Goal: Information Seeking & Learning: Learn about a topic

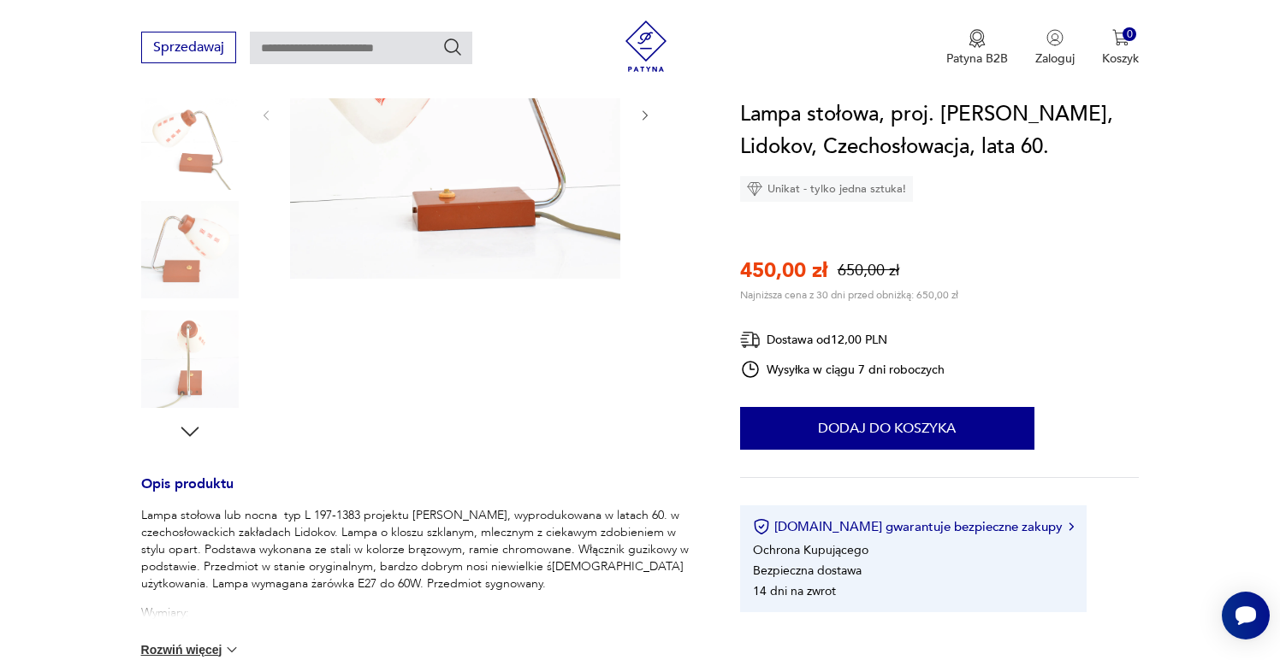
click at [188, 430] on icon "button" at bounding box center [190, 432] width 26 height 26
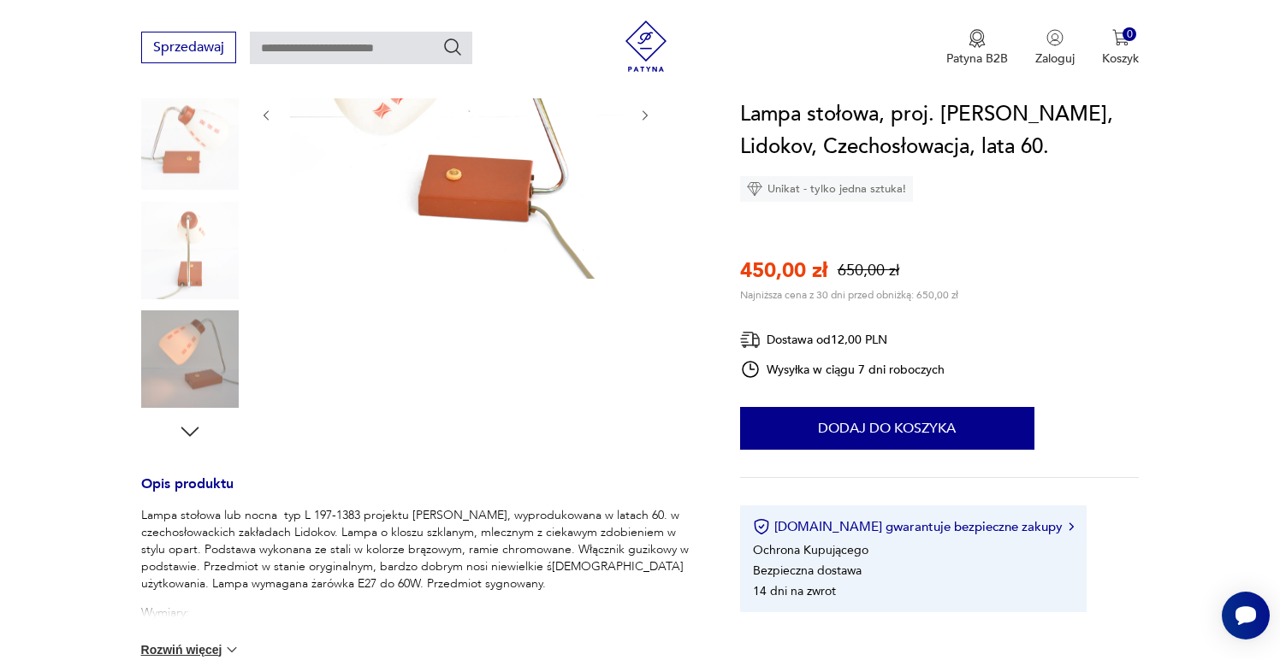
click at [188, 430] on icon "button" at bounding box center [190, 432] width 26 height 26
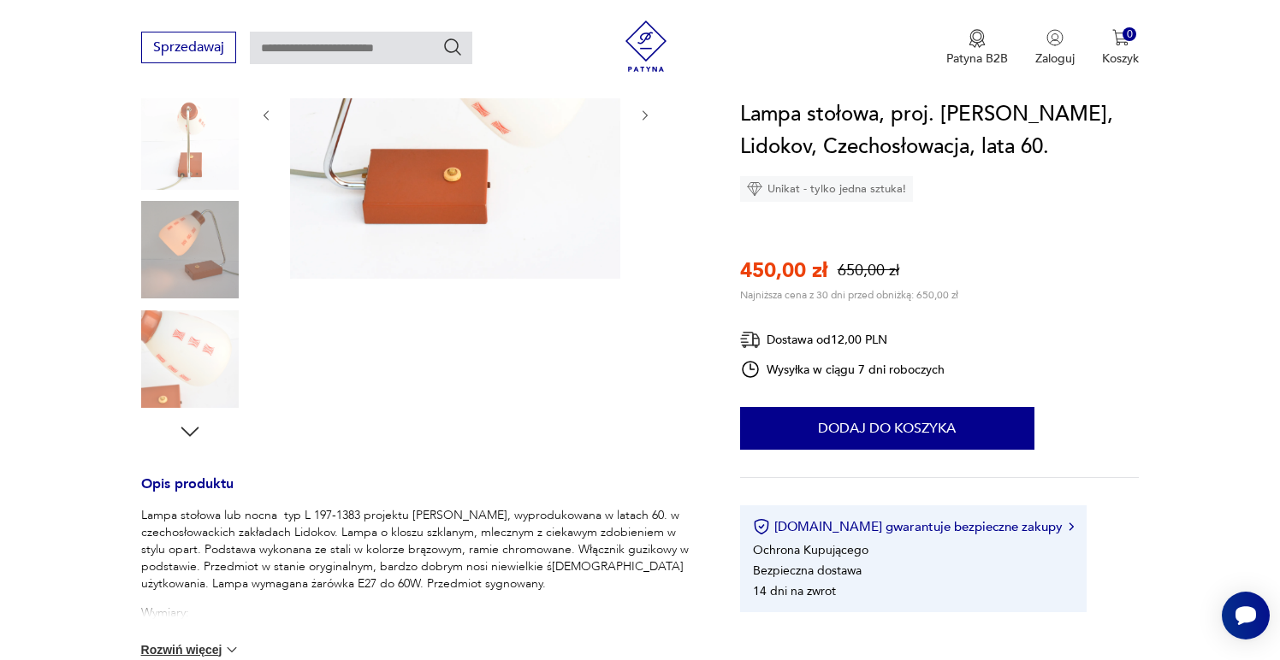
click at [186, 369] on img at bounding box center [190, 360] width 98 height 98
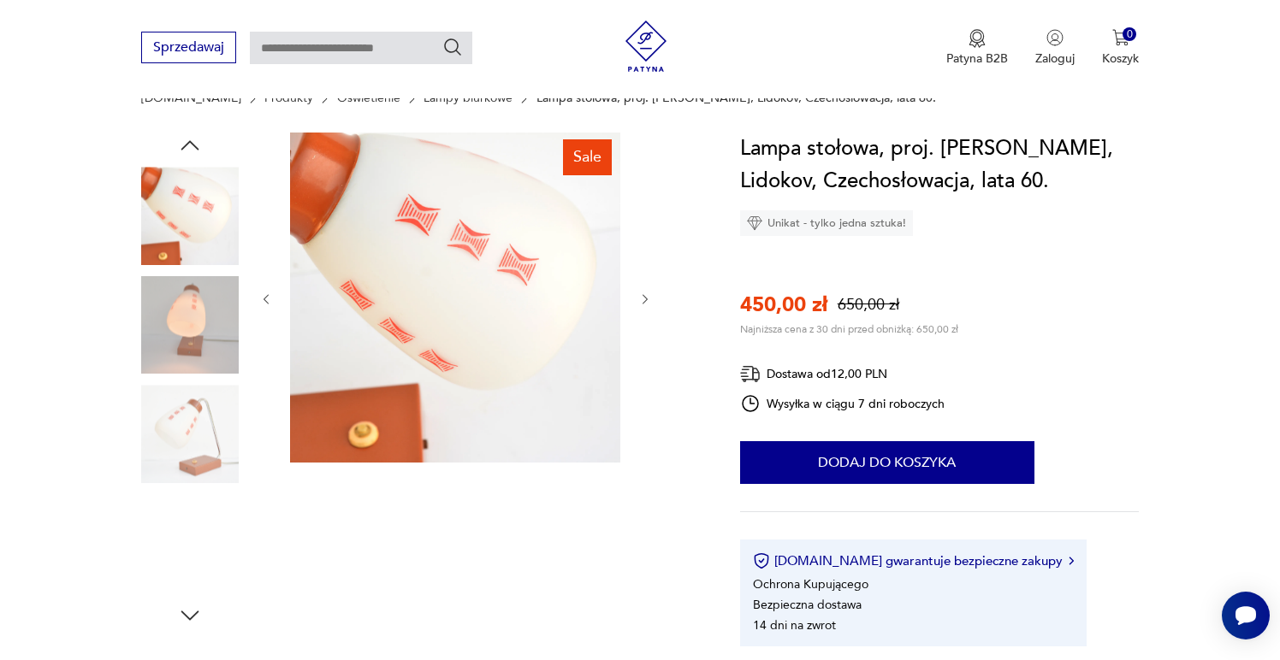
scroll to position [93, 0]
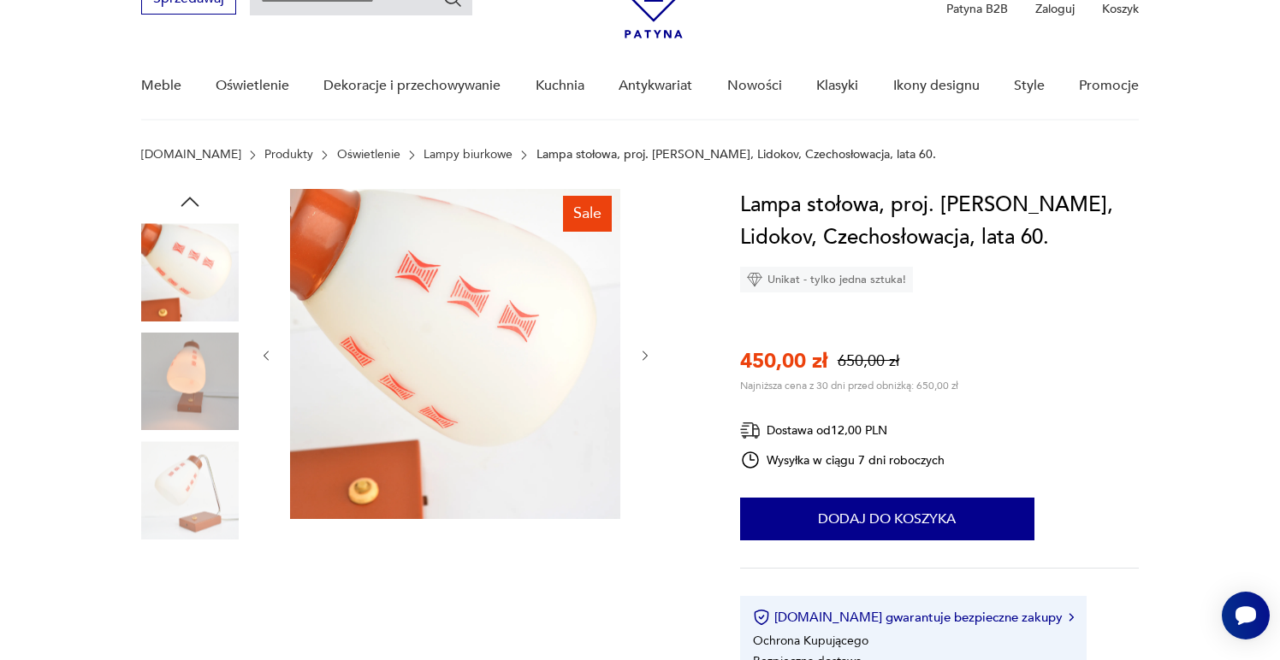
click at [190, 283] on img at bounding box center [190, 272] width 98 height 98
click at [190, 263] on img at bounding box center [190, 272] width 98 height 98
click at [185, 363] on img at bounding box center [190, 382] width 98 height 98
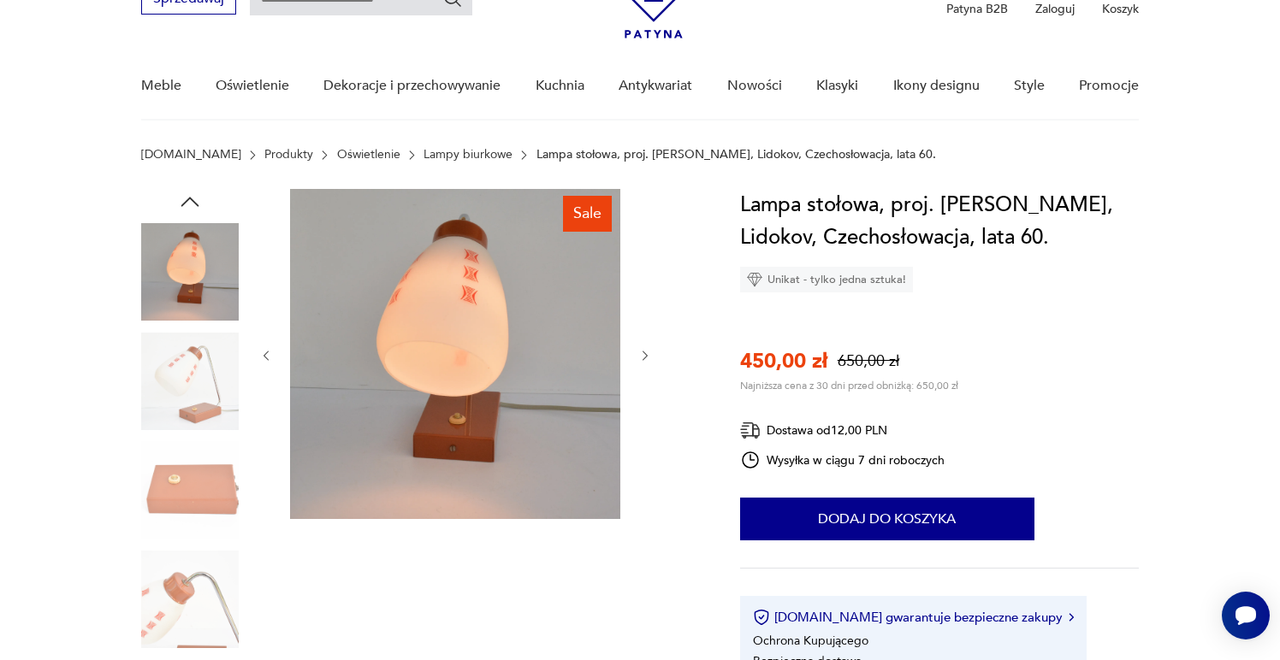
click at [187, 453] on img at bounding box center [190, 490] width 98 height 98
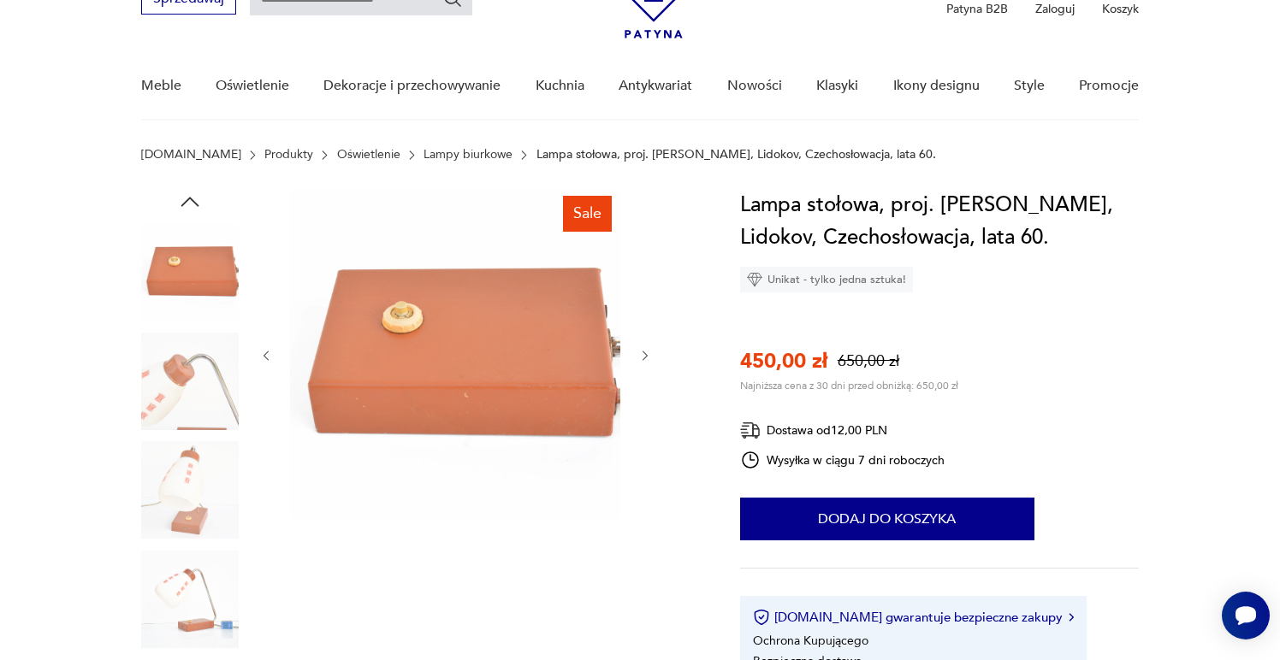
click at [187, 523] on img at bounding box center [190, 490] width 98 height 98
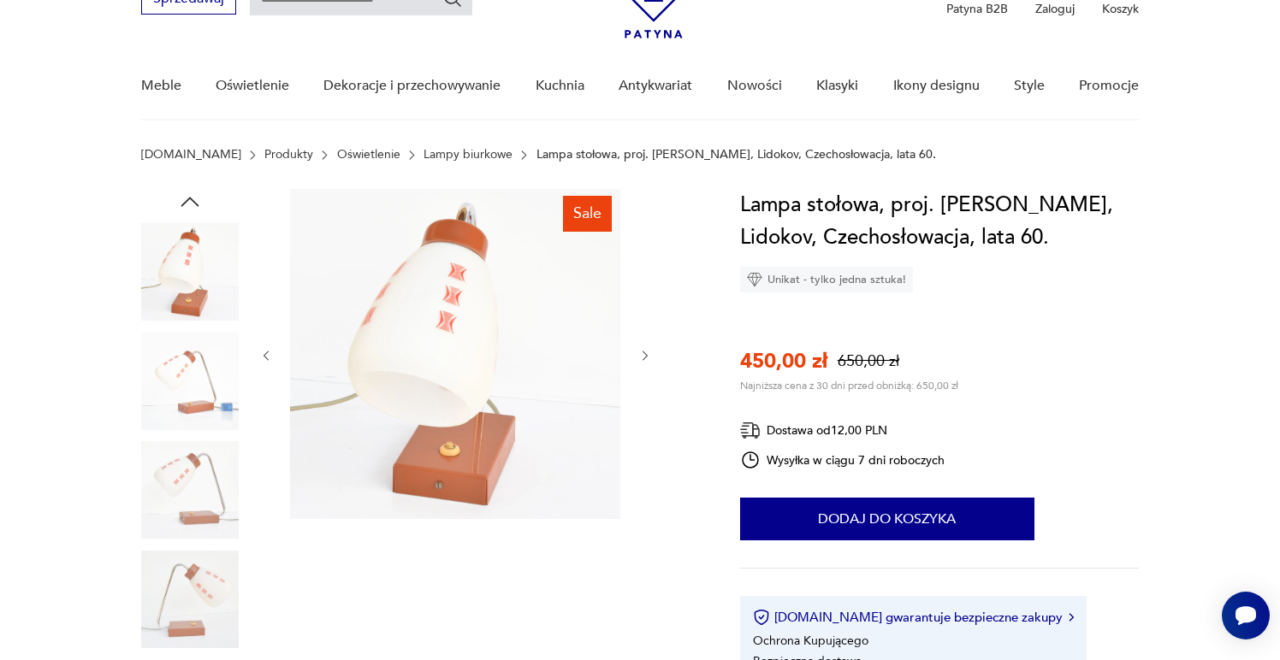
click at [186, 510] on img at bounding box center [190, 490] width 98 height 98
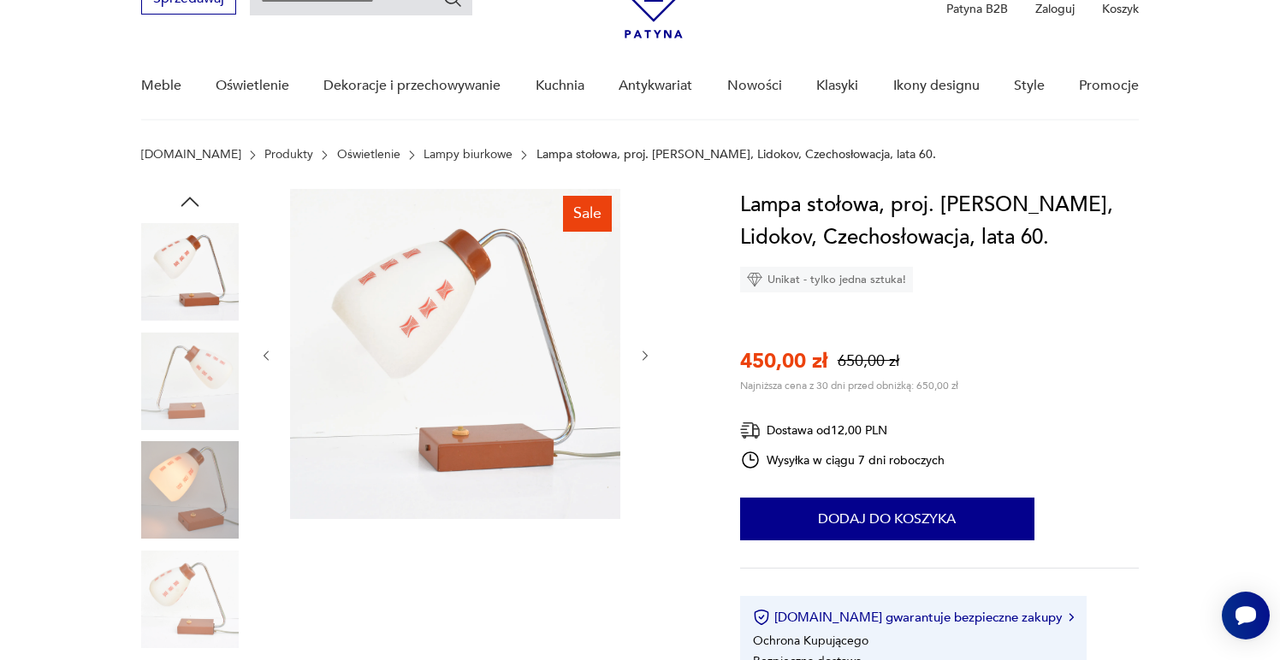
click at [185, 515] on img at bounding box center [190, 490] width 98 height 98
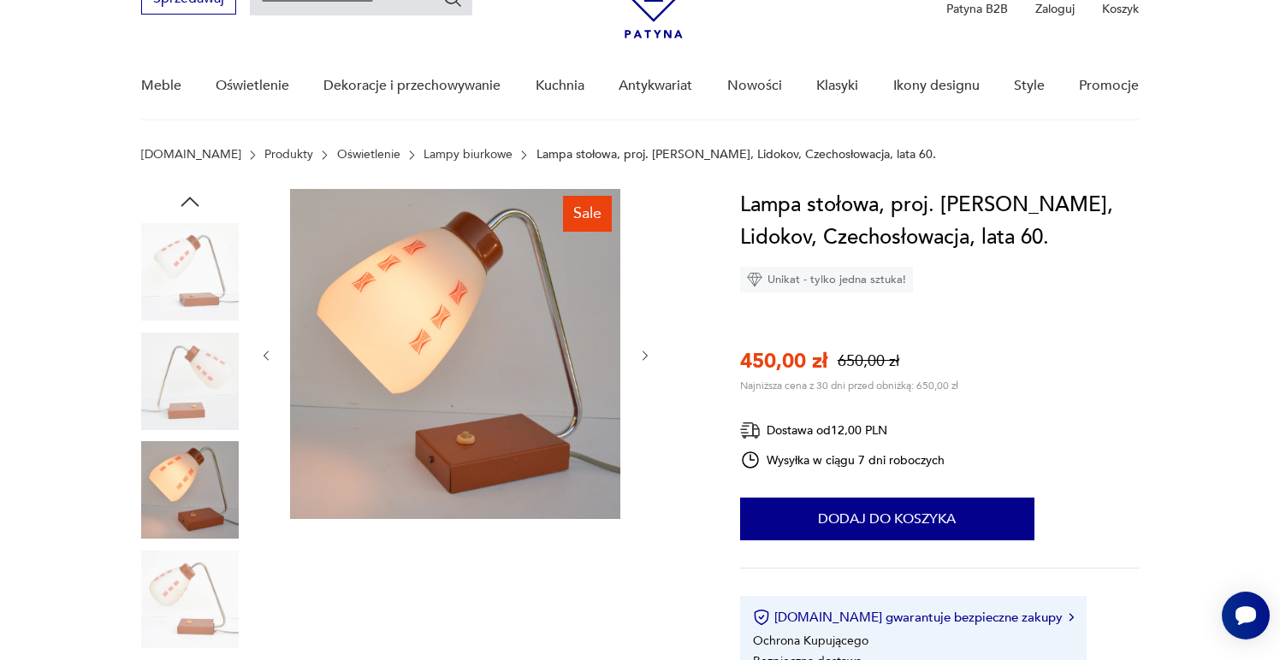
click at [178, 596] on img at bounding box center [190, 600] width 98 height 98
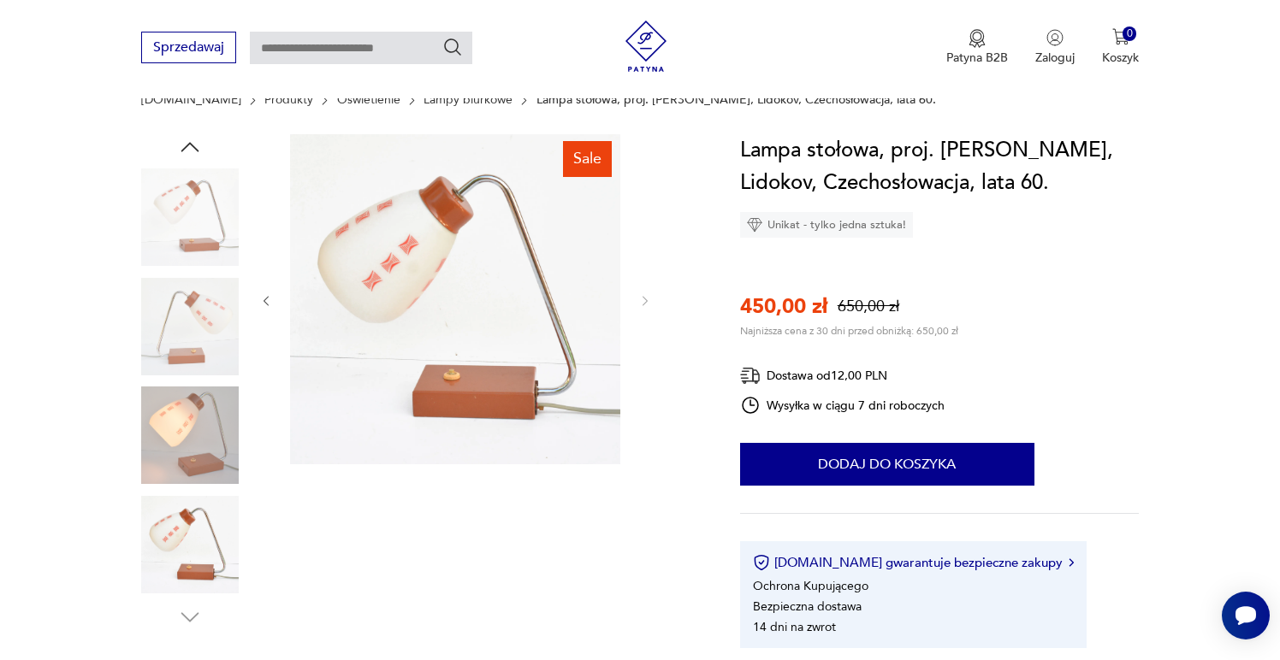
scroll to position [0, 0]
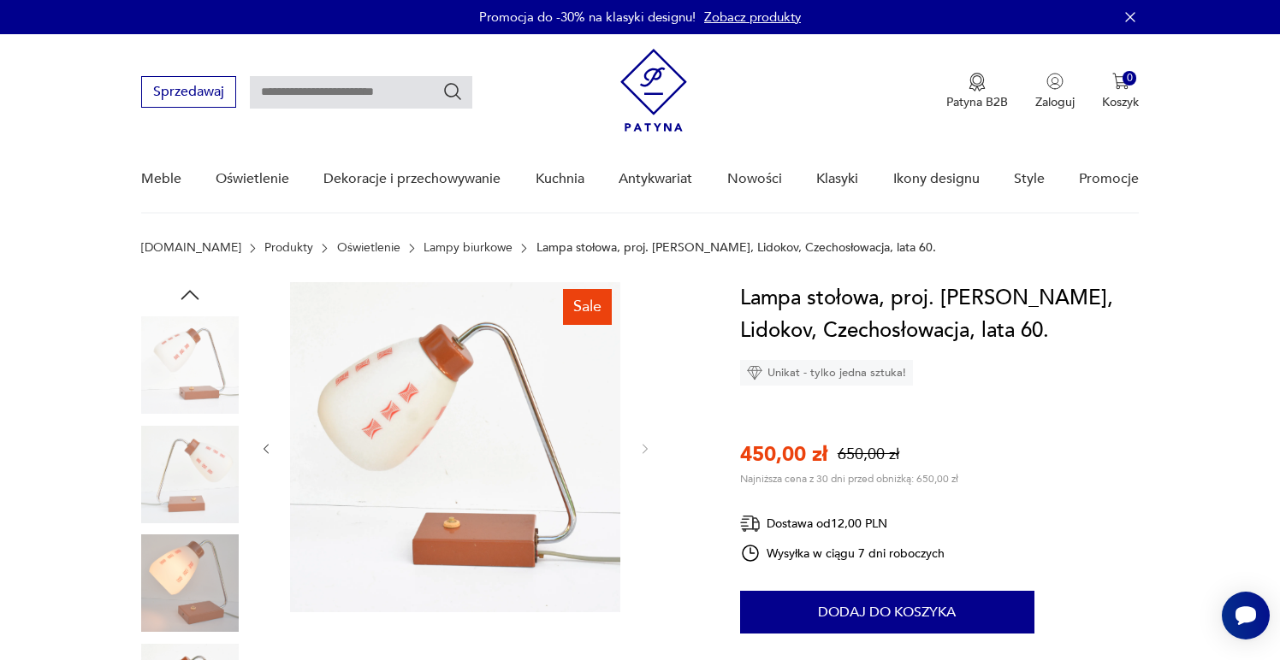
click at [188, 292] on icon "button" at bounding box center [190, 295] width 26 height 26
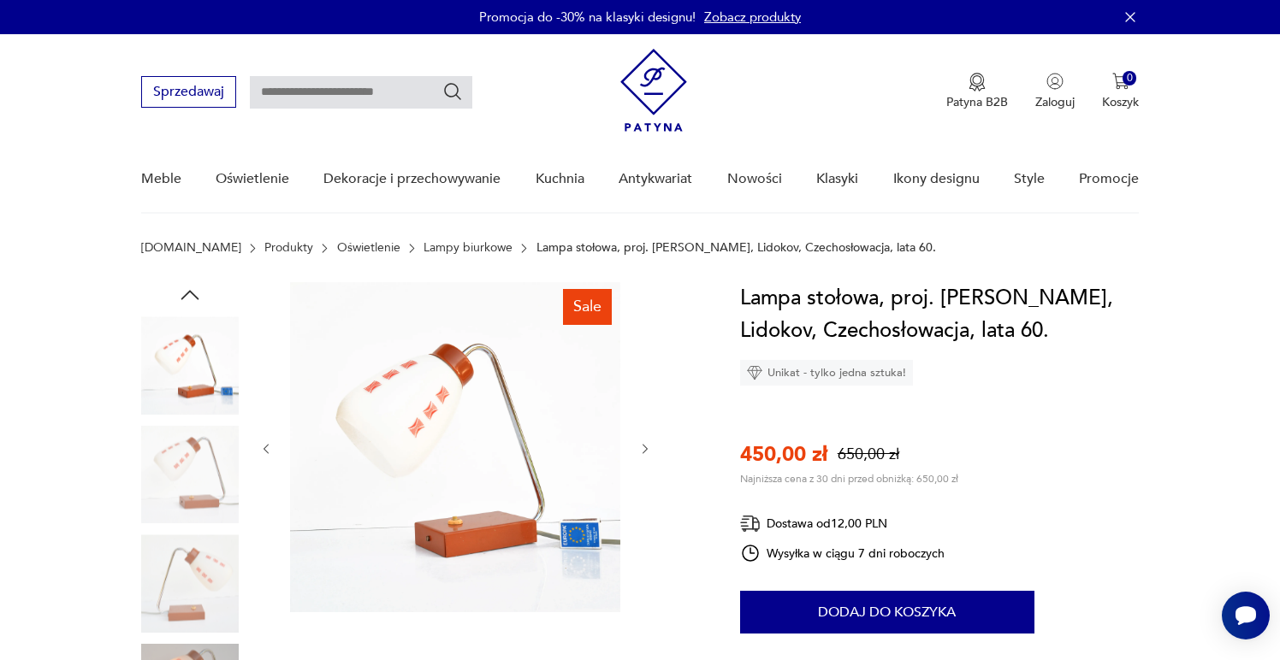
click at [188, 292] on icon "button" at bounding box center [190, 294] width 18 height 9
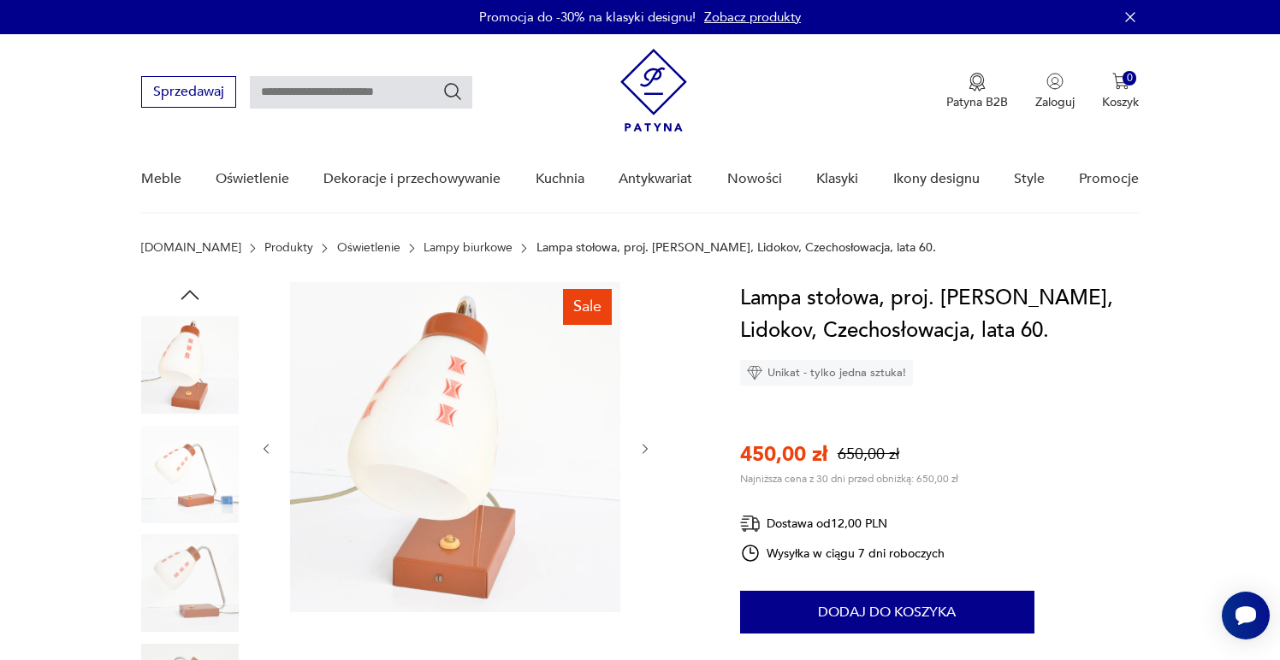
click at [188, 292] on icon "button" at bounding box center [190, 294] width 18 height 9
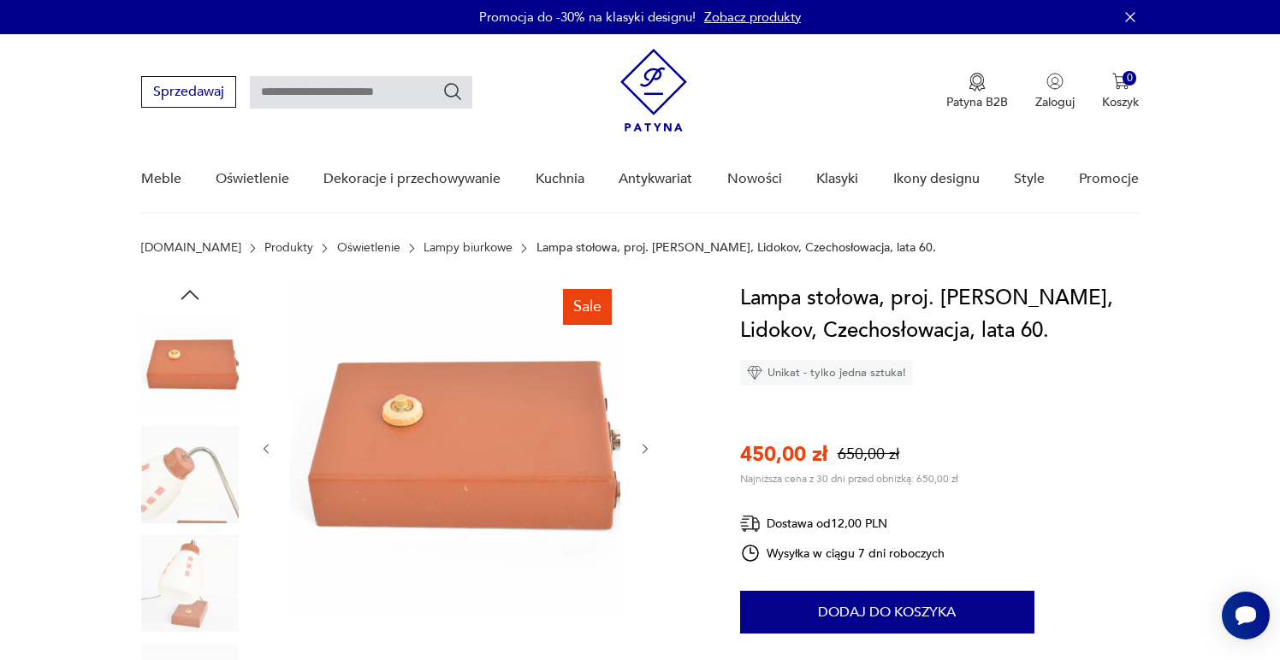
click at [188, 292] on icon "button" at bounding box center [190, 294] width 18 height 9
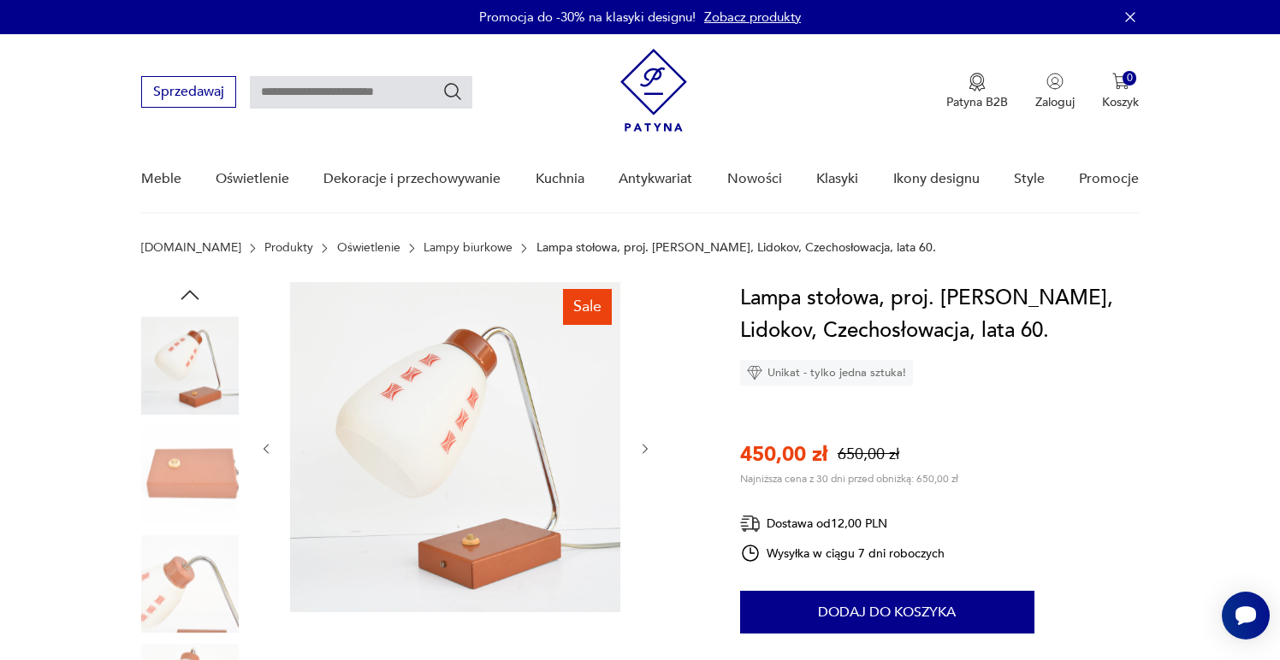
click at [188, 292] on icon "button" at bounding box center [190, 294] width 18 height 9
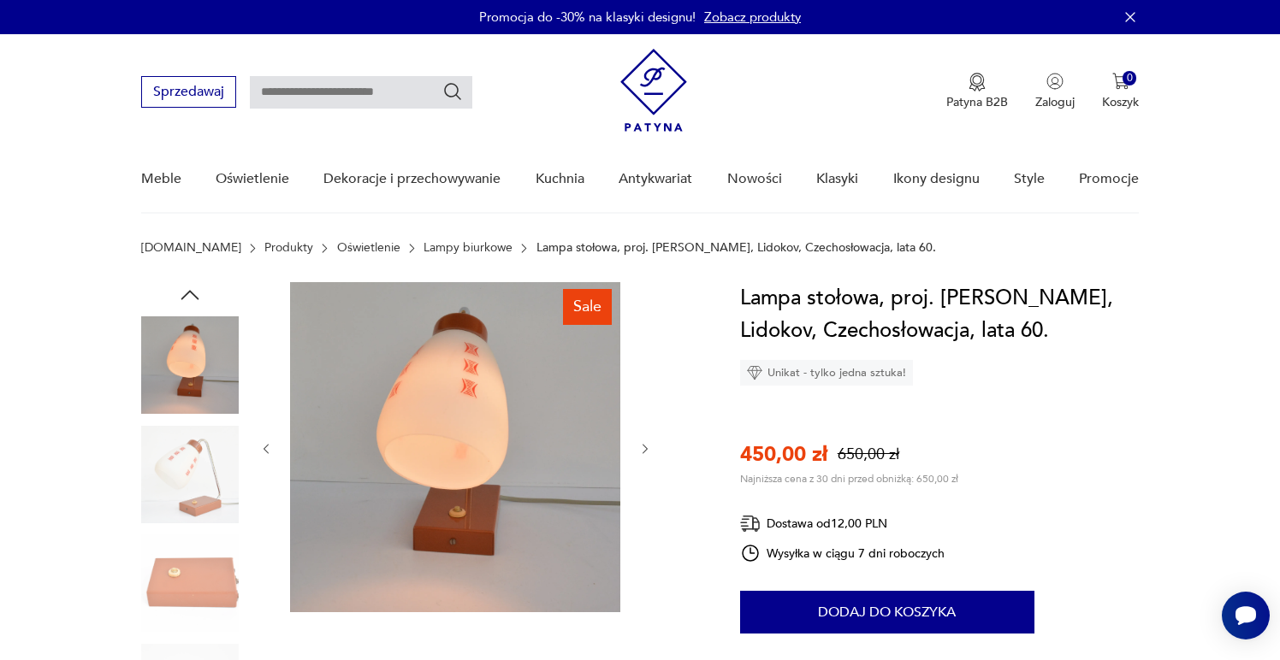
click at [188, 292] on icon "button" at bounding box center [190, 294] width 18 height 9
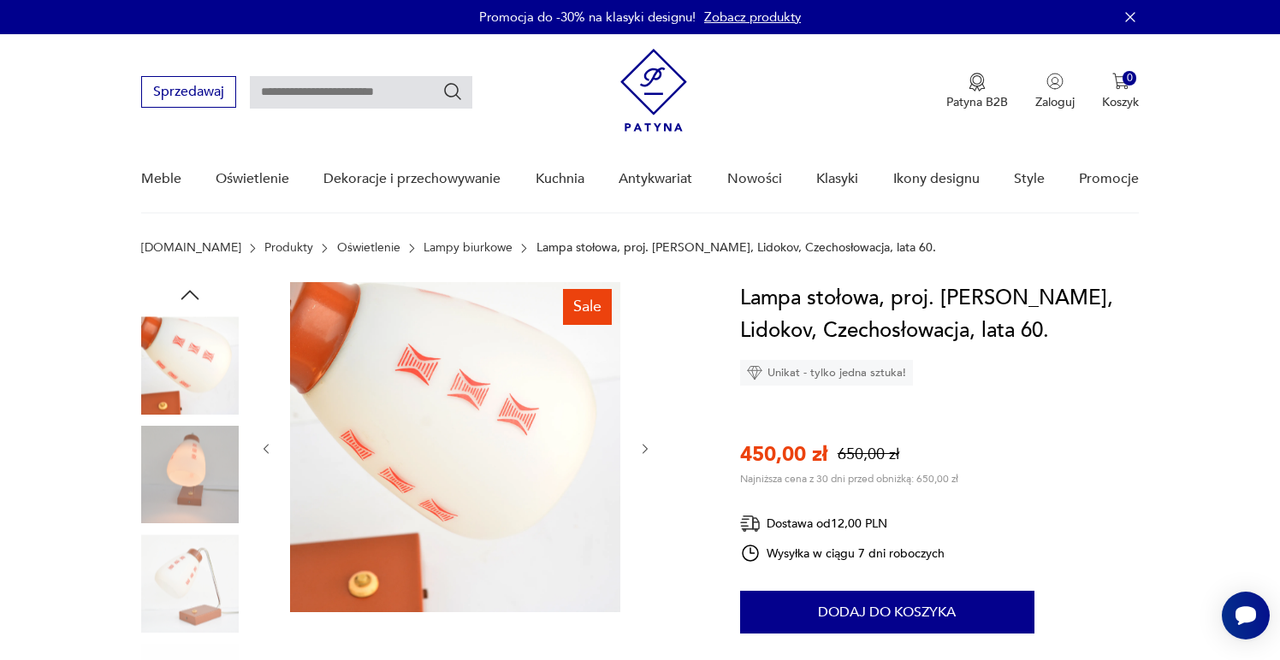
click at [188, 292] on icon "button" at bounding box center [190, 294] width 18 height 9
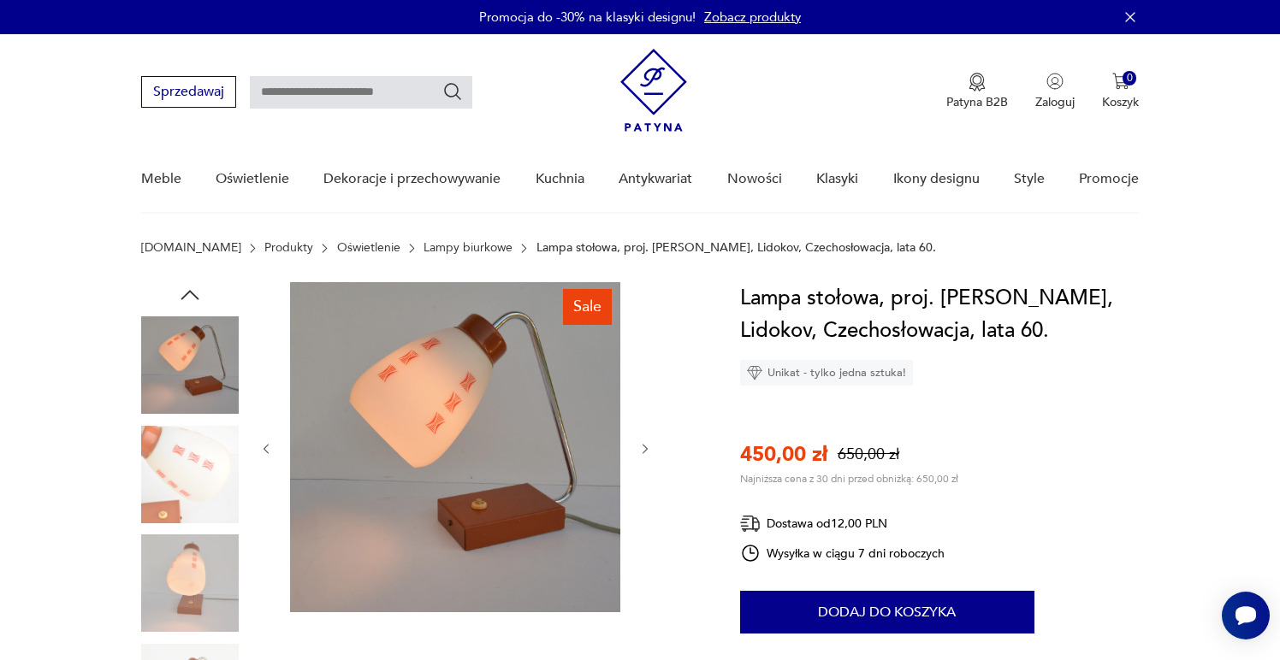
click at [188, 292] on icon "button" at bounding box center [190, 294] width 18 height 9
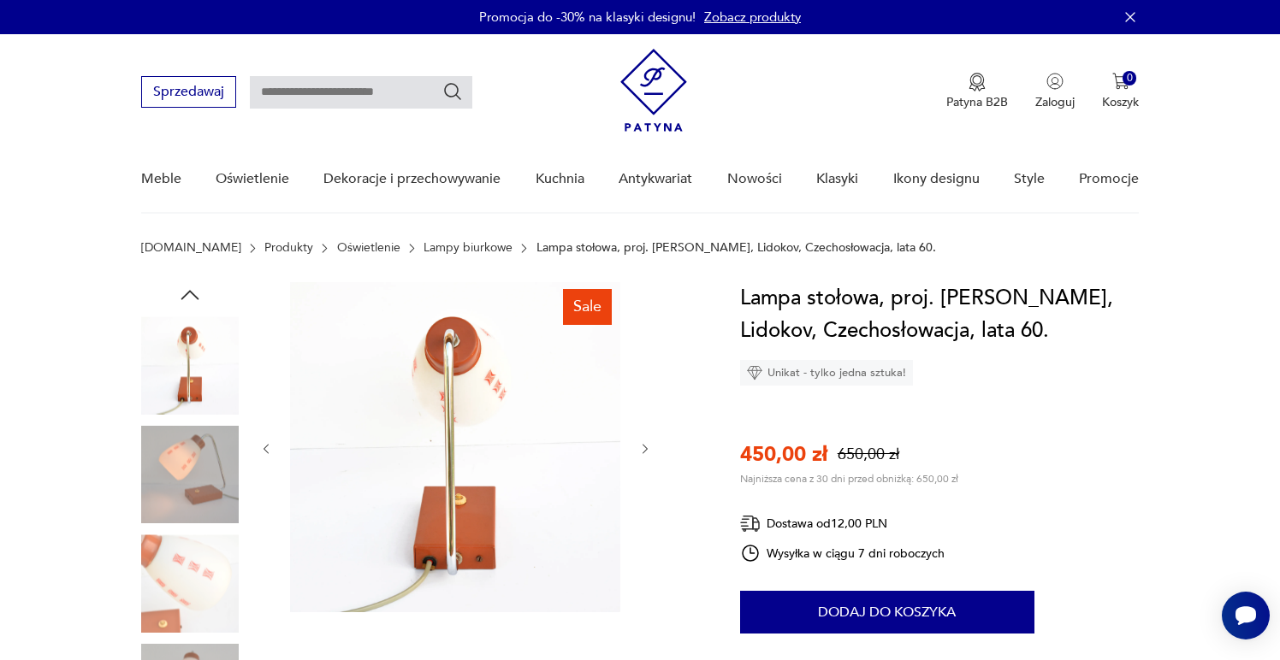
click at [188, 292] on icon "button" at bounding box center [190, 294] width 18 height 9
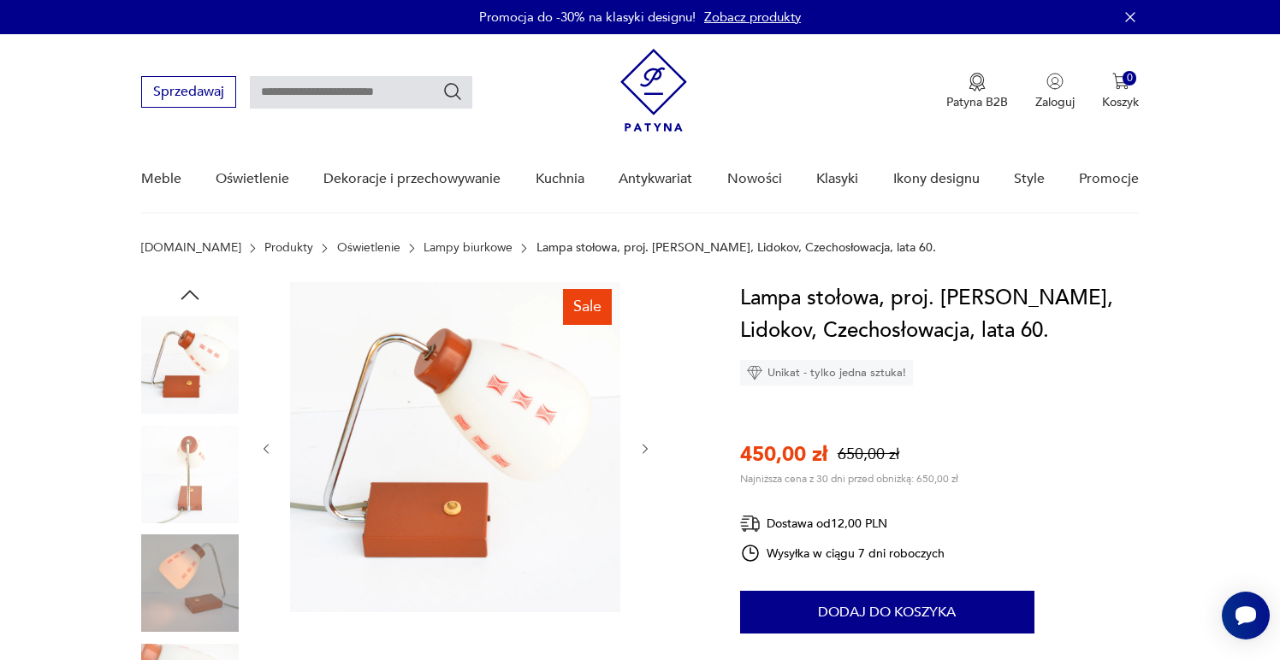
click at [188, 292] on icon "button" at bounding box center [190, 294] width 18 height 9
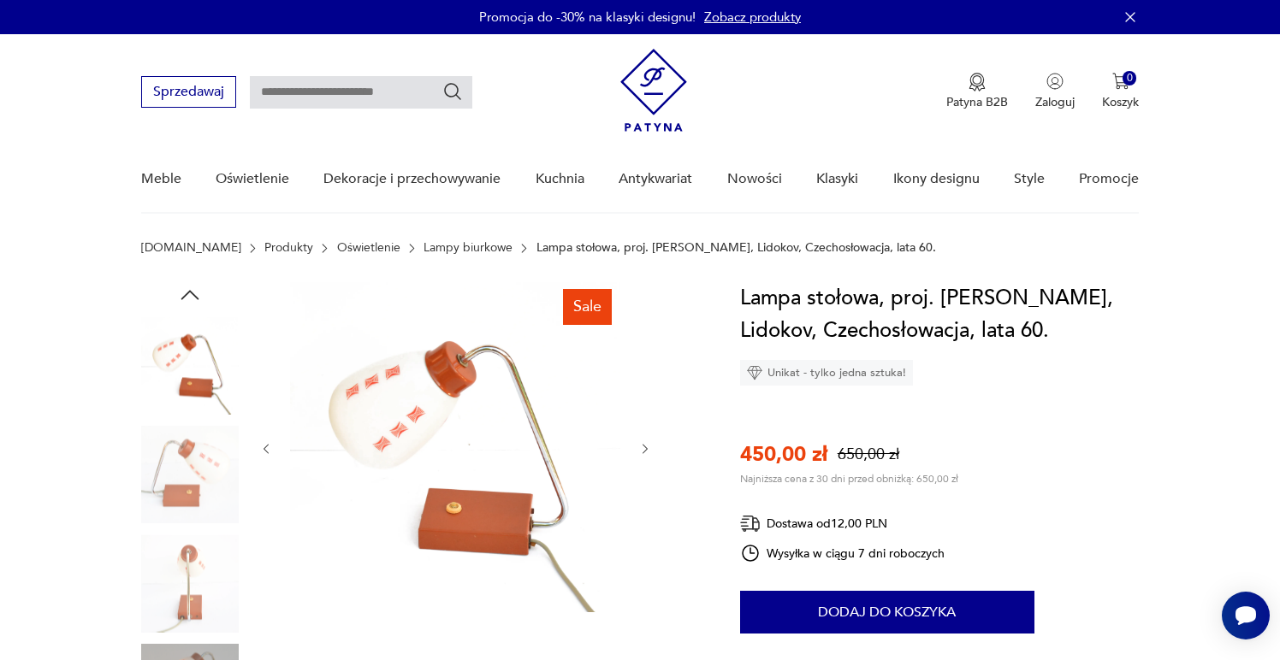
click at [188, 292] on icon "button" at bounding box center [190, 294] width 18 height 9
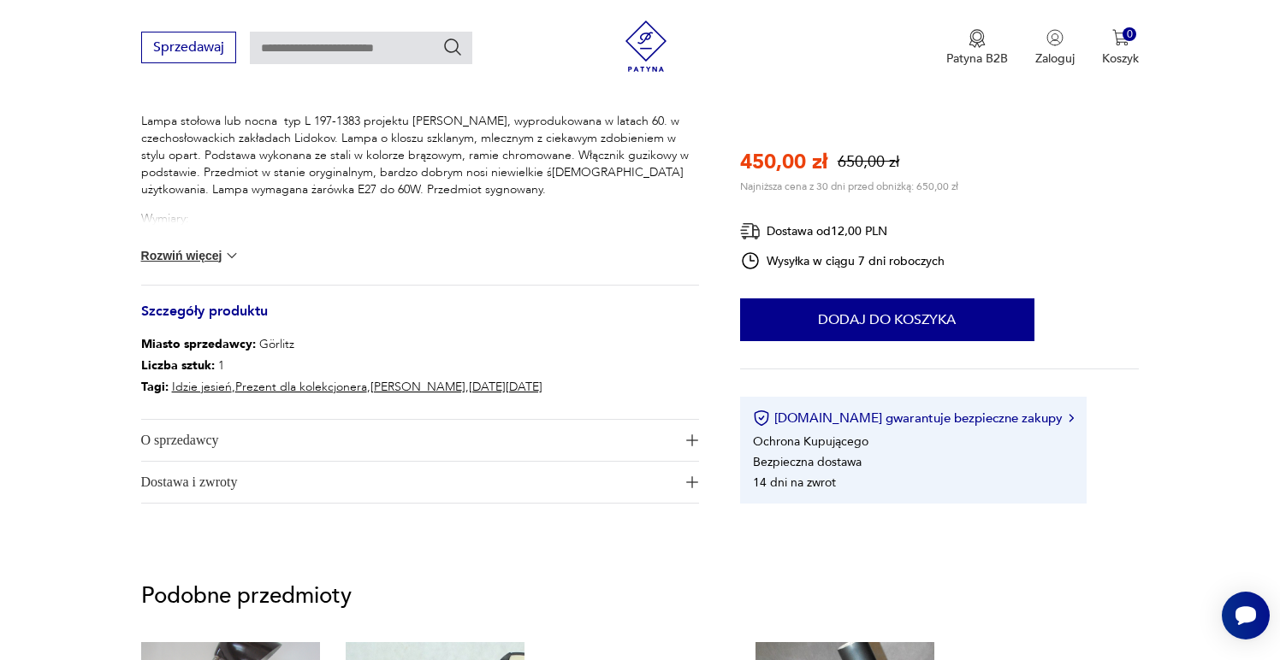
scroll to position [684, 0]
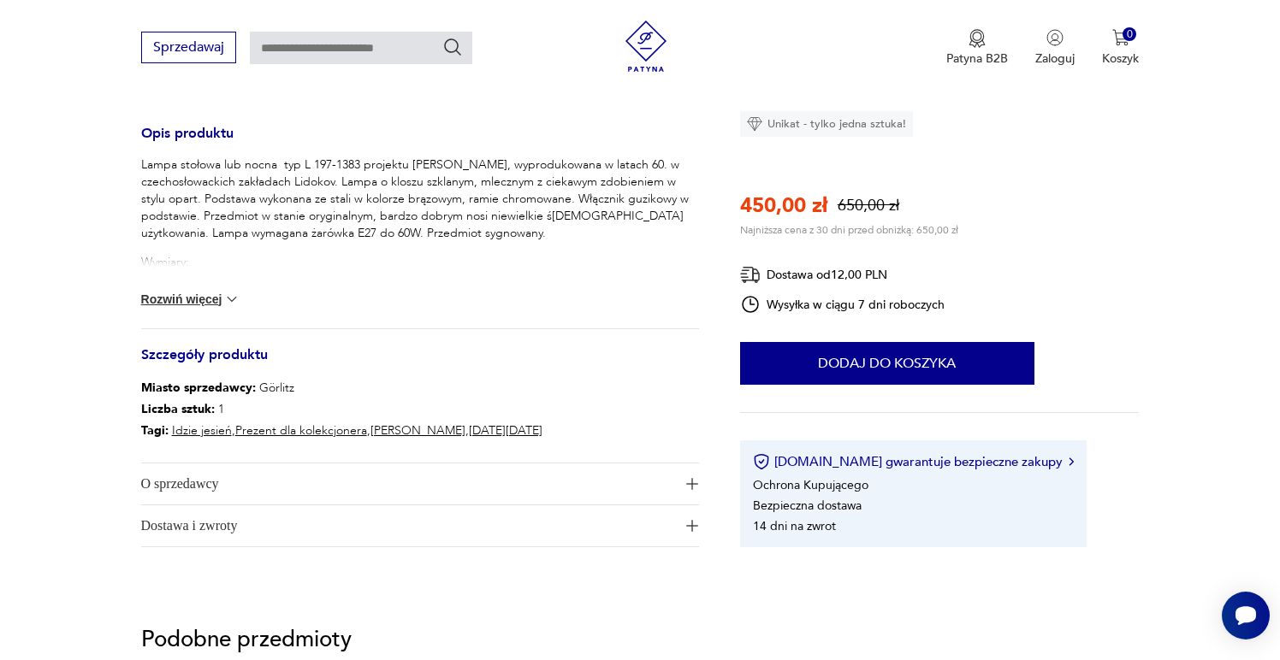
click at [165, 262] on p "Wymiary:" at bounding box center [420, 262] width 558 height 17
click at [188, 308] on div "Lampa stołowa lub nocna typ L 197-1383 projektu Josefa Hurki, wyprodukowana w l…" at bounding box center [420, 243] width 558 height 172
click at [188, 303] on button "Rozwiń więcej" at bounding box center [190, 299] width 99 height 17
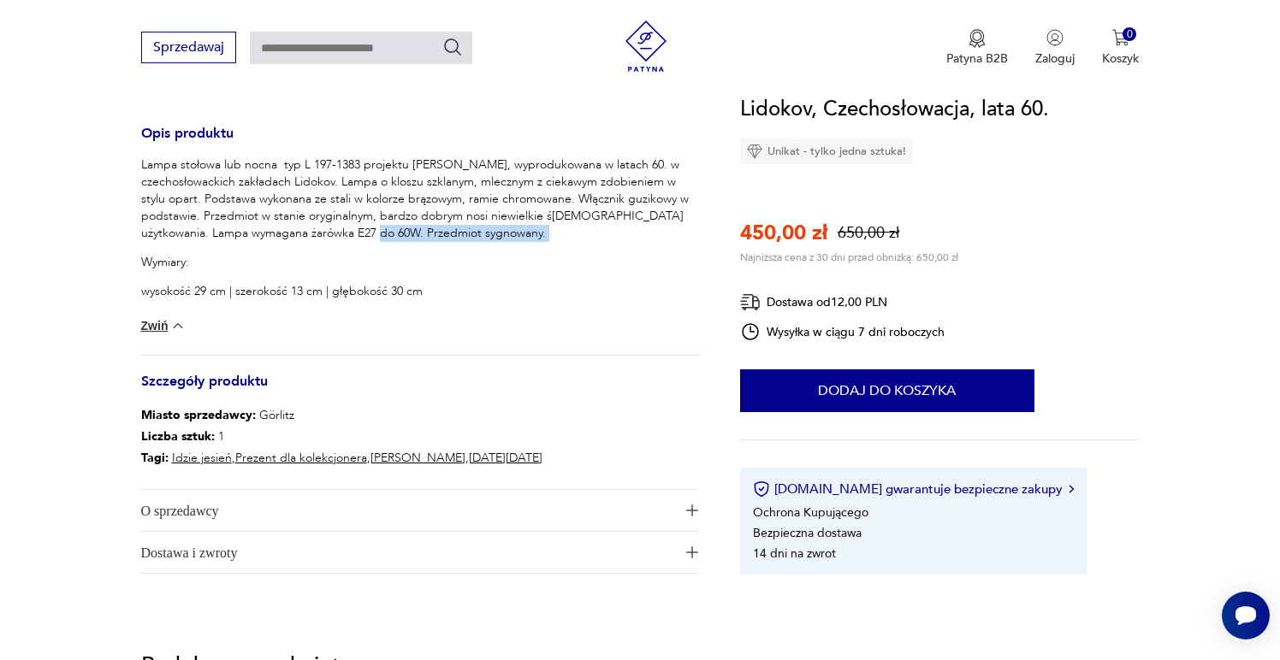
drag, startPoint x: 447, startPoint y: 250, endPoint x: 358, endPoint y: 238, distance: 89.8
click at [358, 238] on div "Lampa stołowa lub nocna typ L 197-1383 projektu Josefa Hurki, wyprodukowana w l…" at bounding box center [420, 229] width 558 height 144
click at [358, 238] on p "Lampa stołowa lub nocna typ L 197-1383 projektu Josefa Hurki, wyprodukowana w l…" at bounding box center [420, 200] width 558 height 86
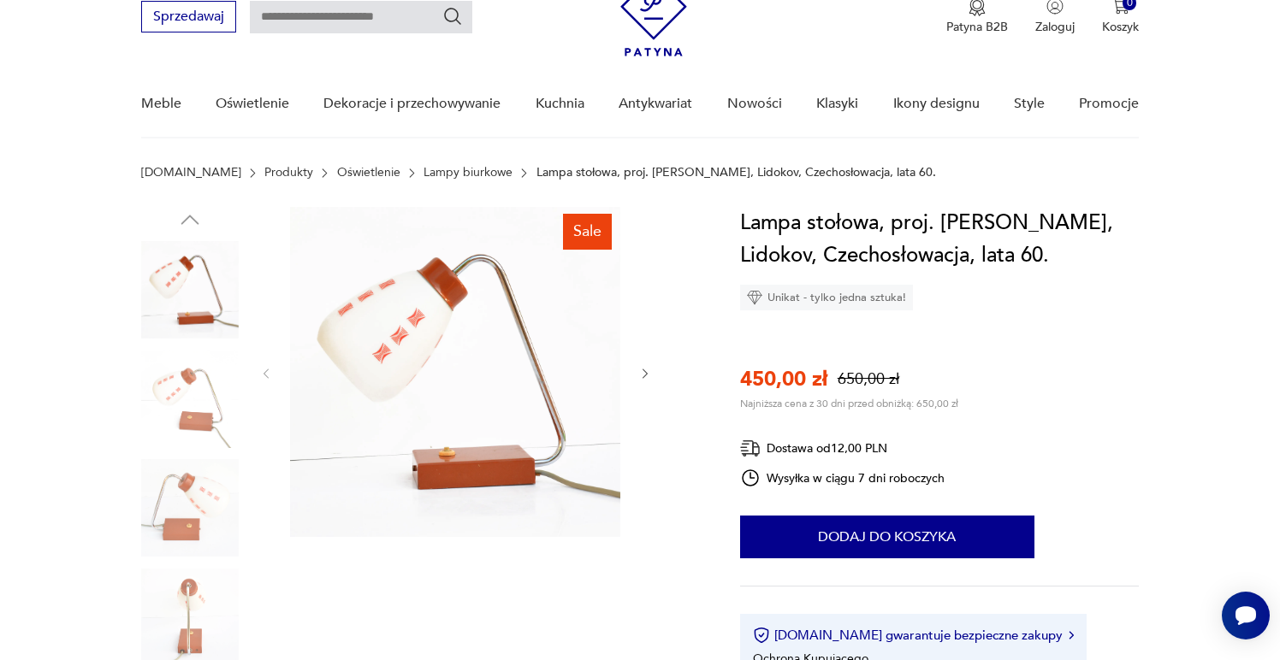
scroll to position [76, 0]
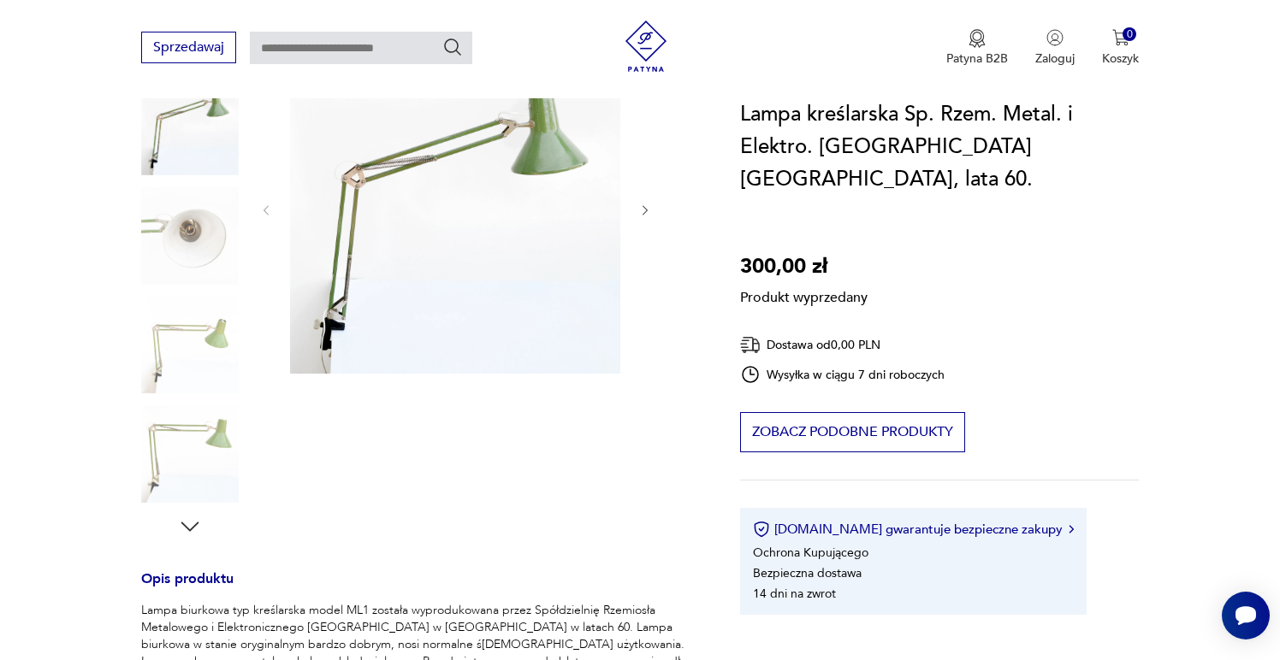
scroll to position [203, 0]
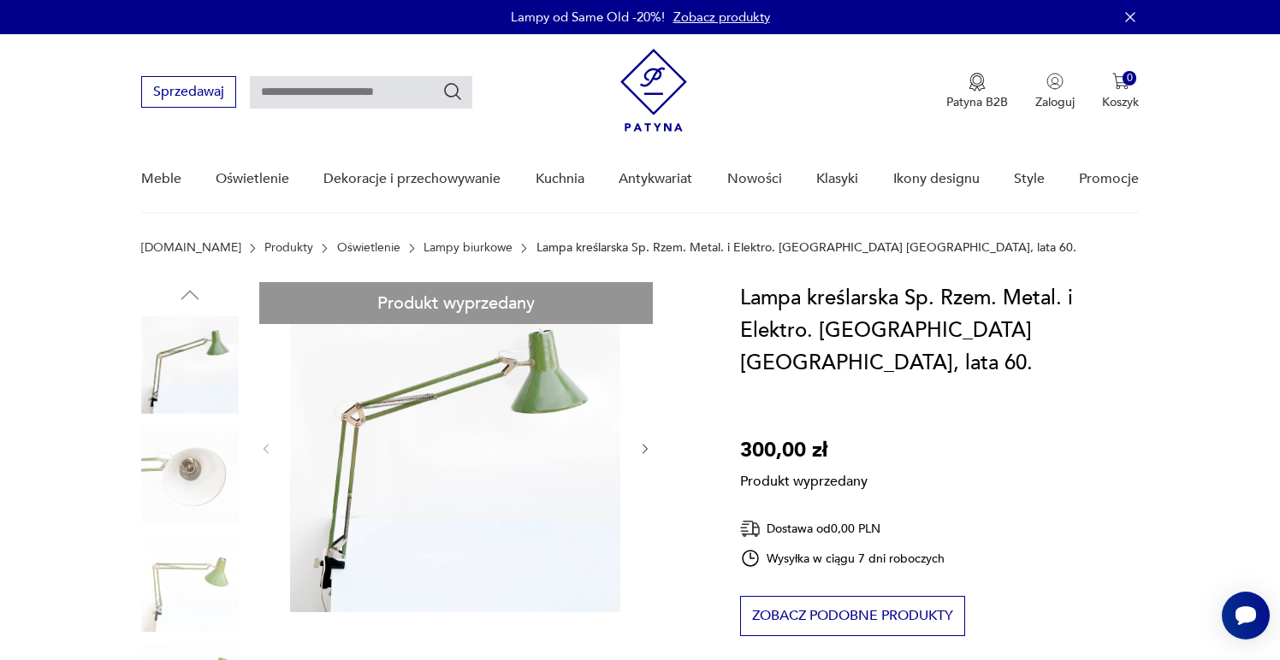
click at [447, 251] on link "Lampy biurkowe" at bounding box center [467, 248] width 89 height 14
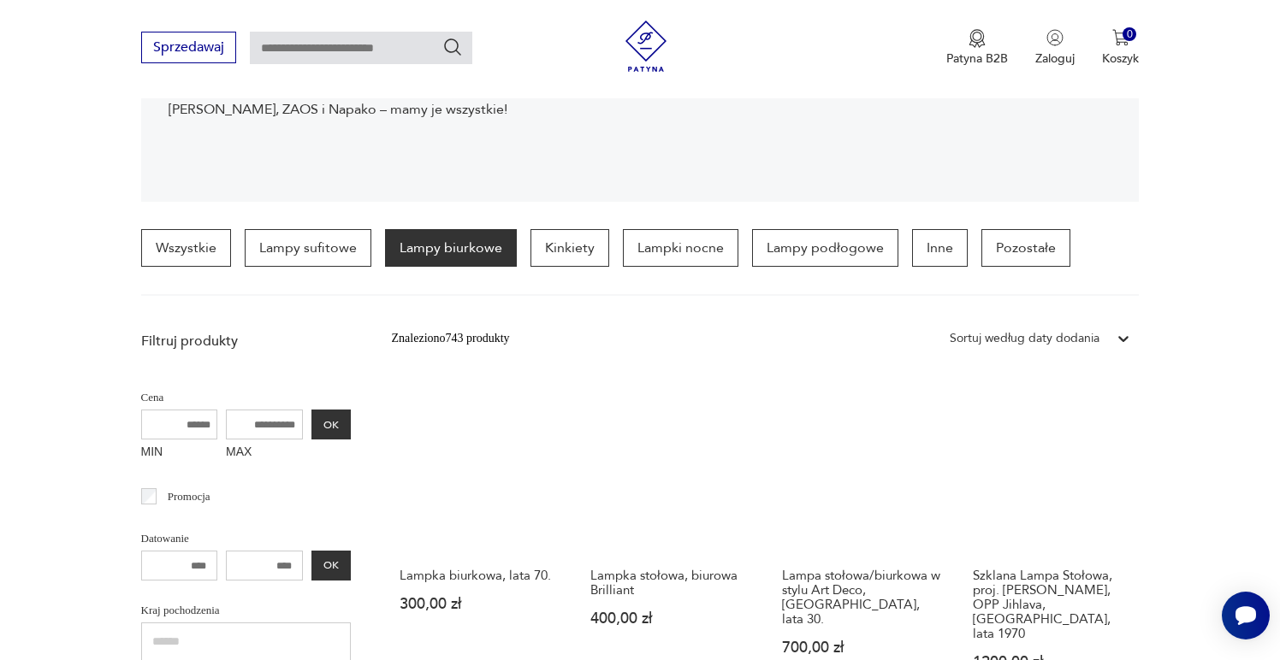
scroll to position [335, 0]
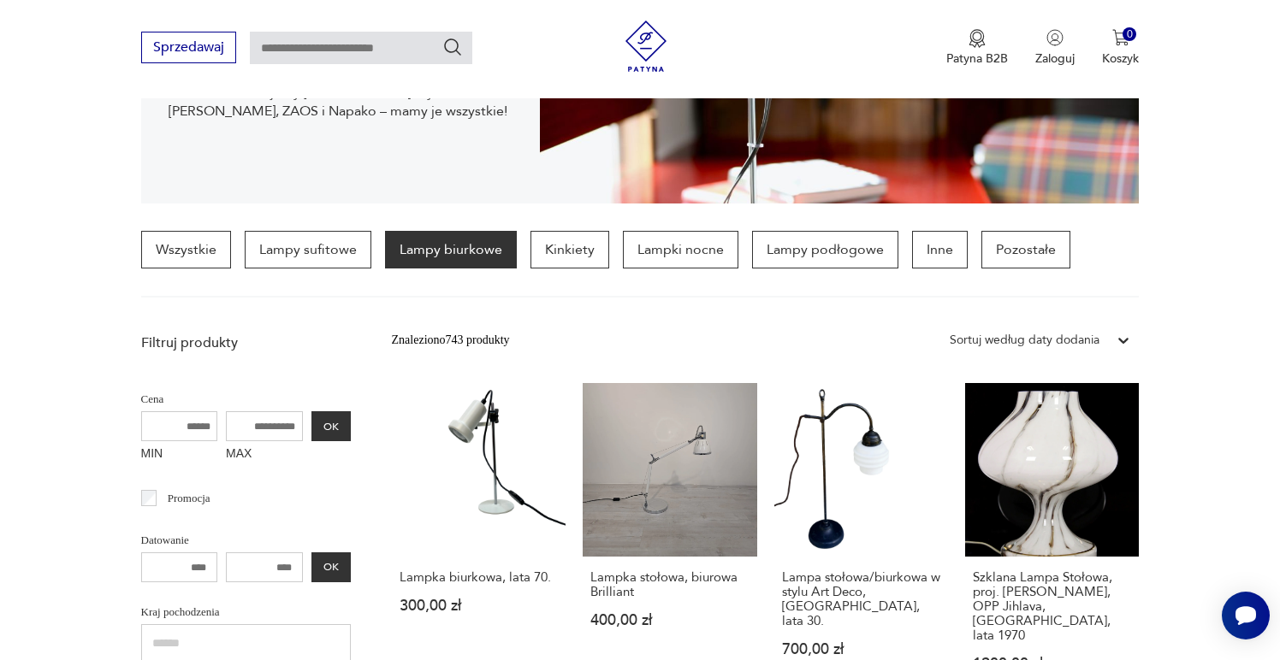
click at [1018, 342] on div "Sortuj według daty dodania" at bounding box center [1025, 340] width 150 height 19
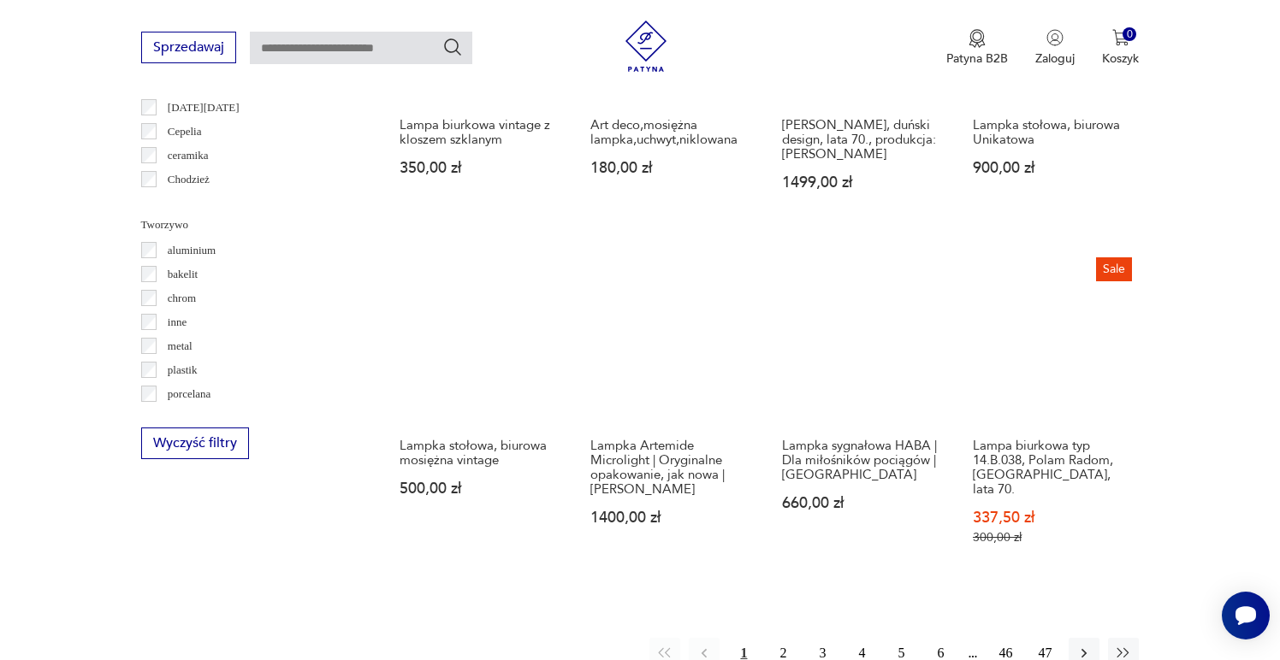
scroll to position [1523, 0]
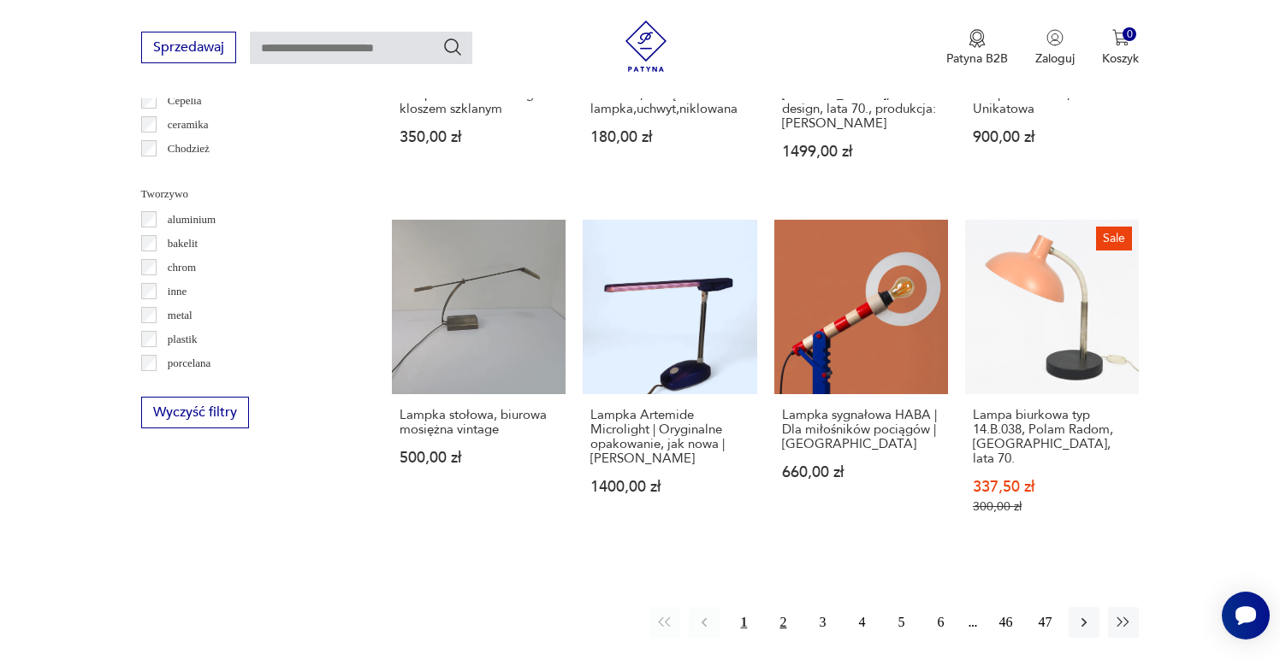
click at [784, 607] on button "2" at bounding box center [782, 622] width 31 height 31
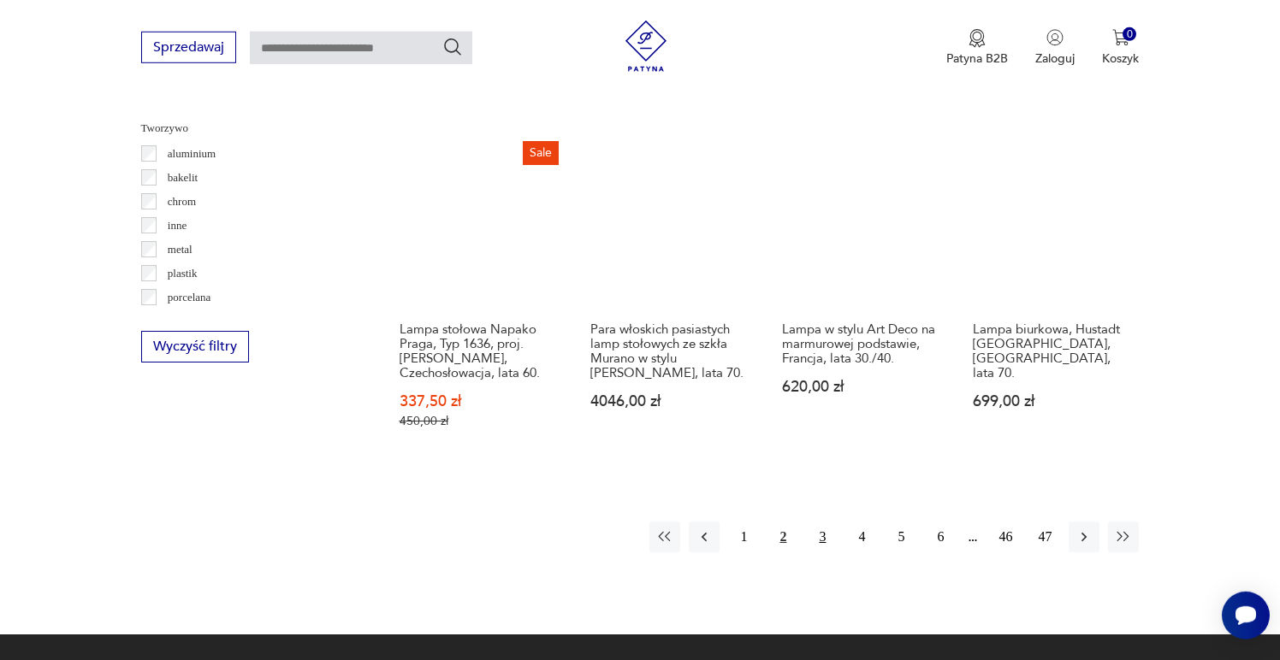
scroll to position [1591, 0]
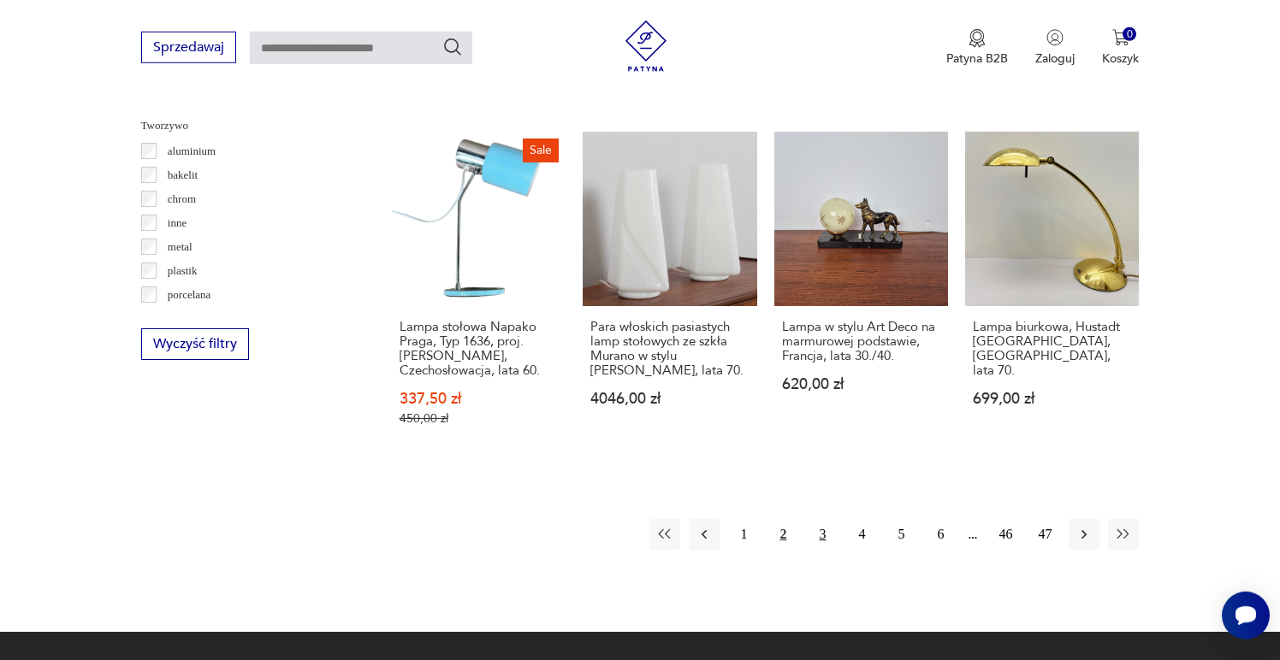
click at [826, 519] on button "3" at bounding box center [822, 534] width 31 height 31
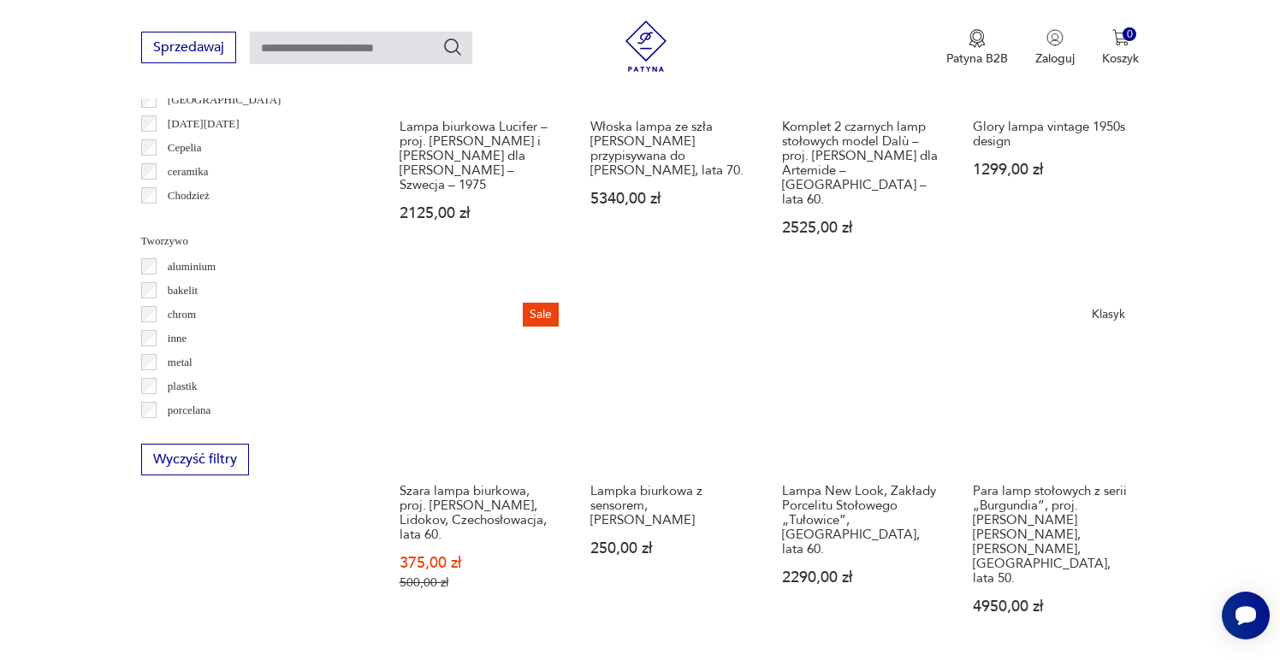
scroll to position [1562, 0]
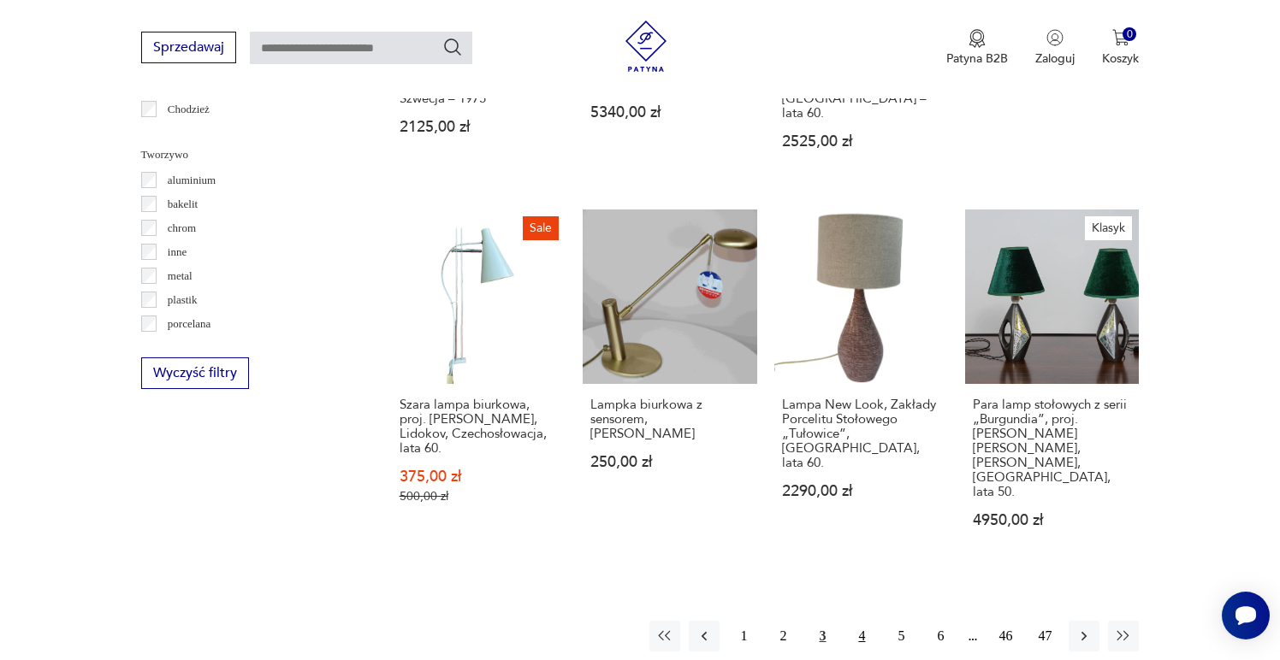
click at [856, 621] on button "4" at bounding box center [861, 636] width 31 height 31
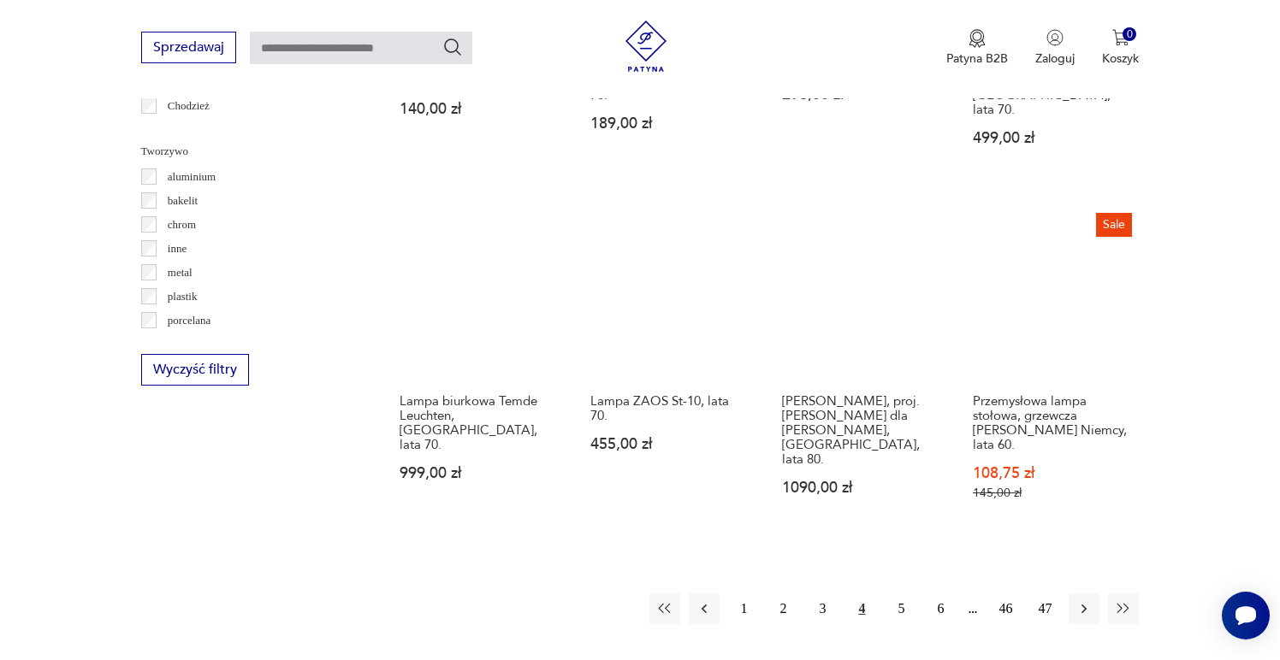
scroll to position [1554, 0]
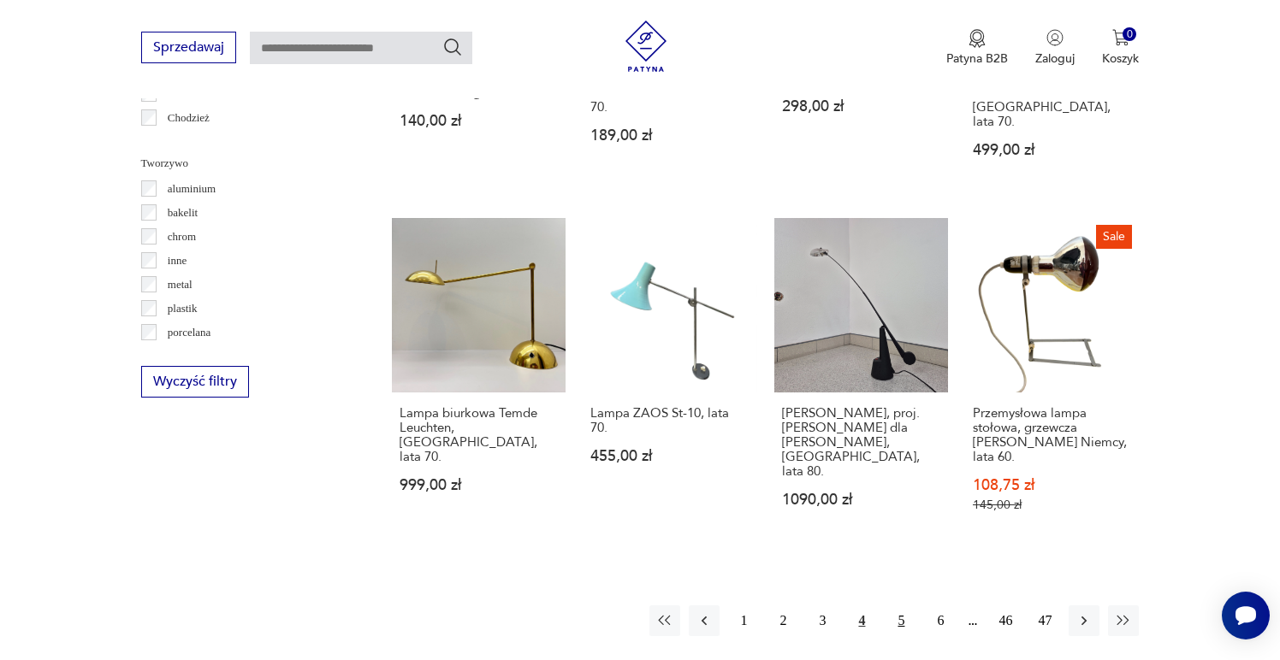
click at [901, 606] on button "5" at bounding box center [900, 621] width 31 height 31
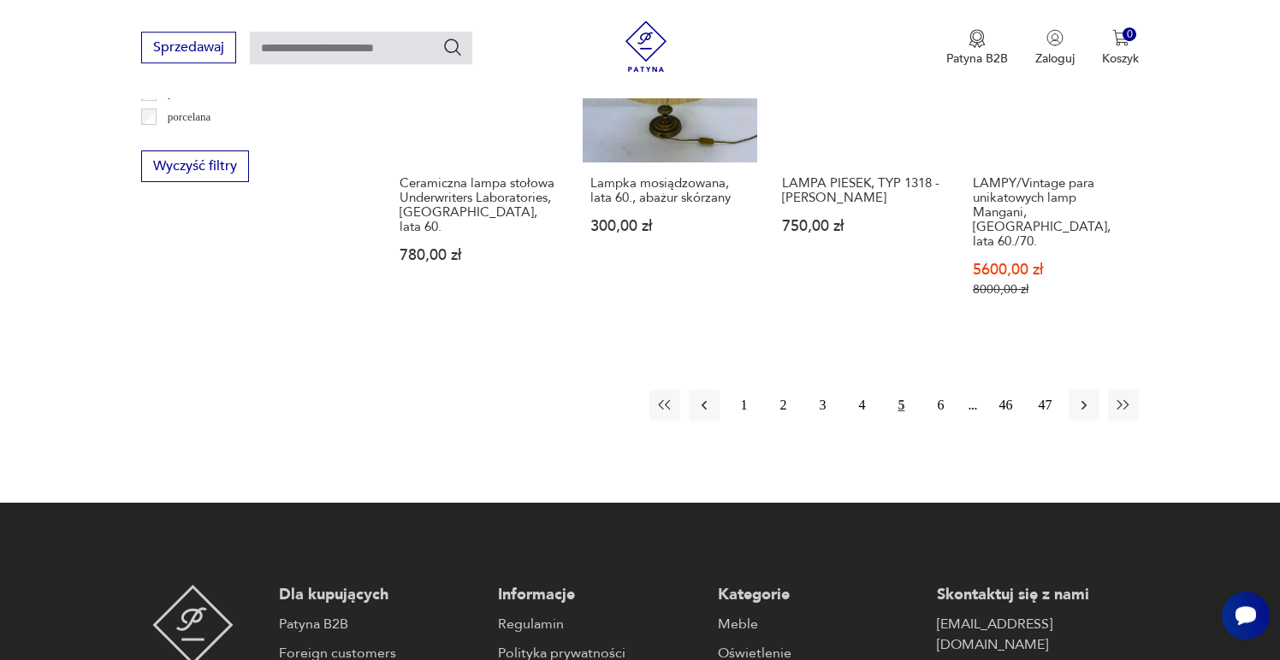
scroll to position [1710, 0]
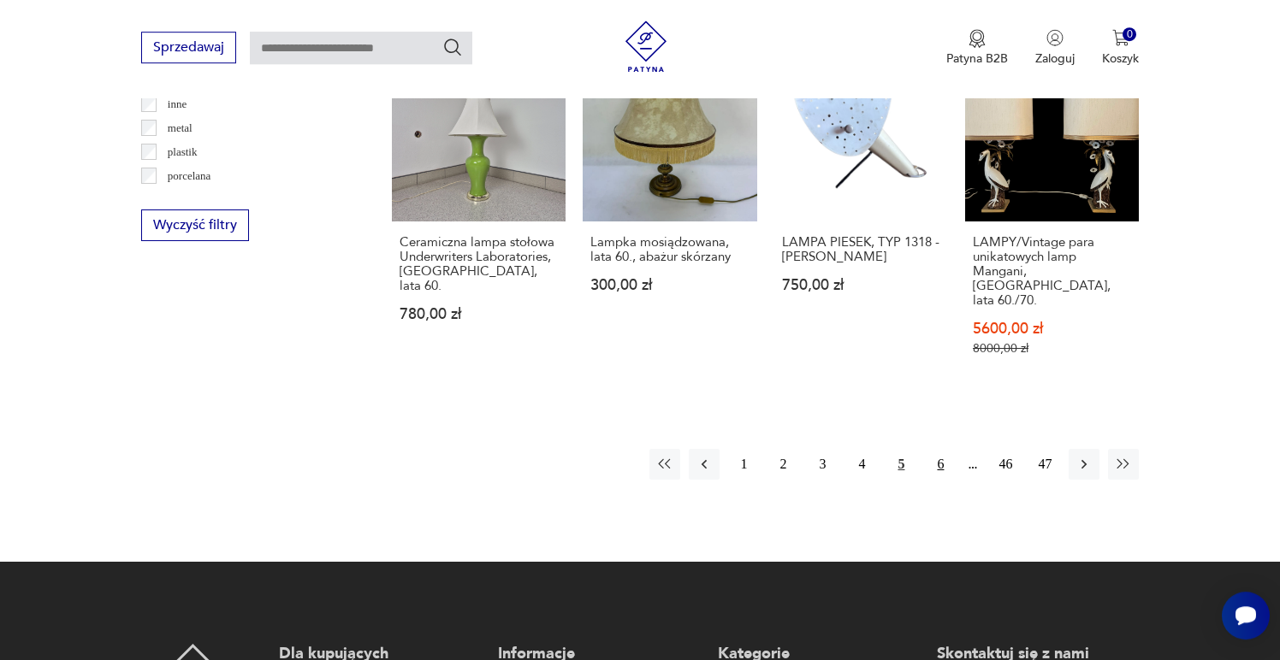
click at [938, 449] on button "6" at bounding box center [940, 464] width 31 height 31
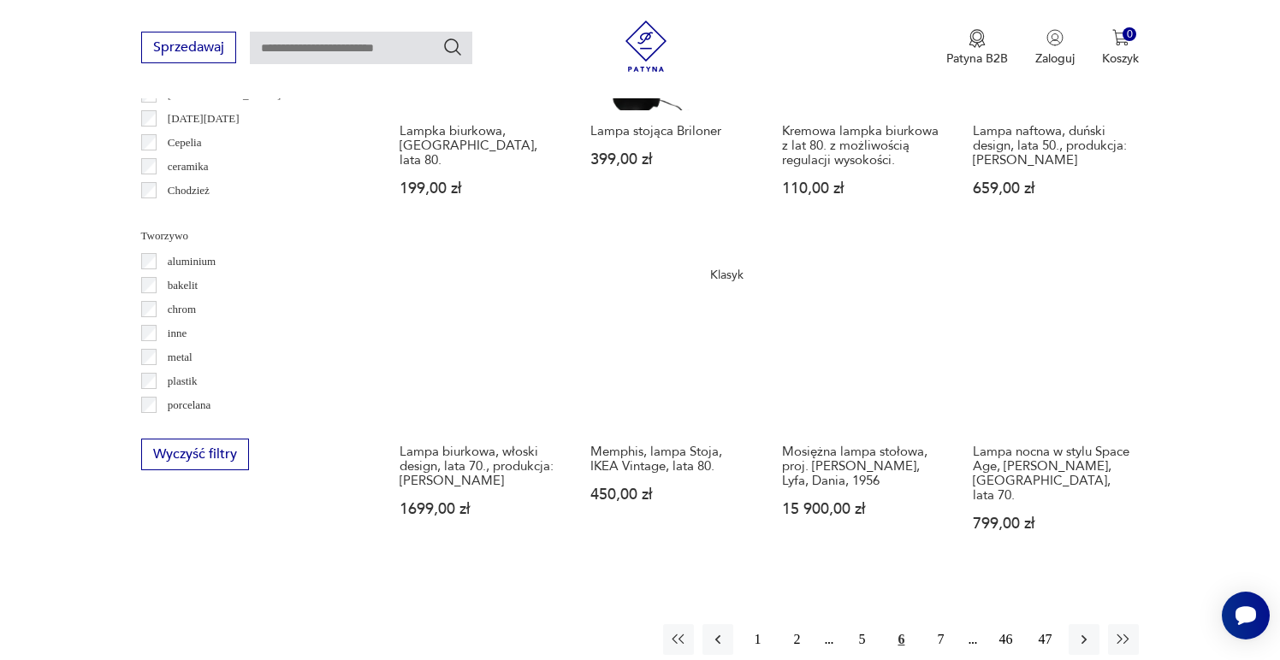
scroll to position [1497, 0]
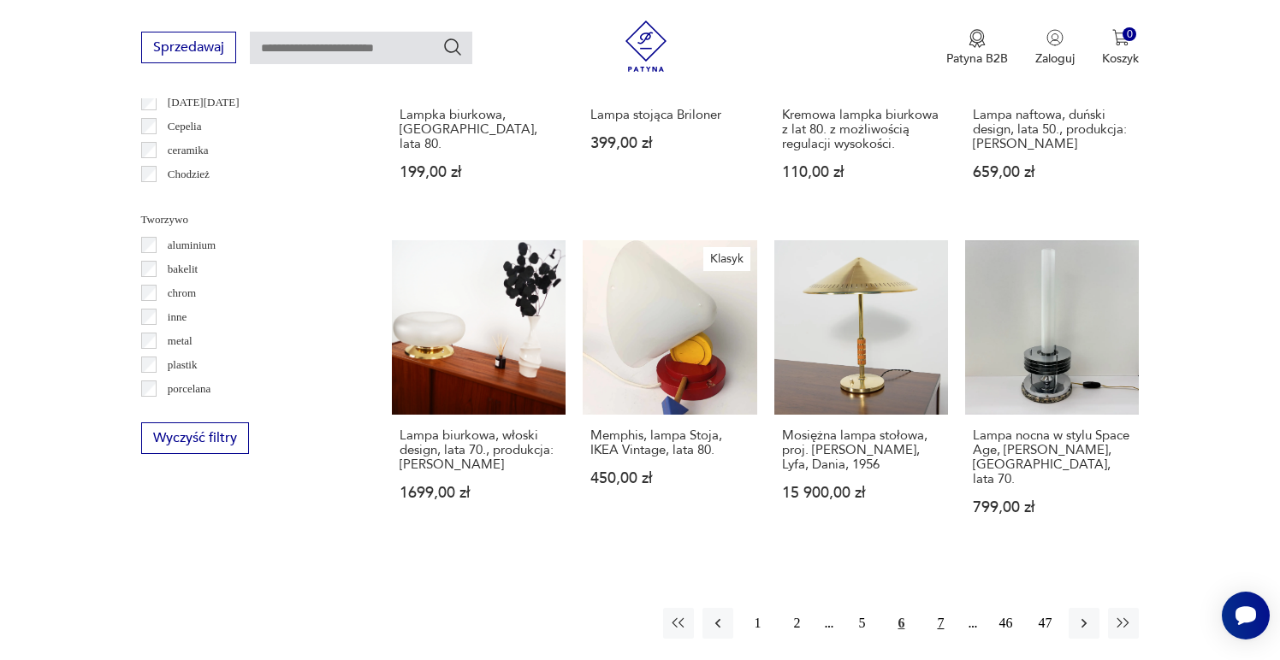
click at [936, 608] on button "7" at bounding box center [940, 623] width 31 height 31
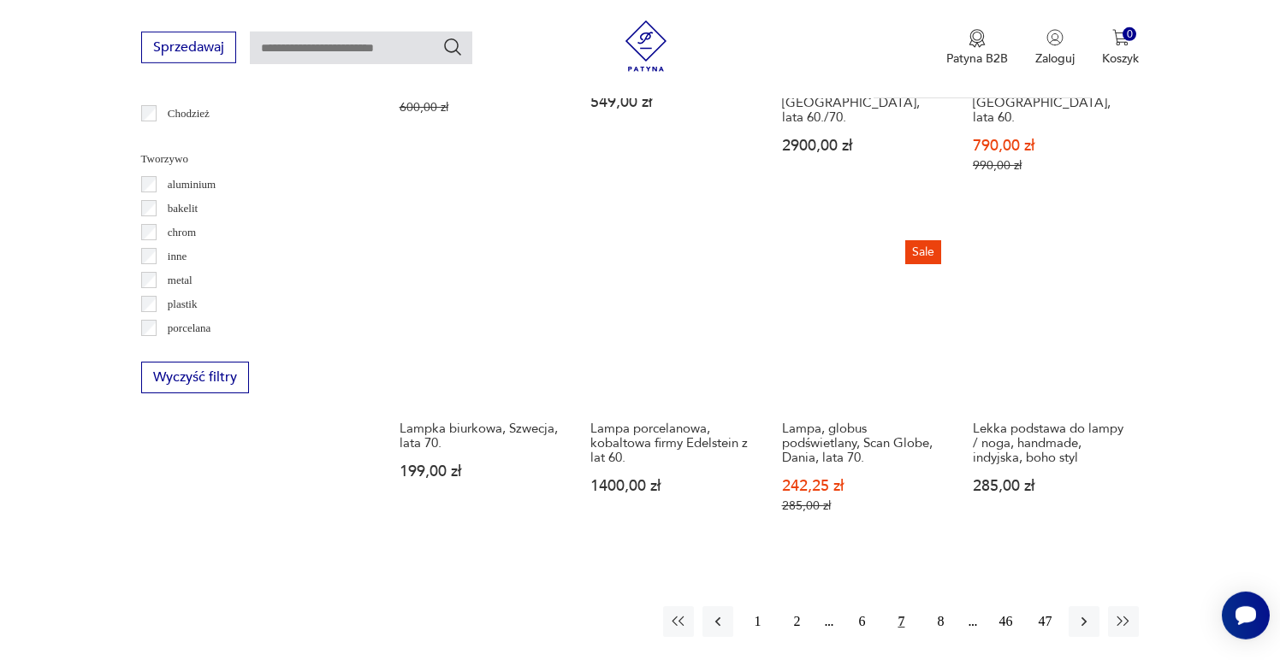
scroll to position [1549, 0]
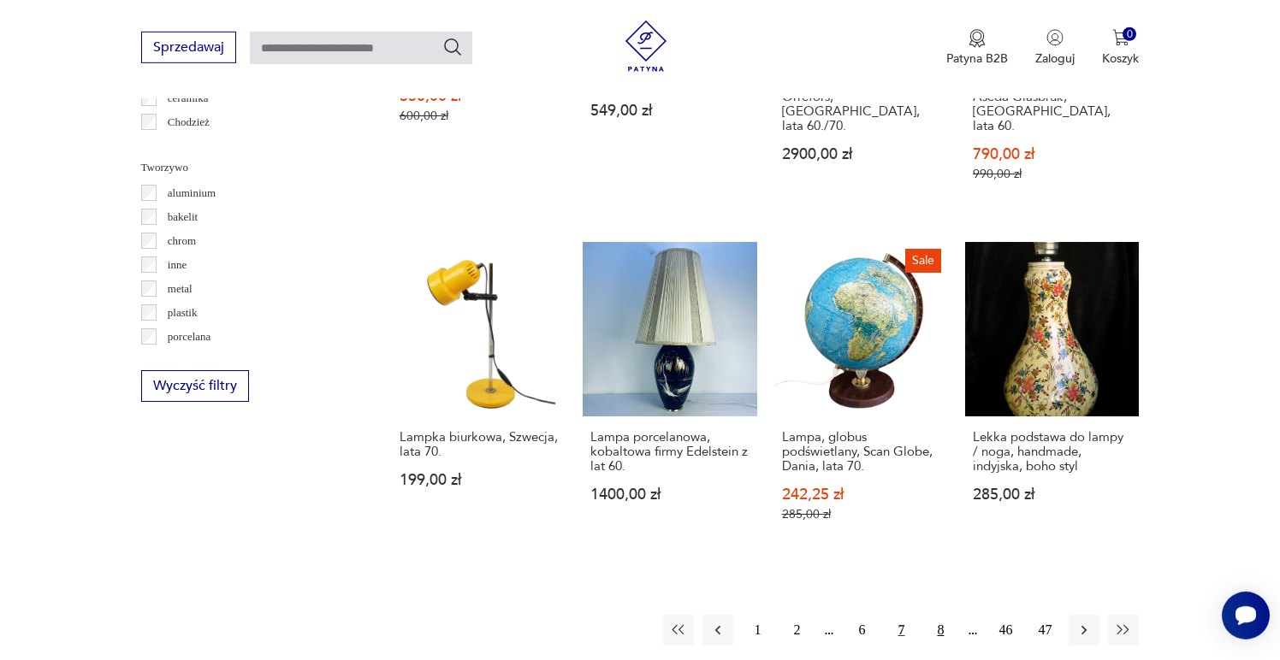
click at [939, 615] on button "8" at bounding box center [940, 630] width 31 height 31
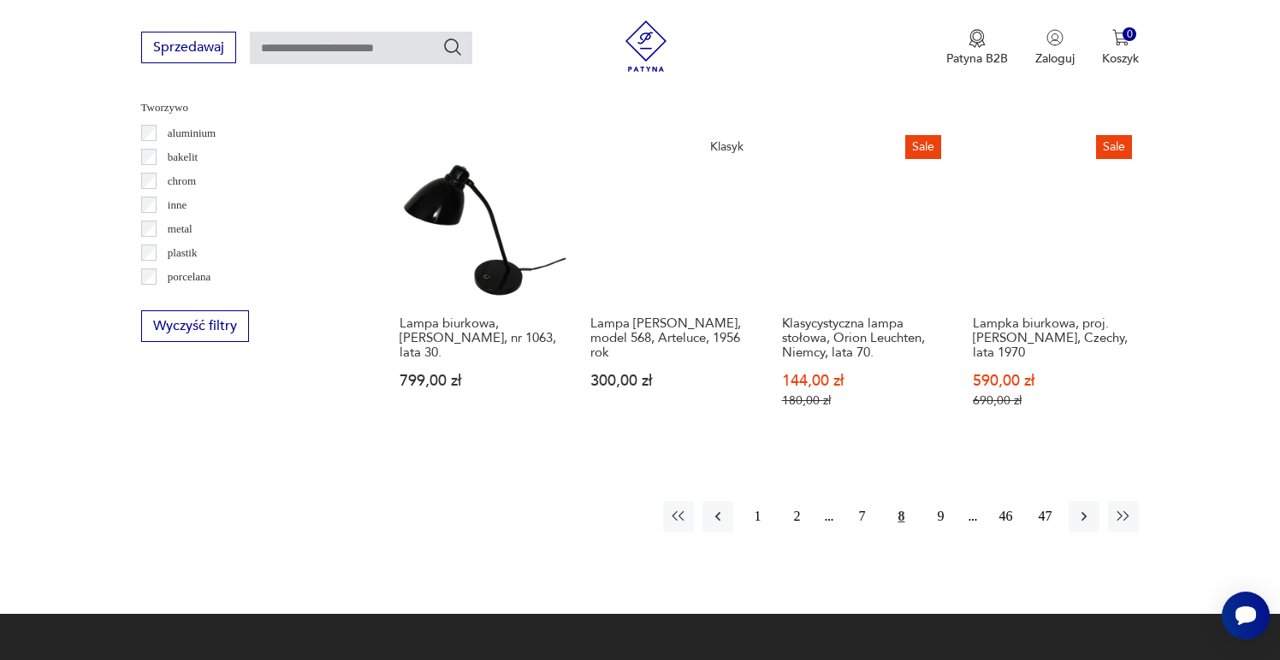
scroll to position [1519, 0]
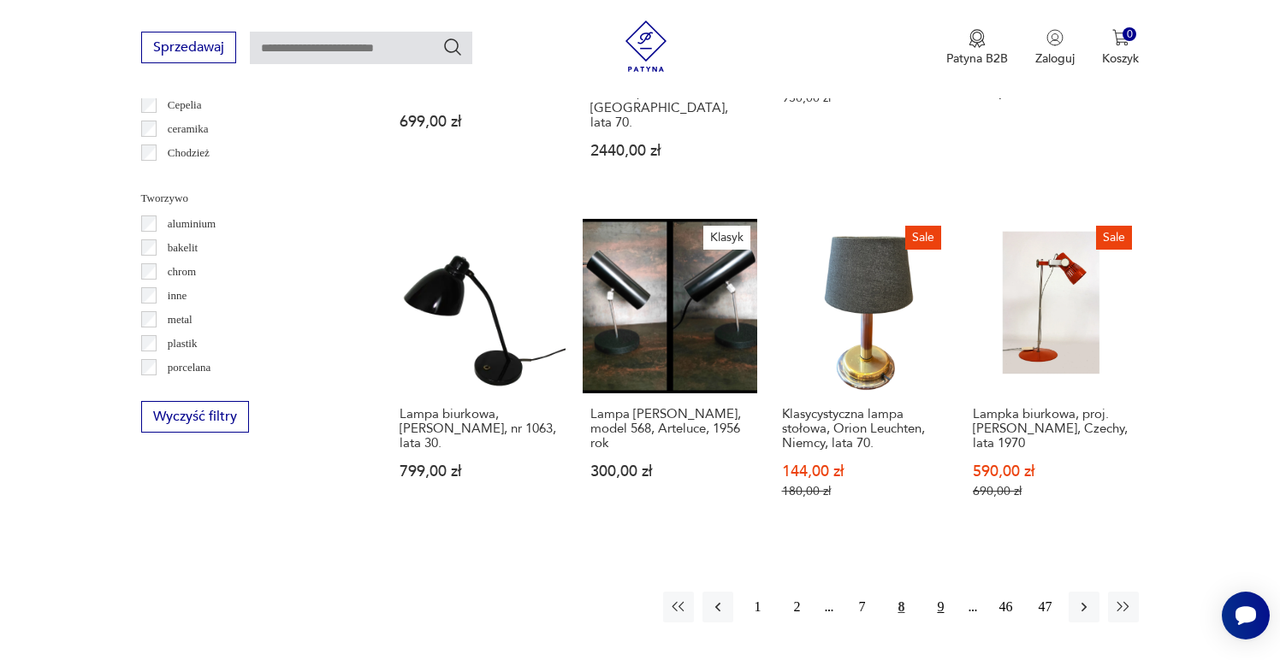
click at [939, 592] on button "9" at bounding box center [940, 607] width 31 height 31
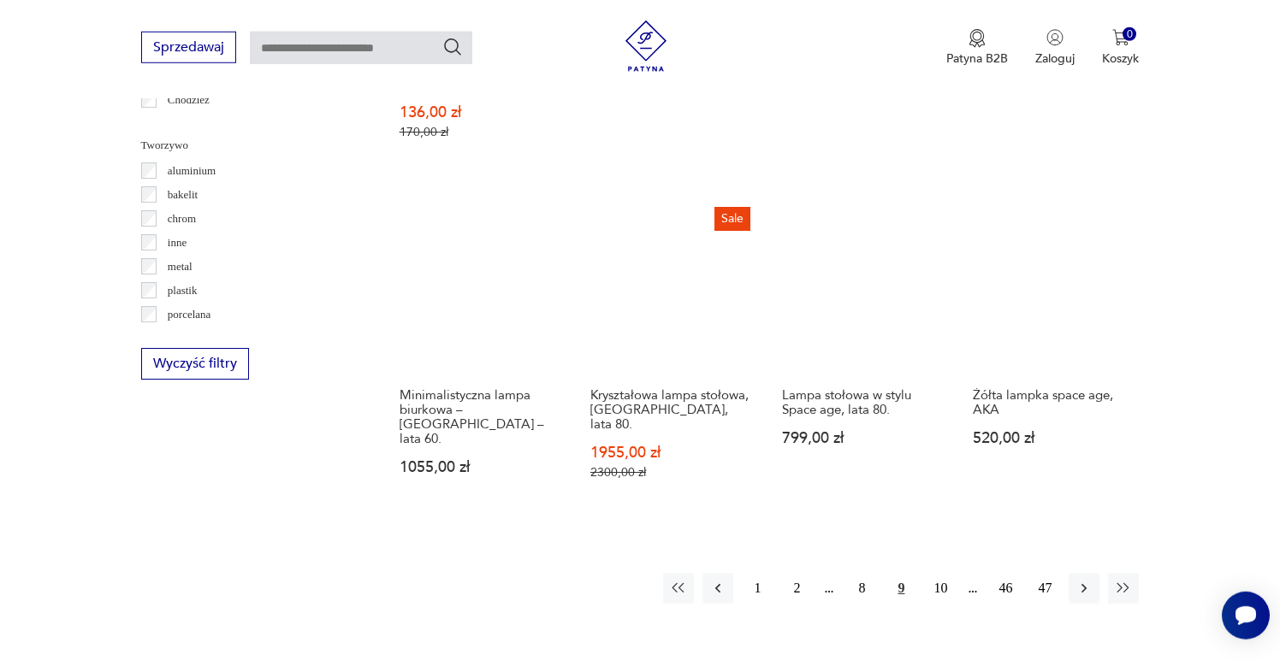
scroll to position [1635, 0]
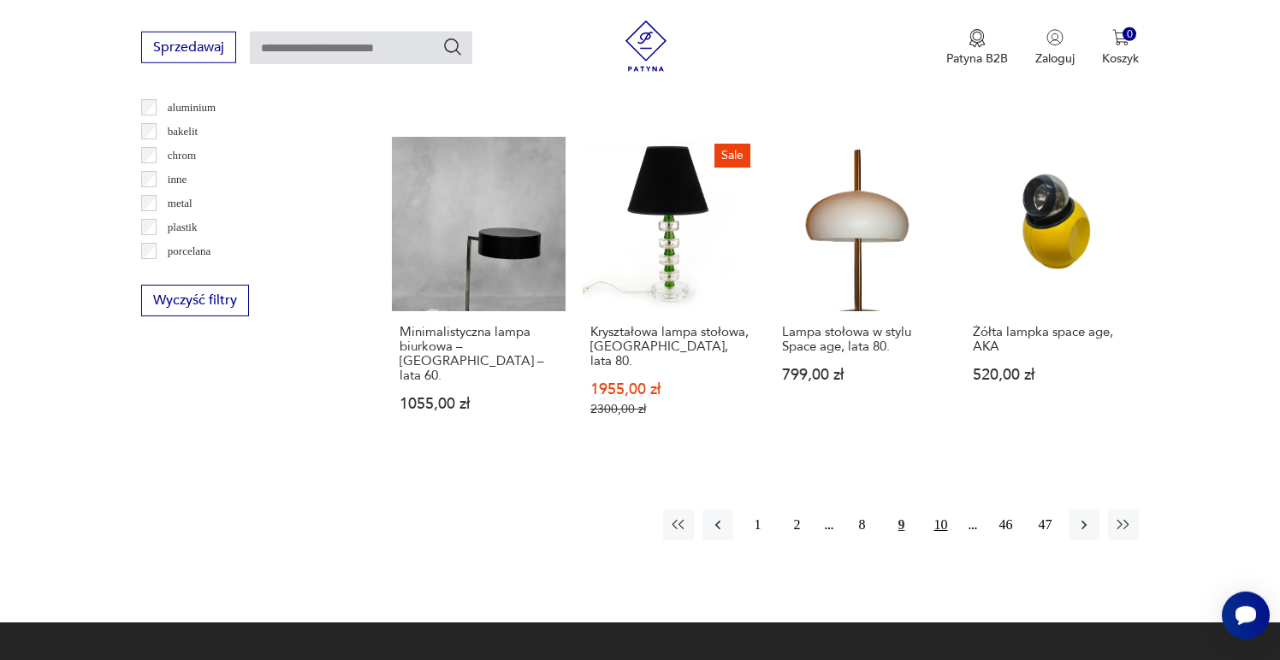
click at [941, 510] on button "10" at bounding box center [940, 525] width 31 height 31
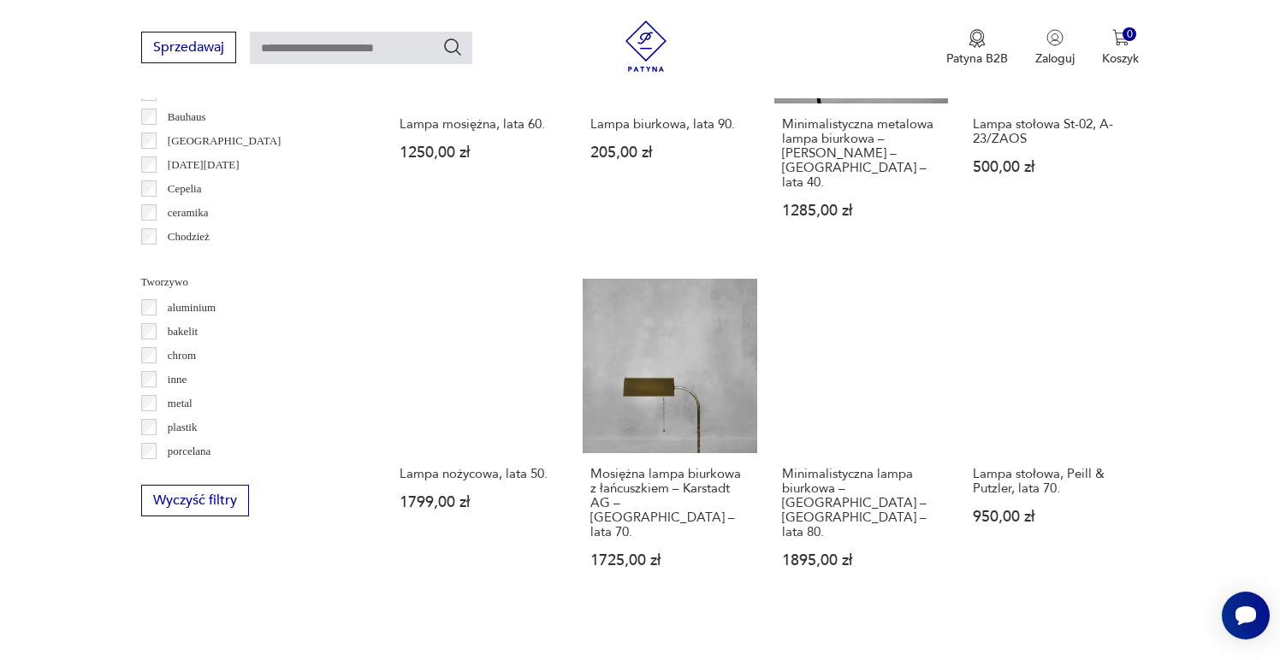
scroll to position [1539, 0]
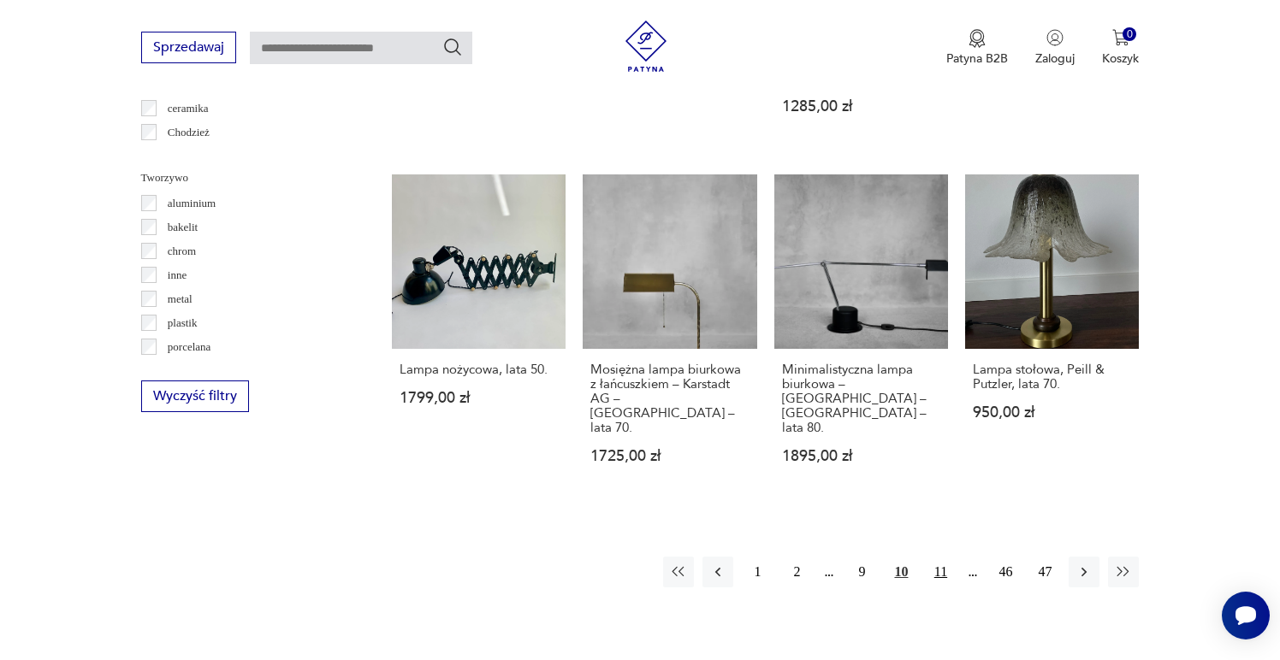
click at [945, 557] on button "11" at bounding box center [940, 572] width 31 height 31
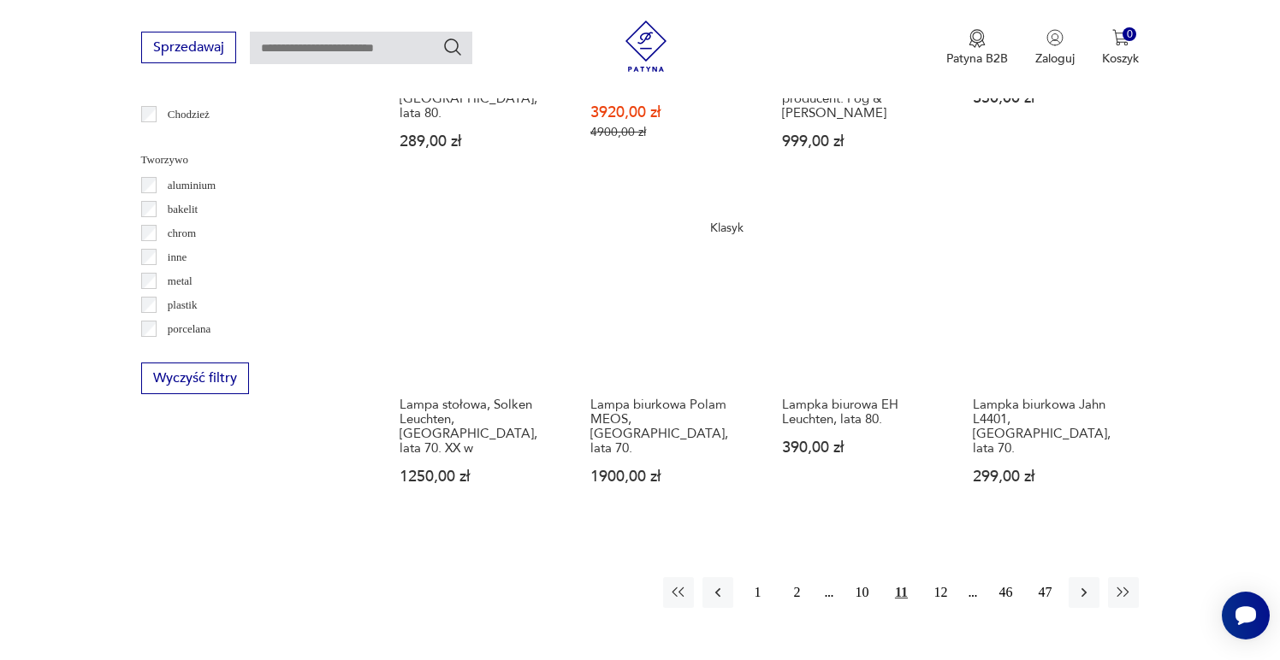
scroll to position [1560, 0]
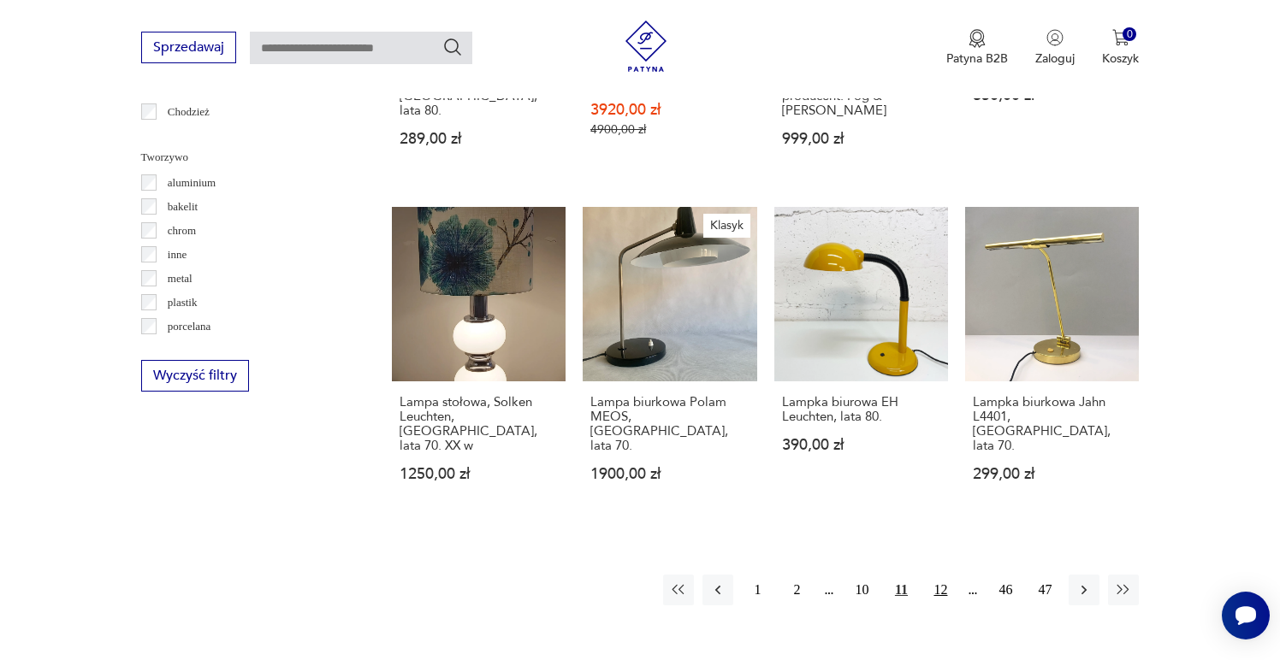
click at [940, 575] on button "12" at bounding box center [940, 590] width 31 height 31
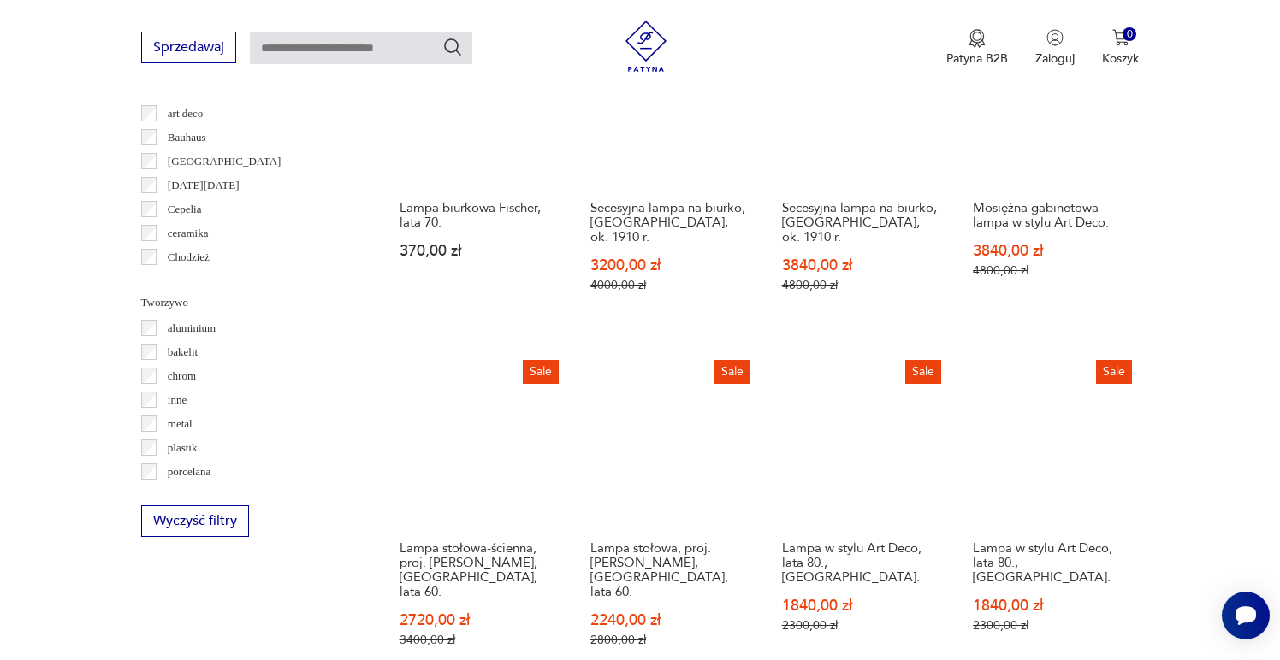
scroll to position [1501, 0]
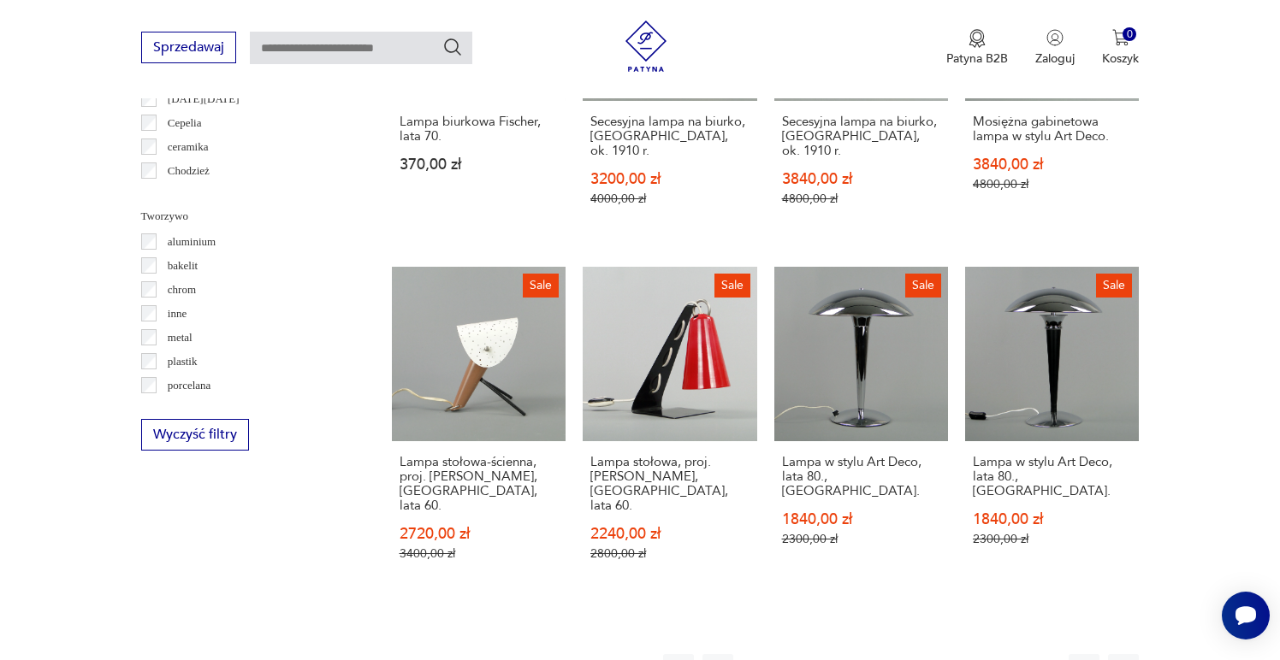
click at [941, 654] on button "13" at bounding box center [940, 669] width 31 height 31
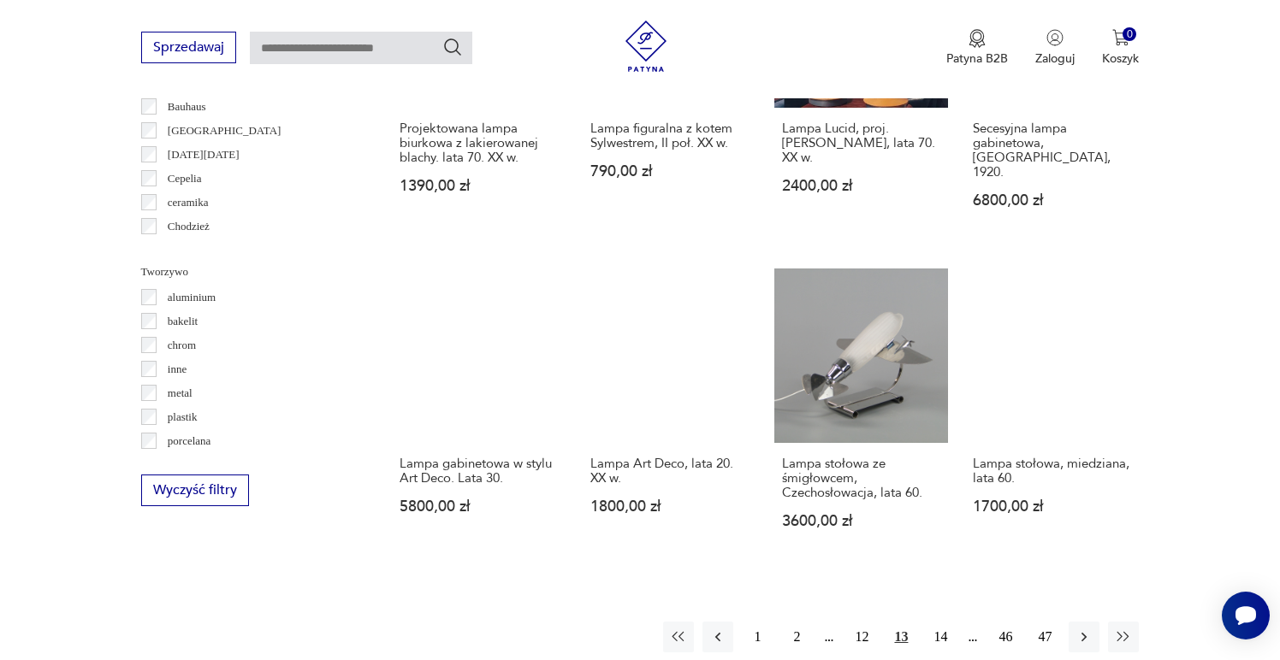
scroll to position [1638, 0]
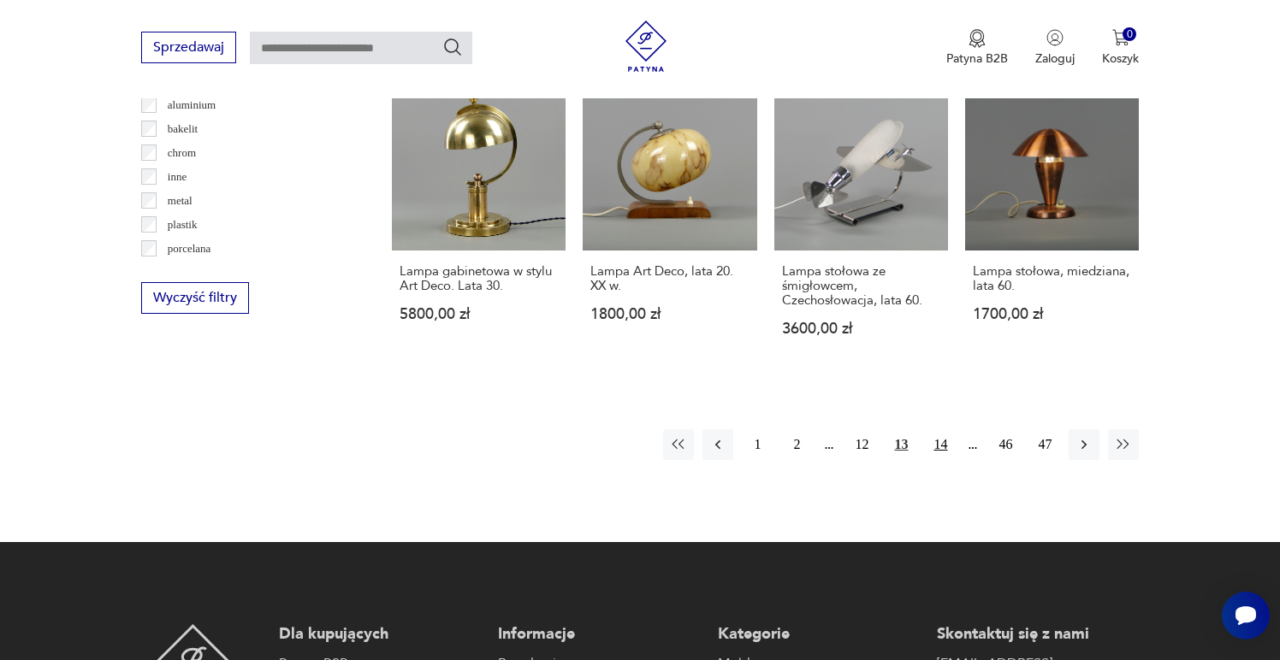
click at [938, 429] on button "14" at bounding box center [940, 444] width 31 height 31
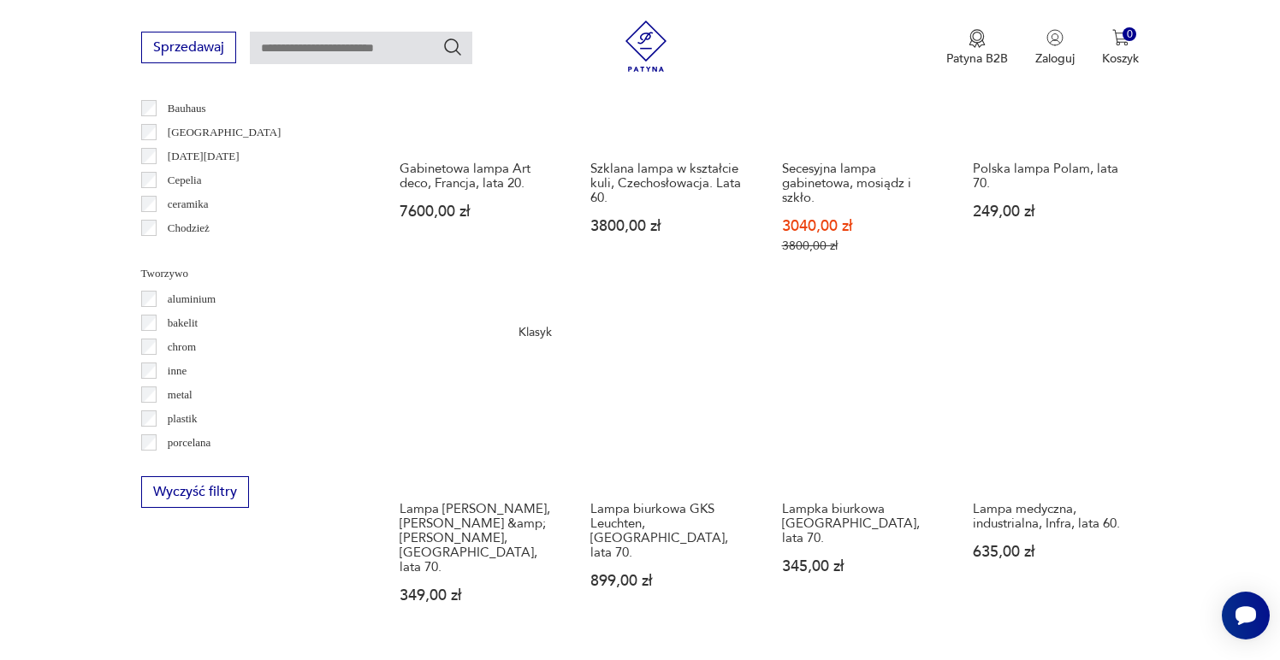
scroll to position [1445, 0]
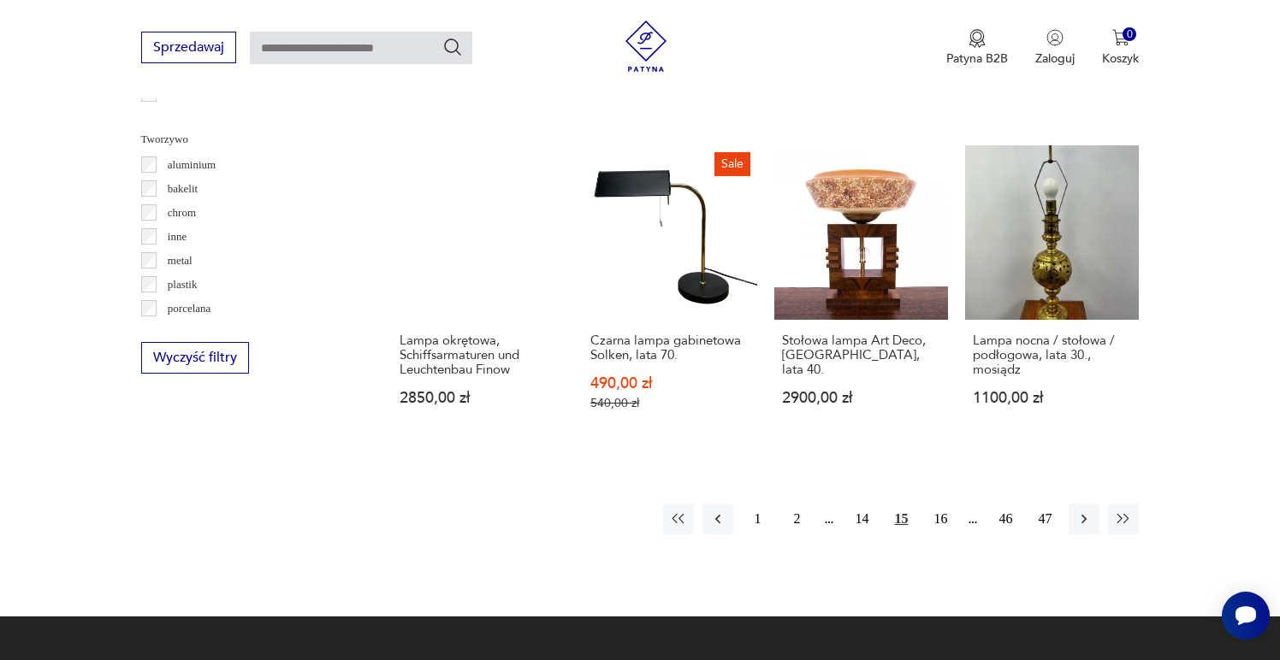
scroll to position [1664, 0]
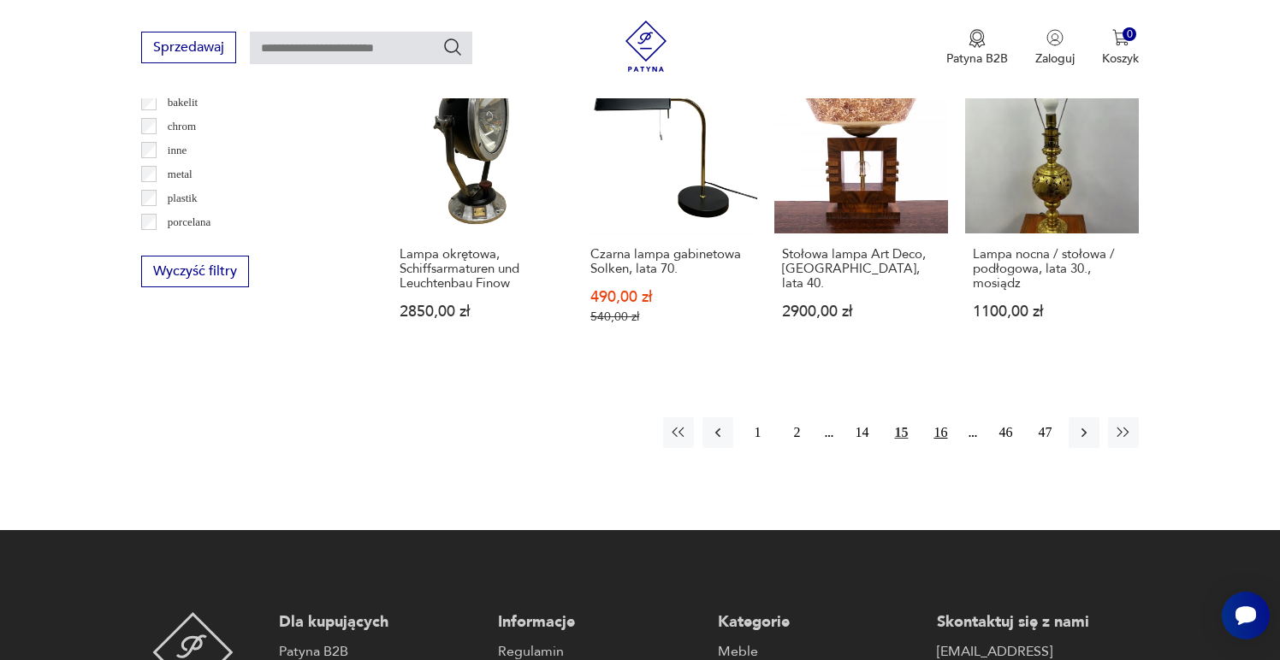
click at [943, 418] on button "16" at bounding box center [940, 433] width 31 height 31
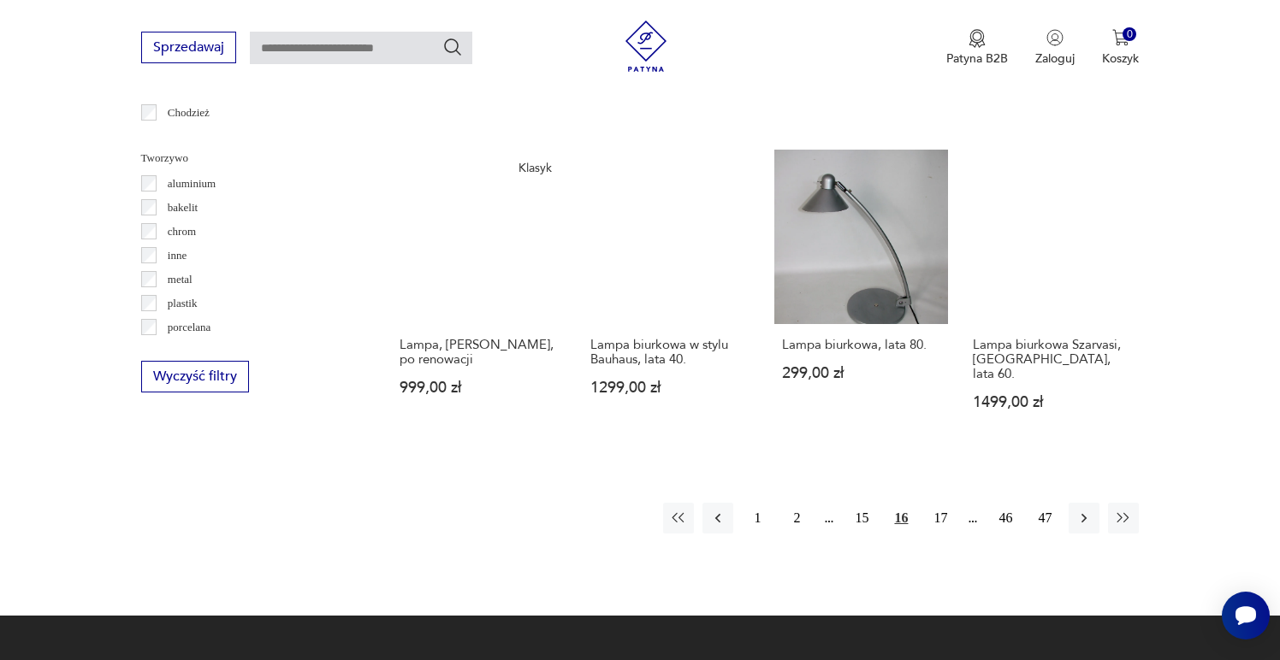
scroll to position [1568, 0]
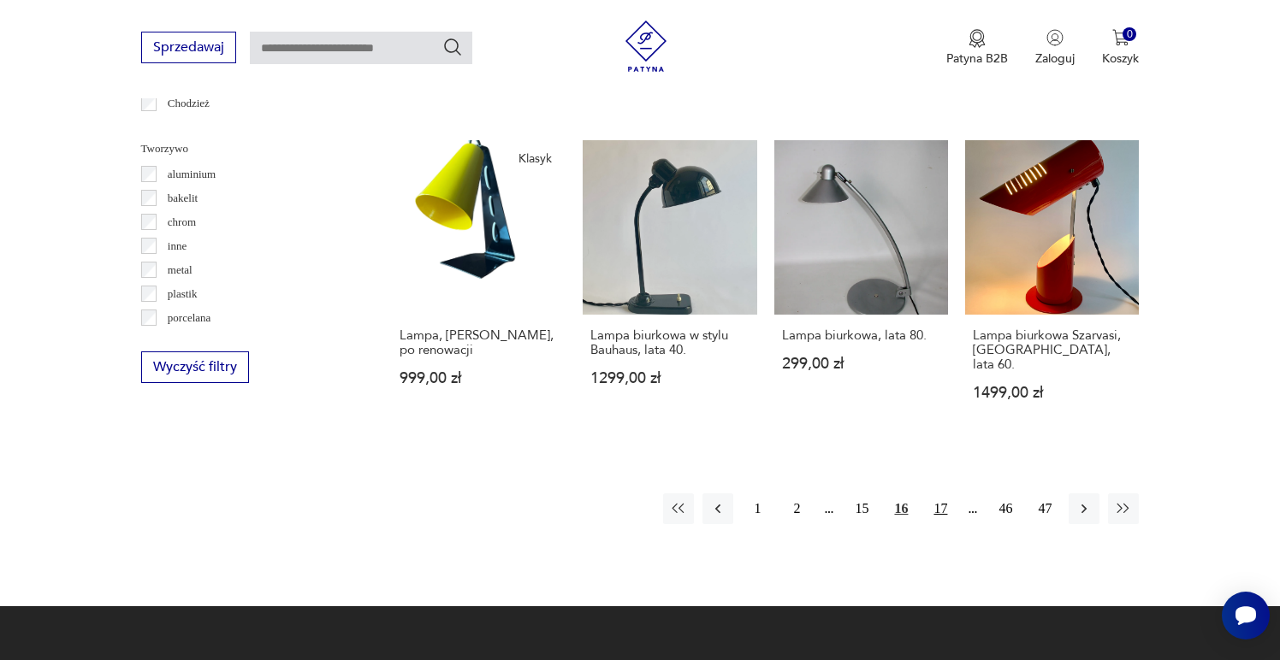
click at [936, 494] on button "17" at bounding box center [940, 509] width 31 height 31
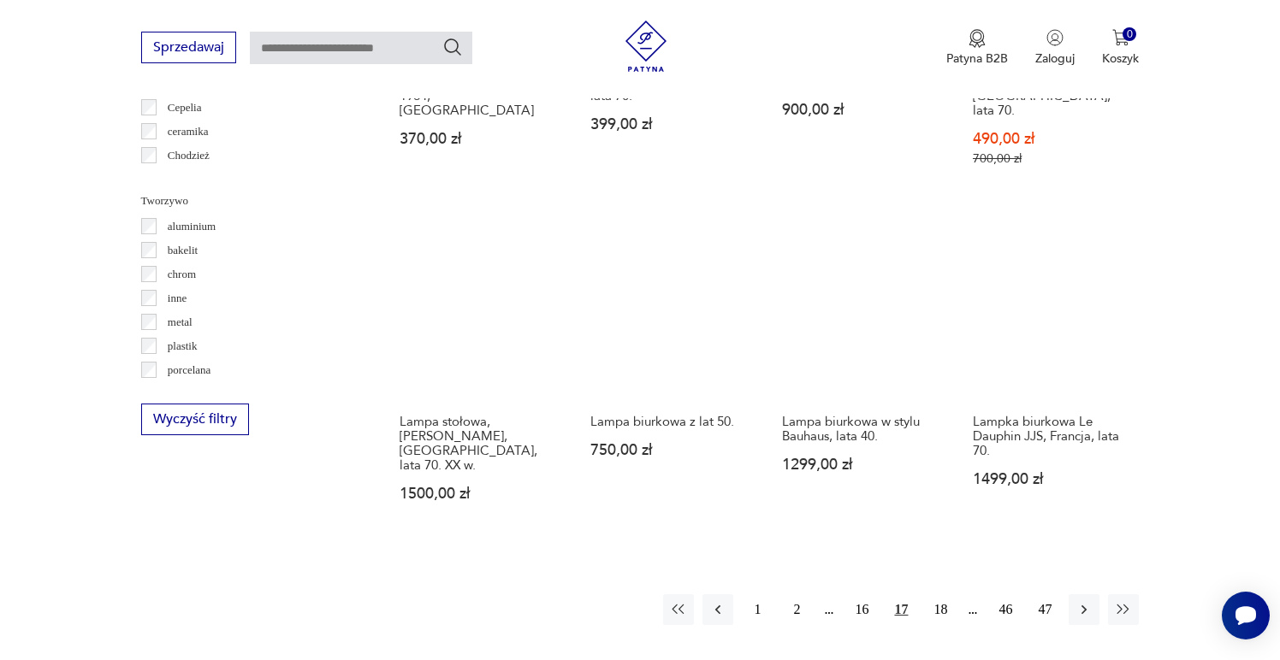
scroll to position [1545, 0]
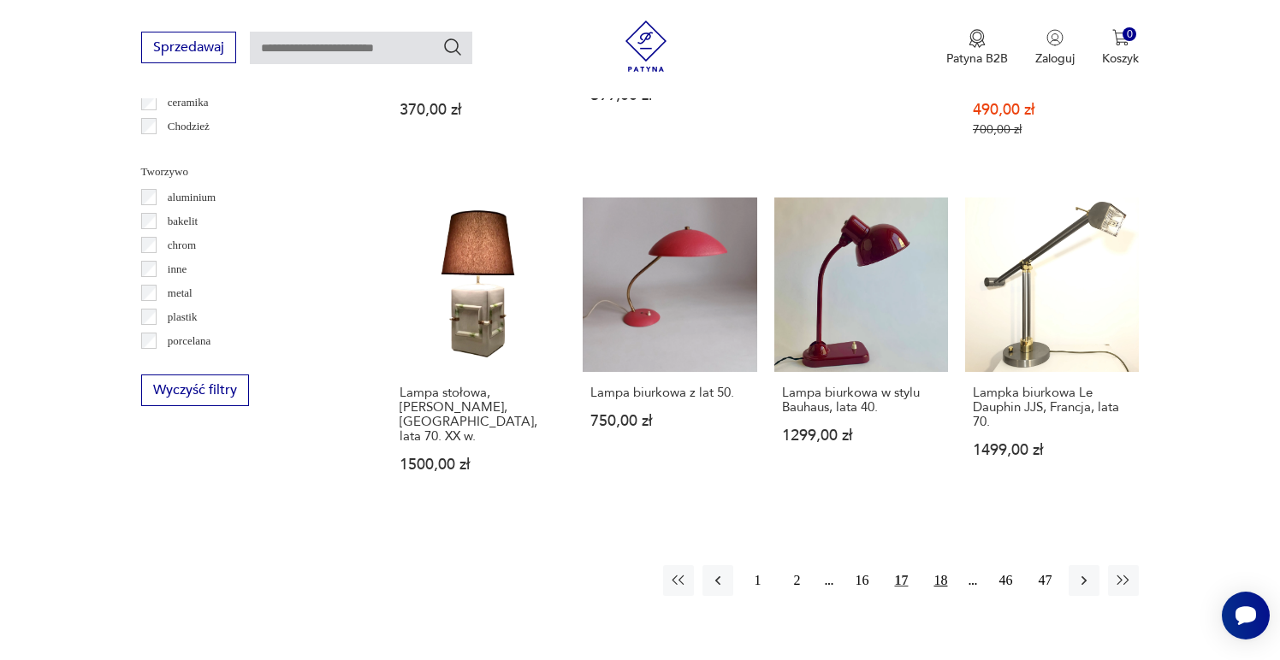
click at [942, 566] on button "18" at bounding box center [940, 581] width 31 height 31
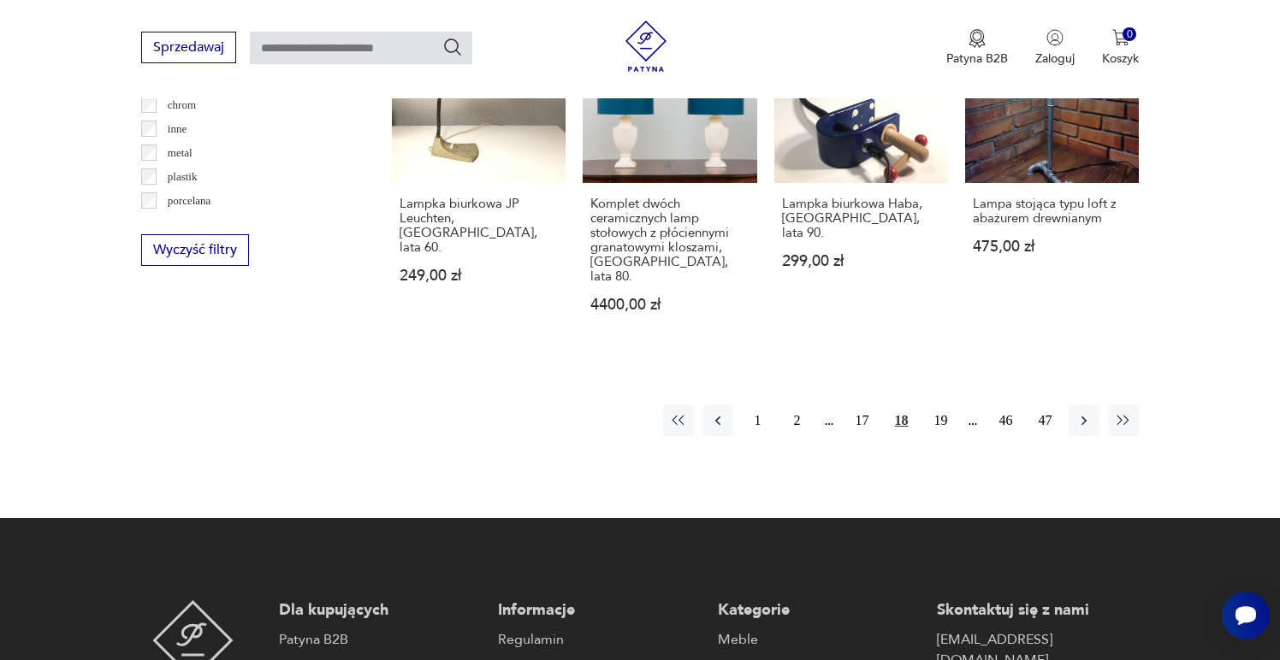
scroll to position [1604, 0]
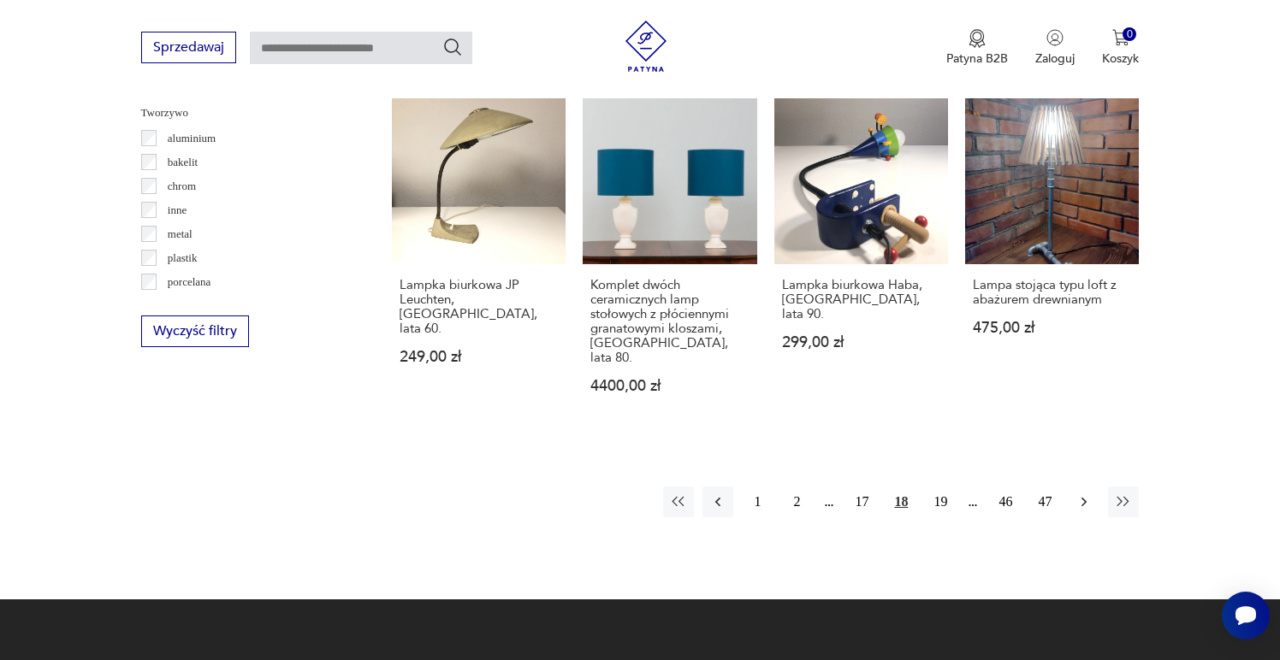
click at [1081, 494] on icon "button" at bounding box center [1083, 502] width 17 height 17
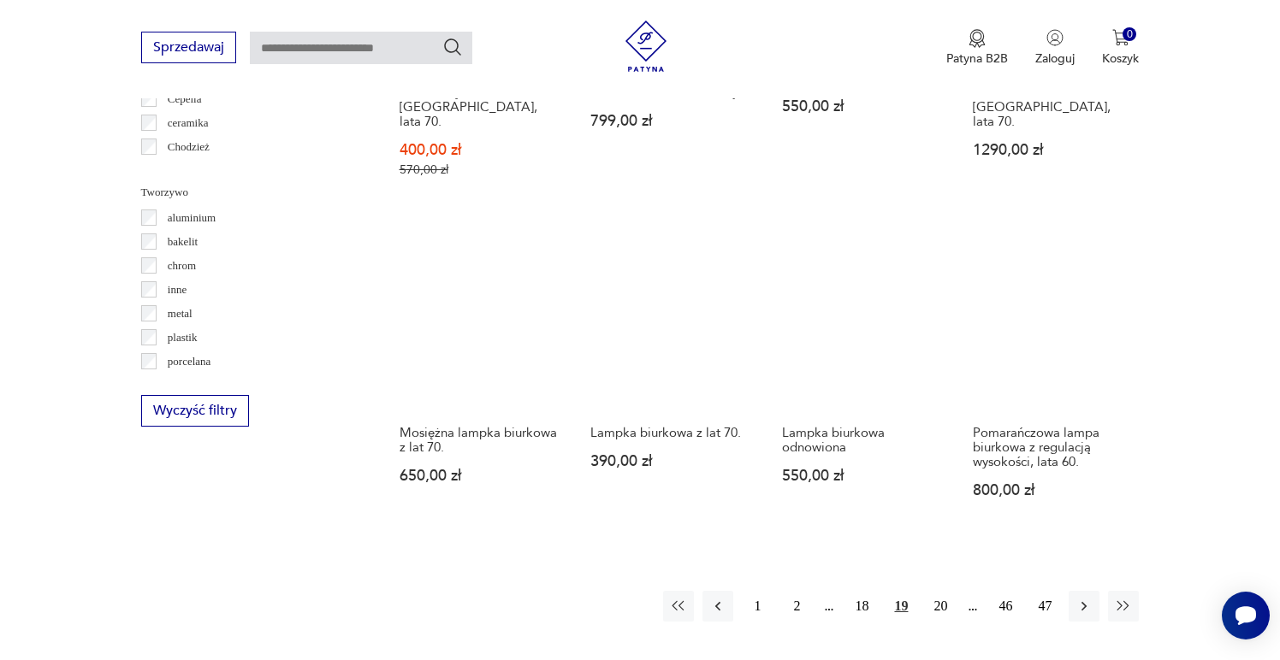
scroll to position [1520, 0]
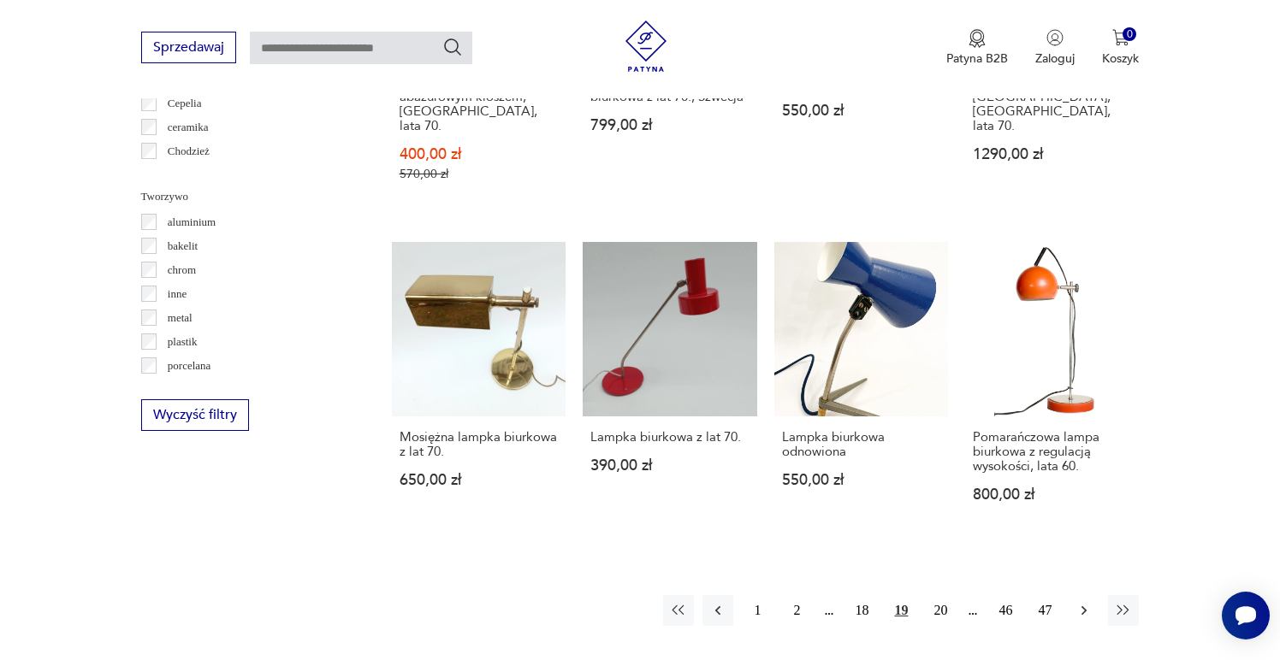
click at [1084, 607] on icon "button" at bounding box center [1083, 611] width 5 height 9
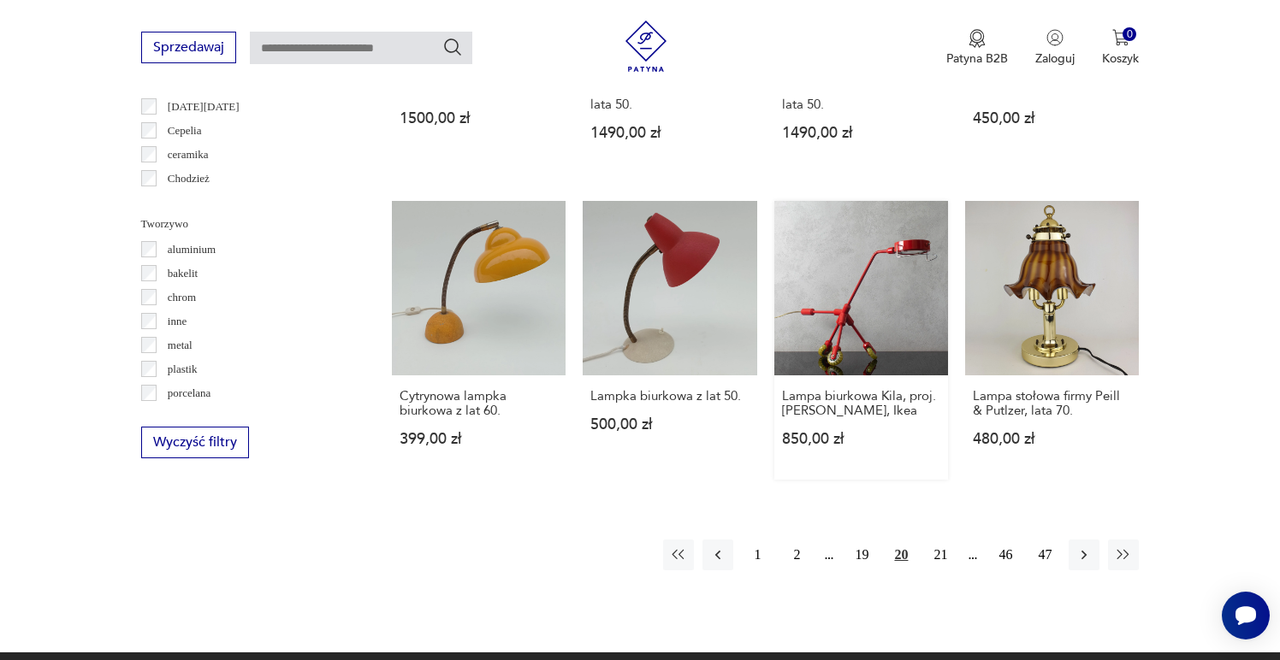
scroll to position [1531, 0]
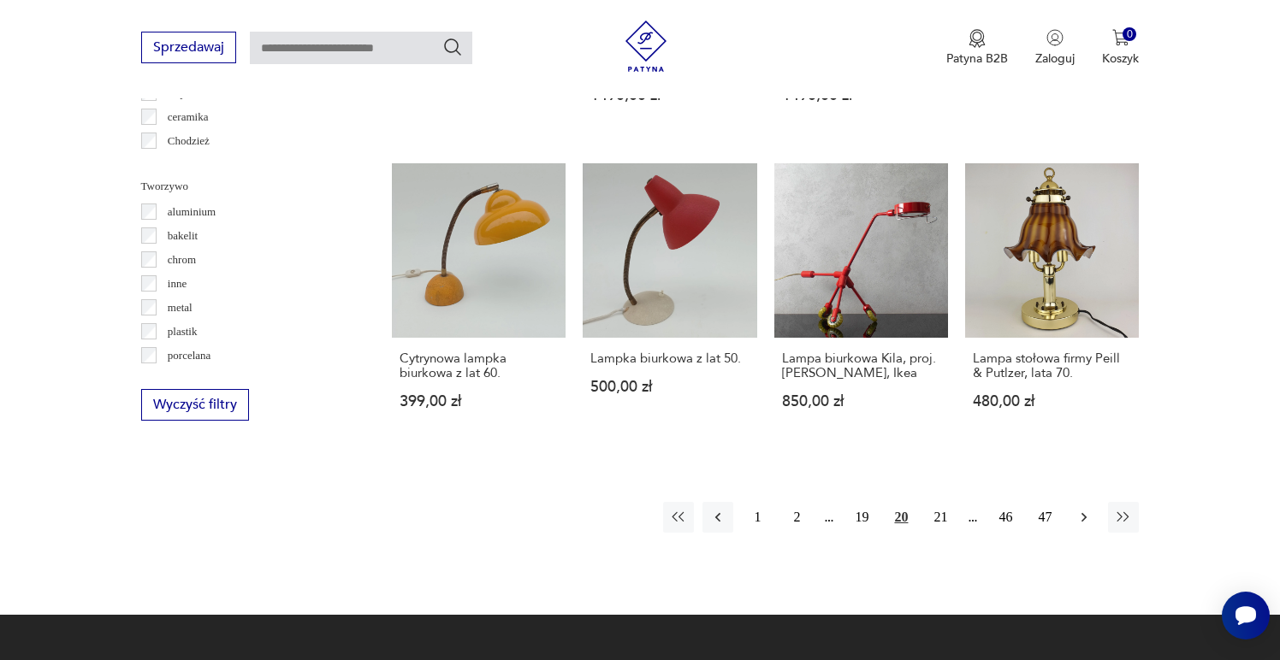
click at [1087, 509] on icon "button" at bounding box center [1083, 517] width 17 height 17
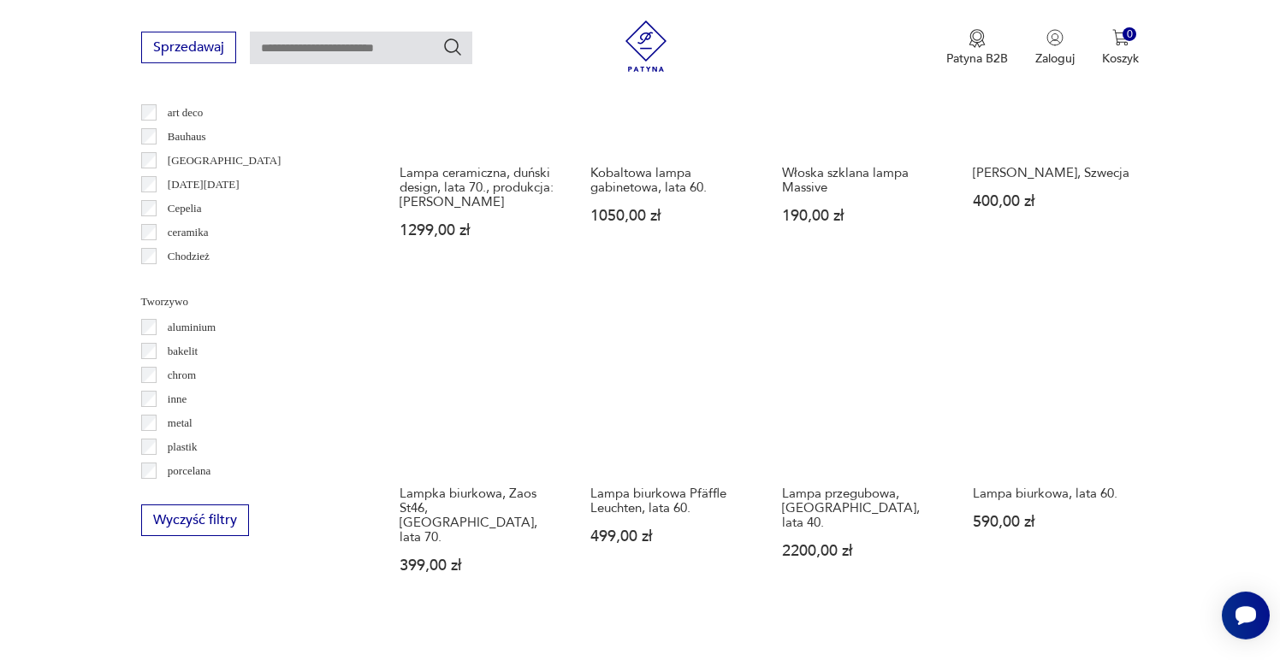
scroll to position [1531, 0]
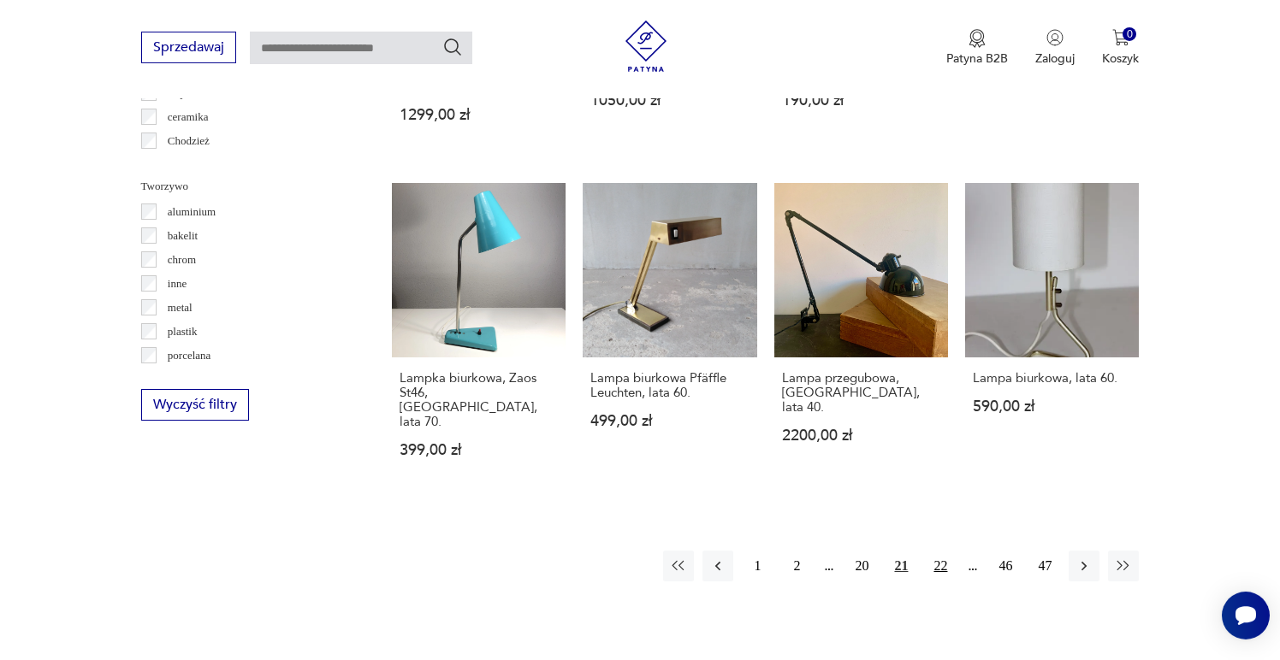
click at [949, 551] on button "22" at bounding box center [940, 566] width 31 height 31
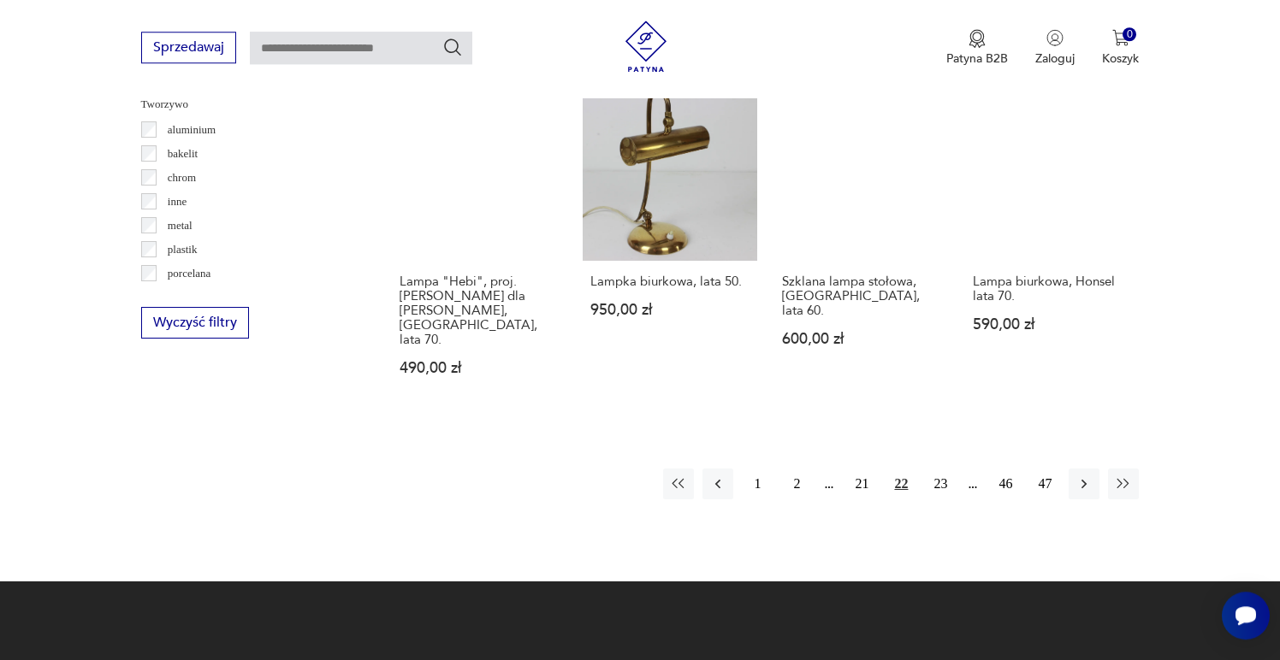
scroll to position [1739, 0]
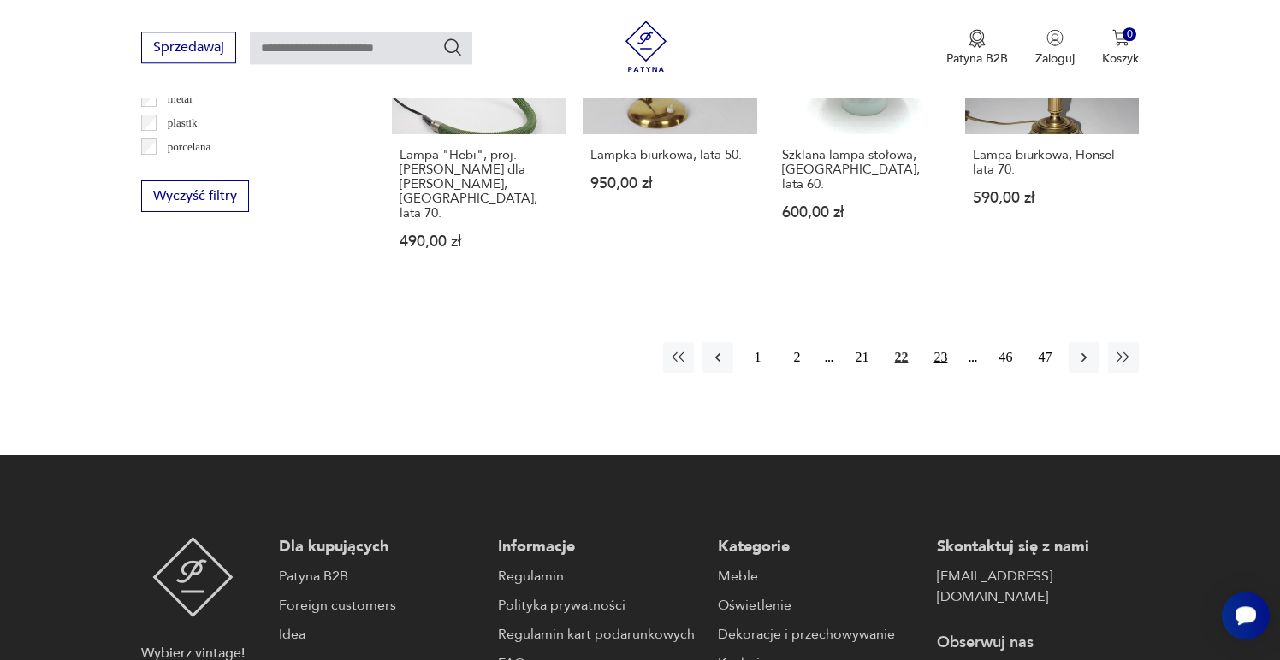
click at [945, 342] on button "23" at bounding box center [940, 357] width 31 height 31
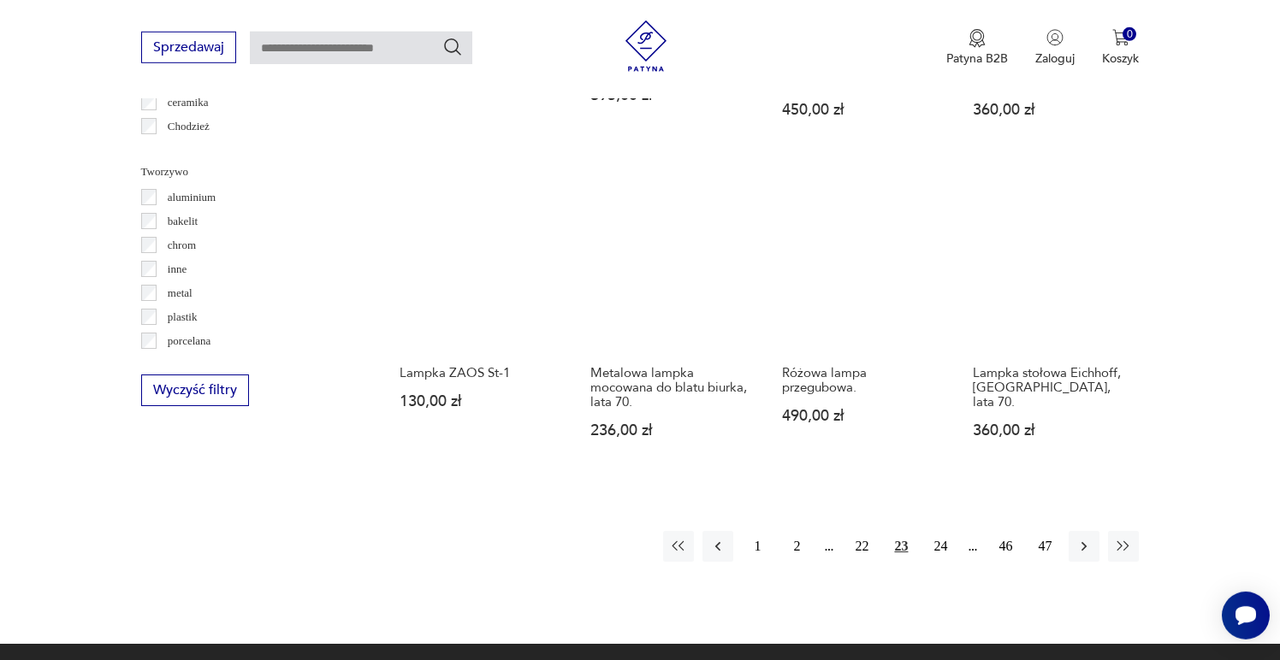
scroll to position [1531, 0]
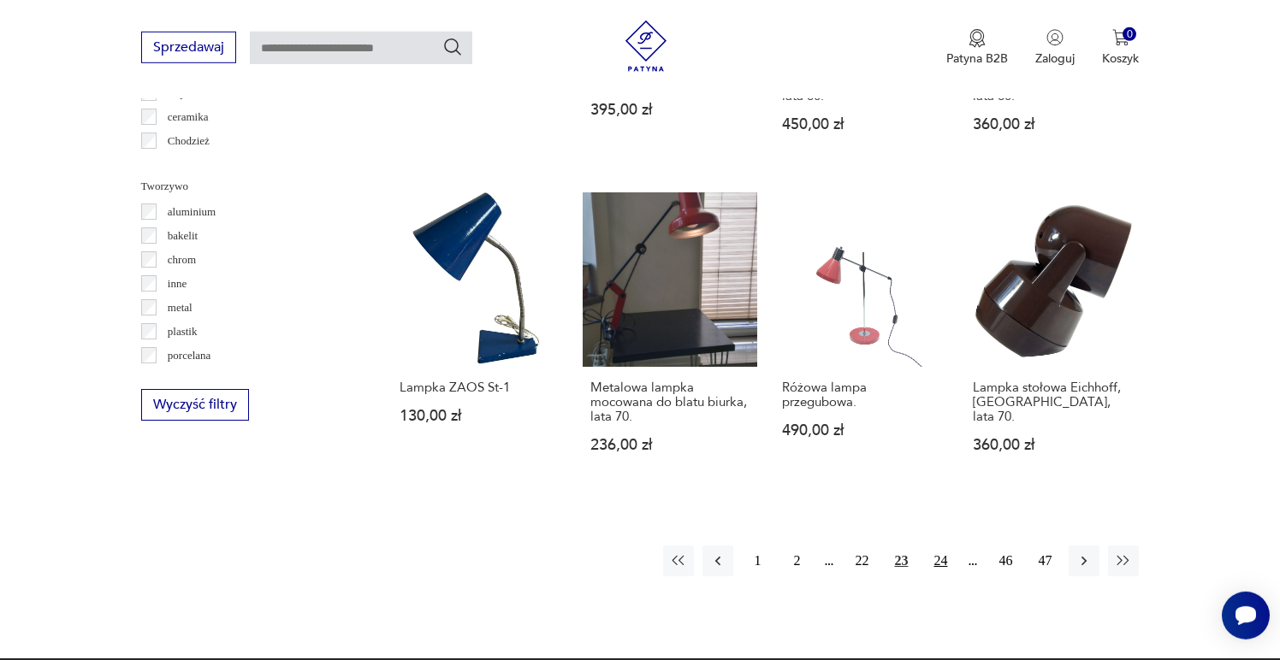
click at [945, 546] on button "24" at bounding box center [940, 561] width 31 height 31
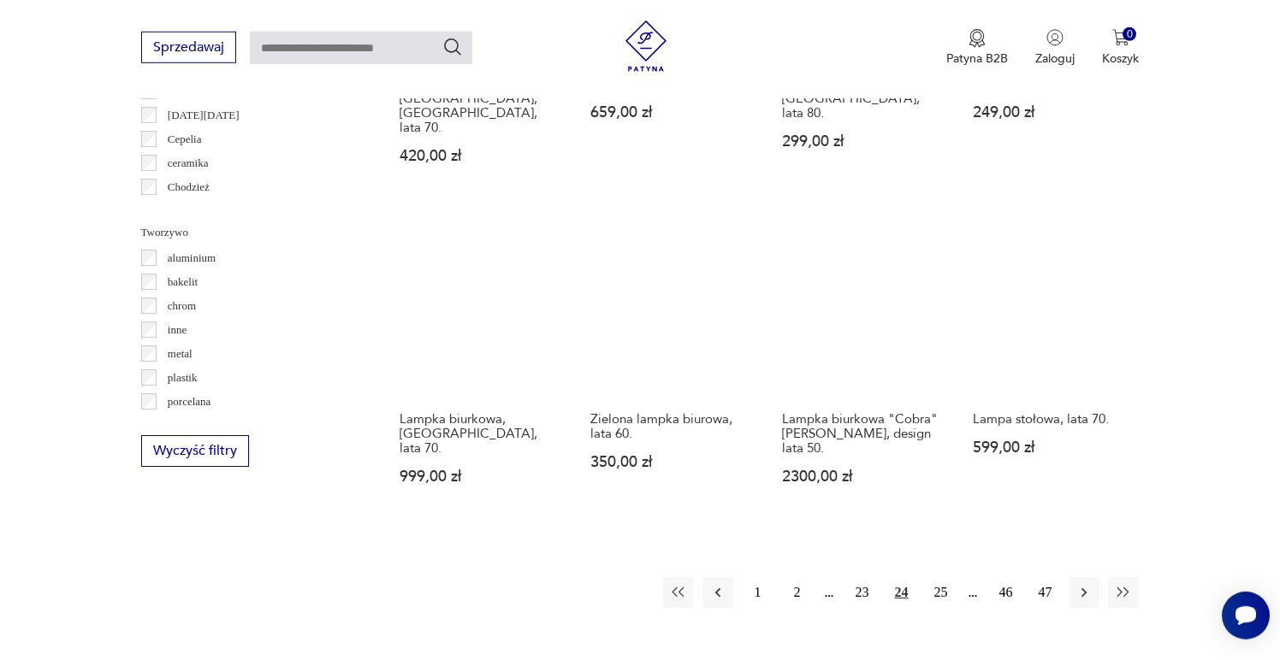
scroll to position [1615, 0]
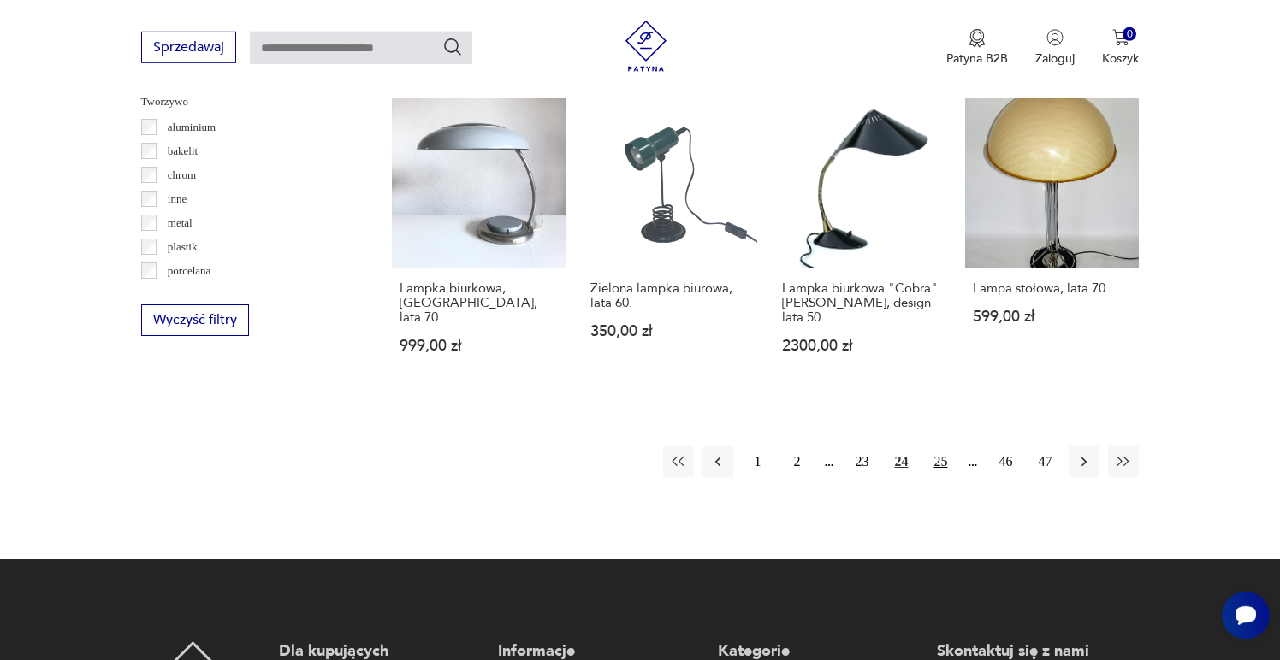
click at [944, 447] on button "25" at bounding box center [940, 462] width 31 height 31
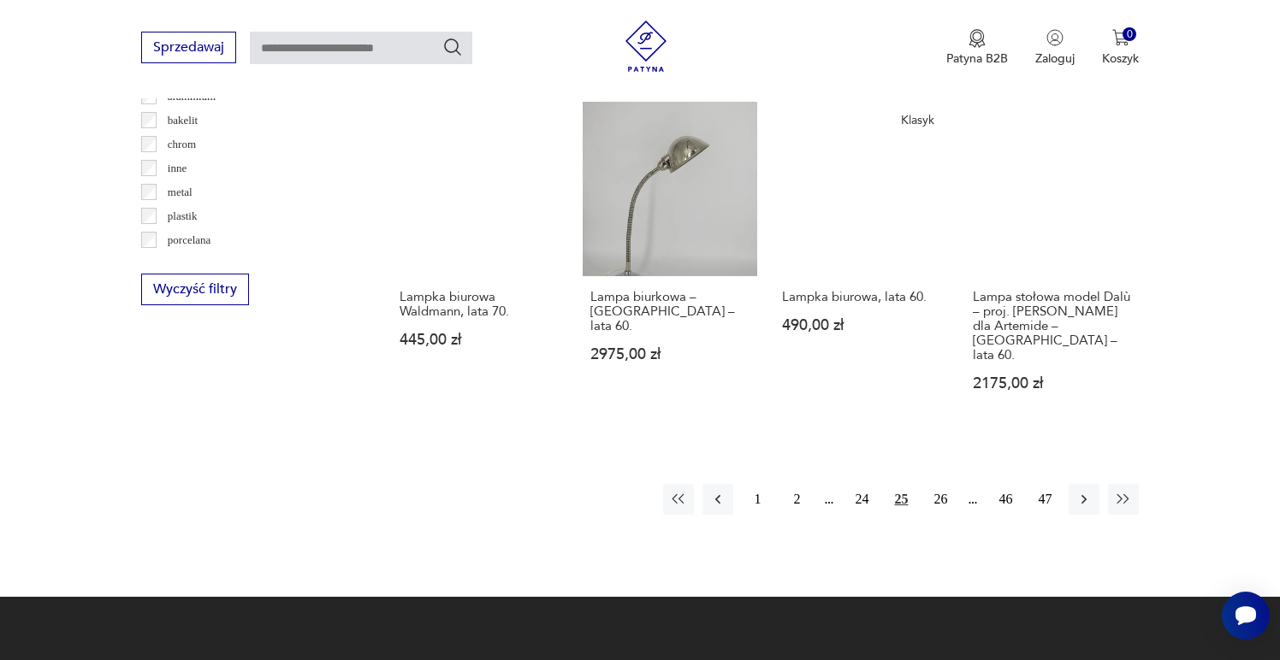
scroll to position [1681, 0]
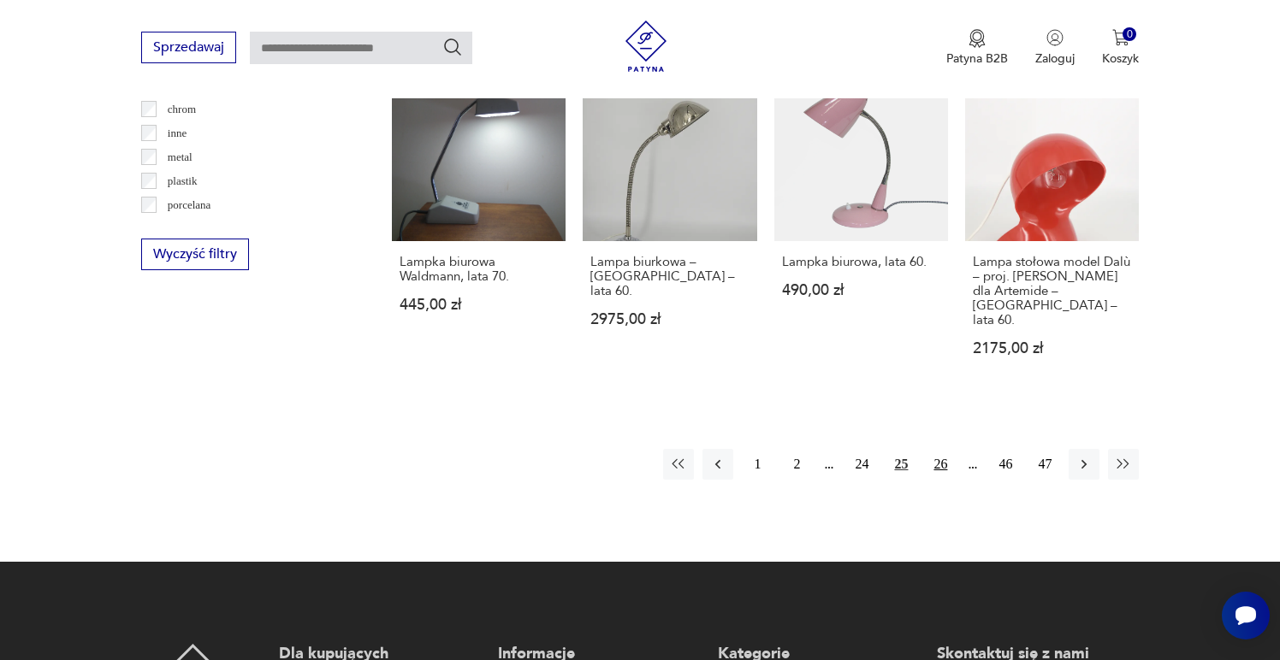
click at [940, 449] on button "26" at bounding box center [940, 464] width 31 height 31
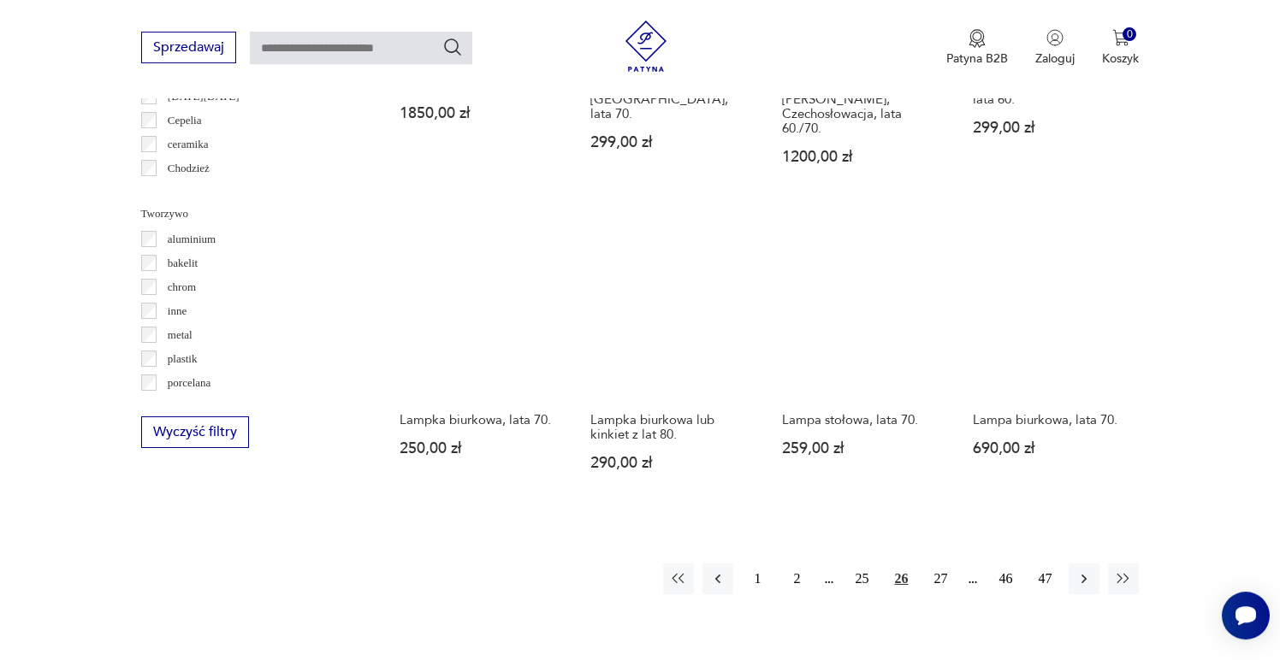
scroll to position [1517, 0]
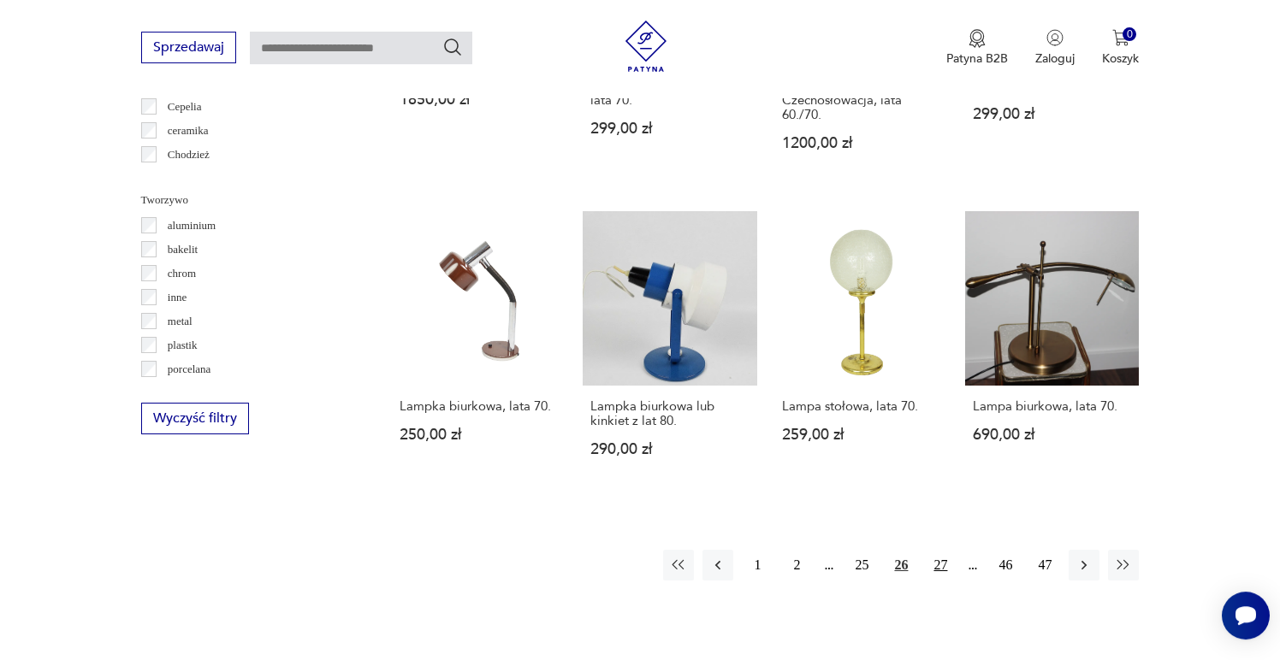
click at [945, 550] on button "27" at bounding box center [940, 565] width 31 height 31
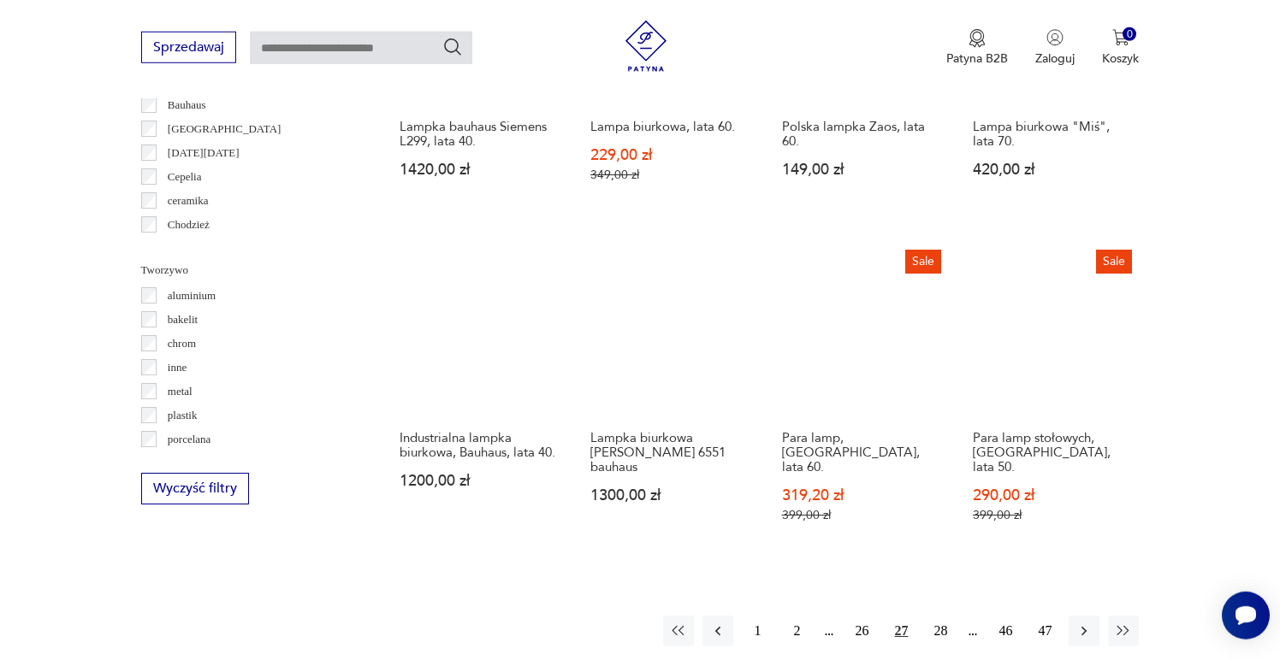
scroll to position [1497, 0]
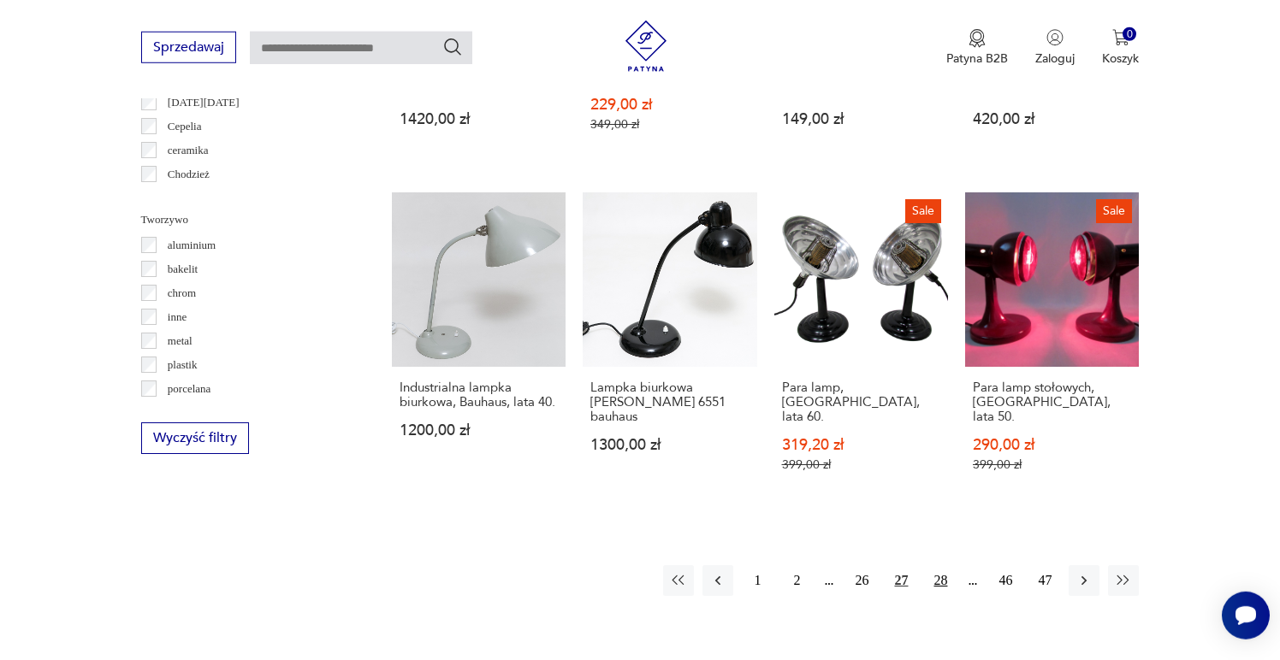
click at [937, 566] on button "28" at bounding box center [940, 581] width 31 height 31
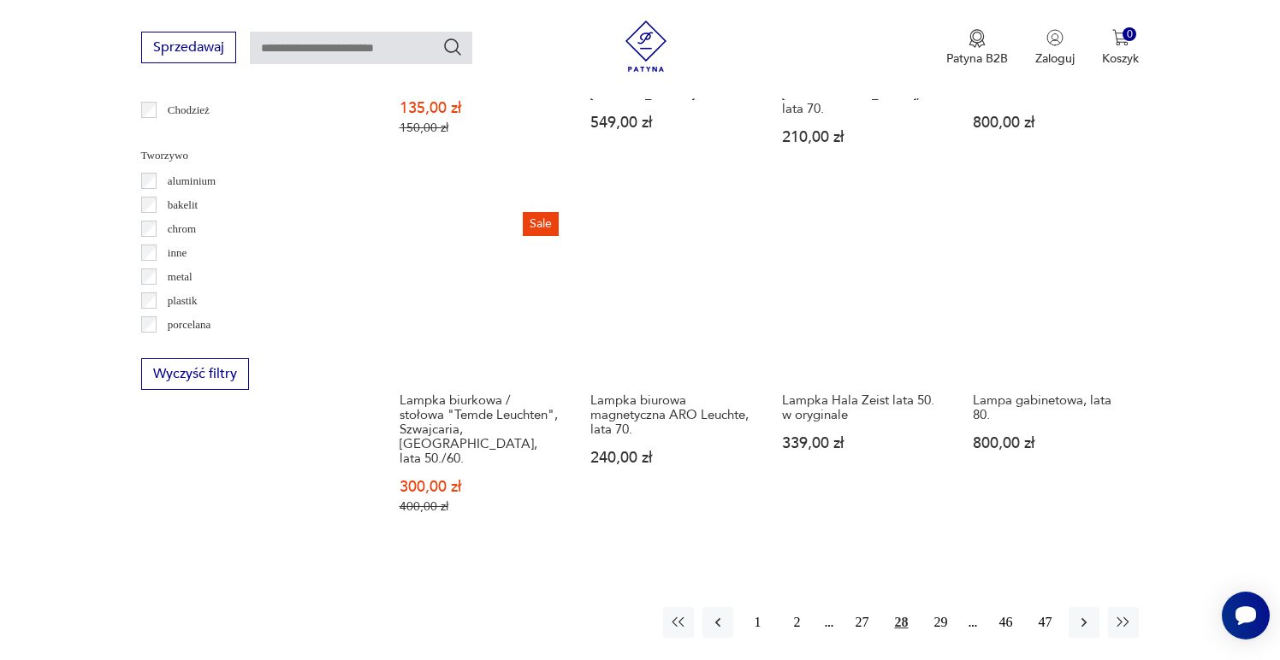
scroll to position [1577, 0]
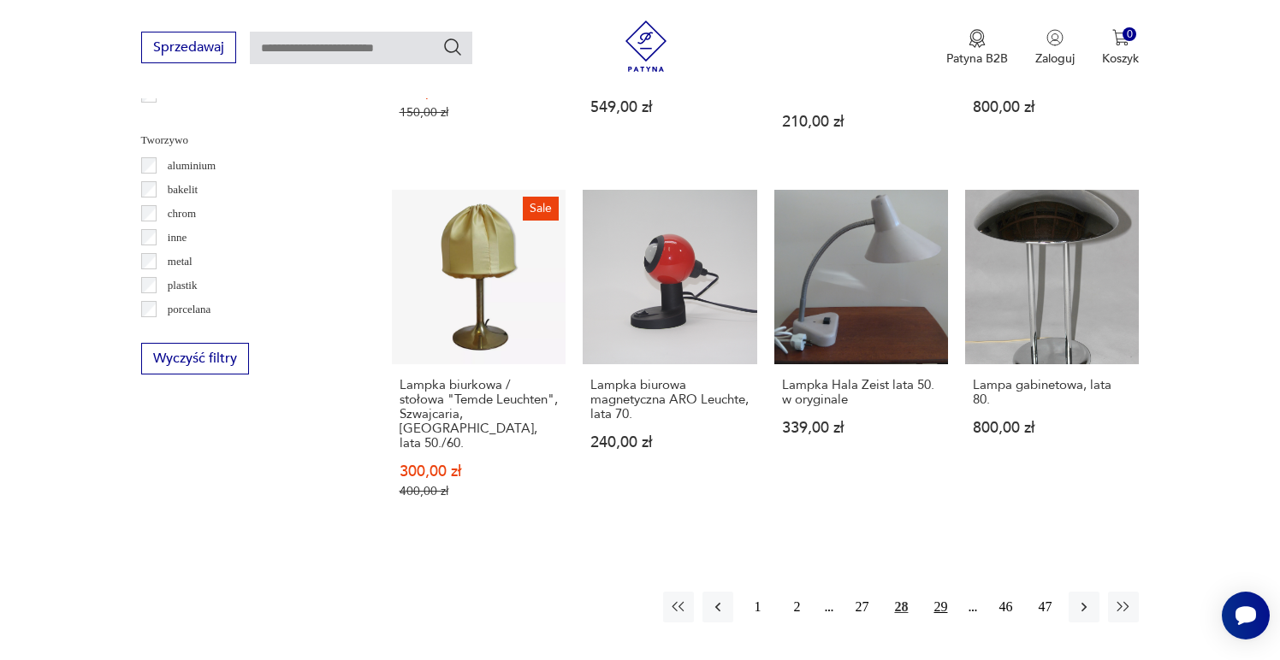
click at [938, 592] on button "29" at bounding box center [940, 607] width 31 height 31
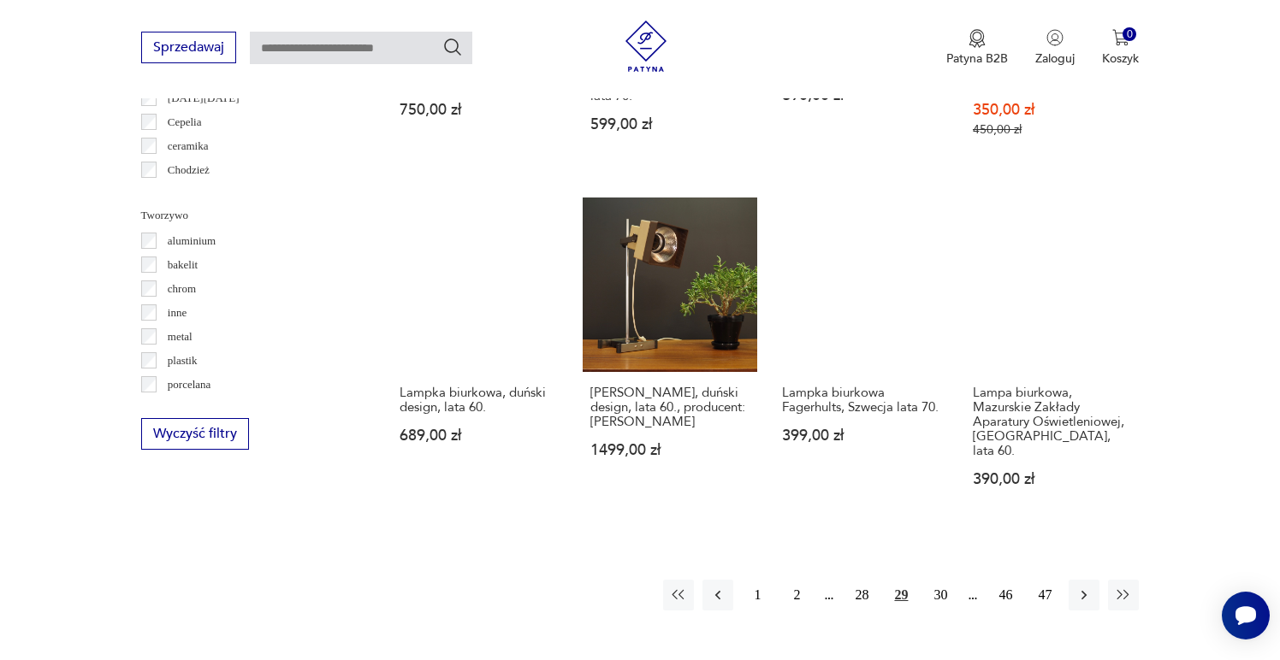
scroll to position [1504, 0]
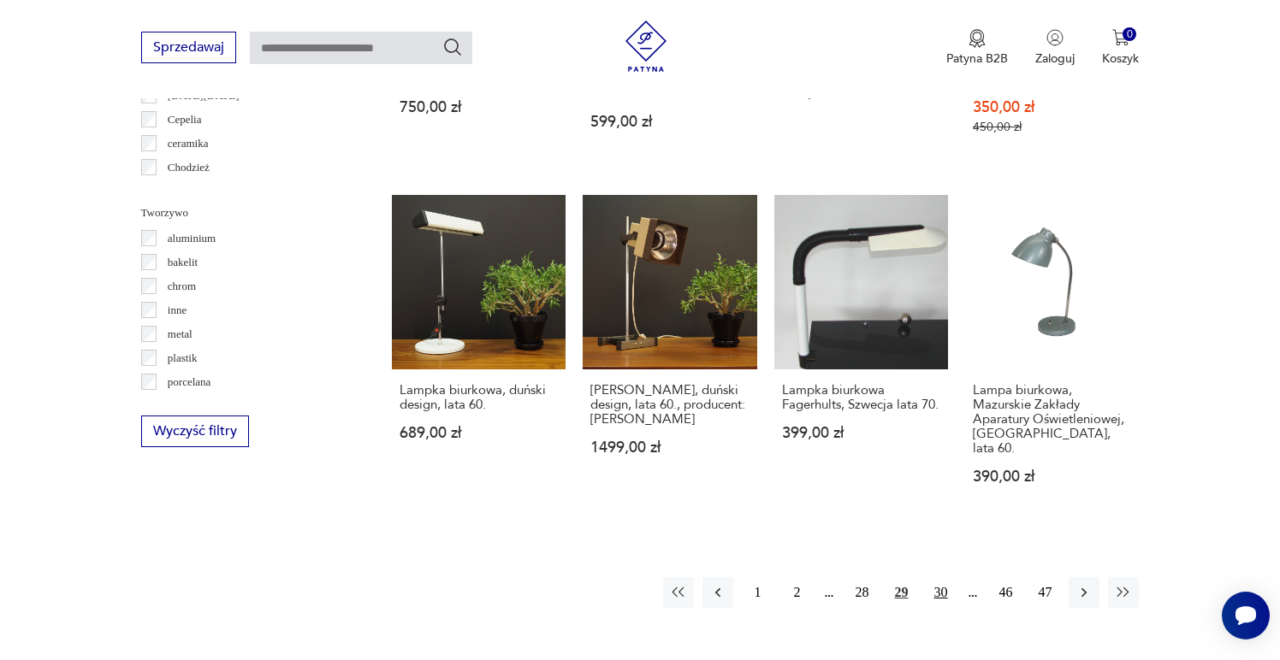
click at [939, 577] on button "30" at bounding box center [940, 592] width 31 height 31
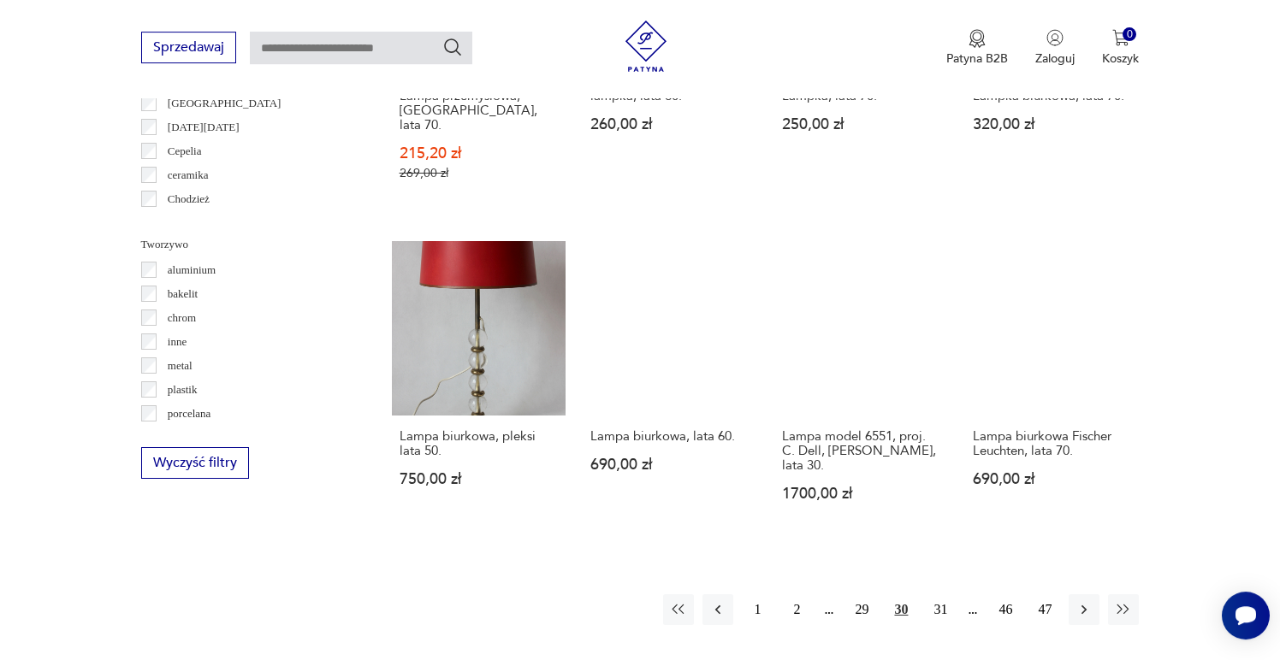
scroll to position [1485, 0]
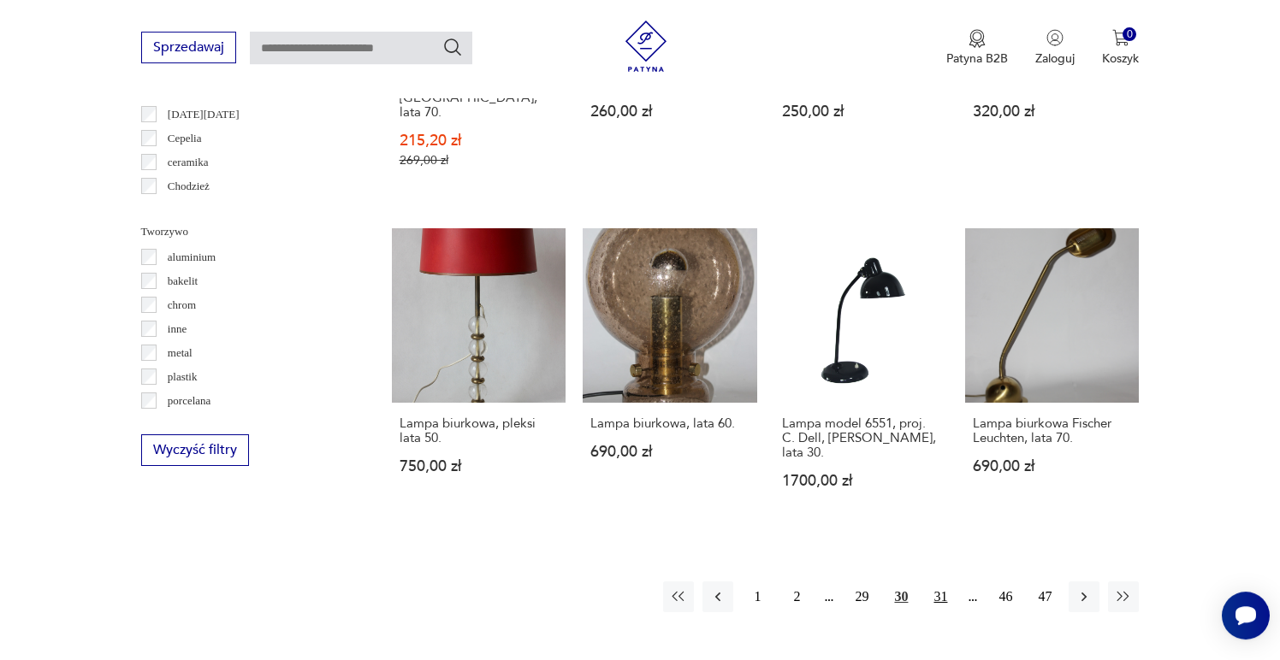
click at [940, 582] on button "31" at bounding box center [940, 597] width 31 height 31
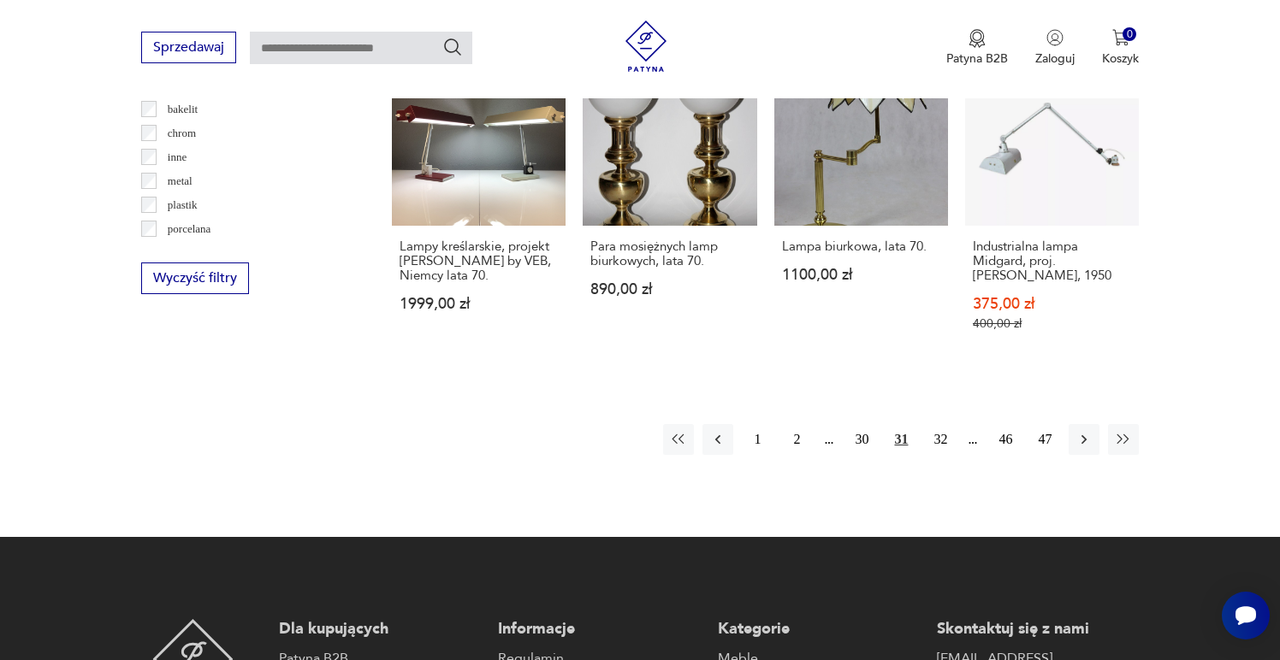
scroll to position [1480, 0]
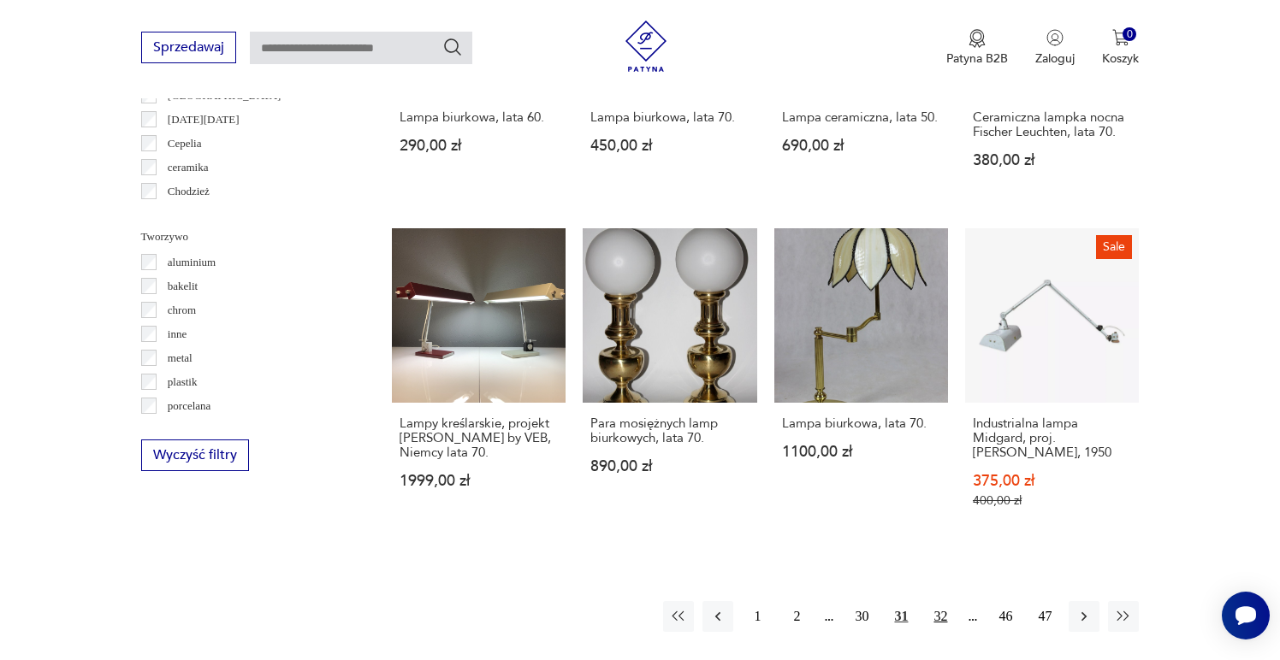
click at [937, 601] on button "32" at bounding box center [940, 616] width 31 height 31
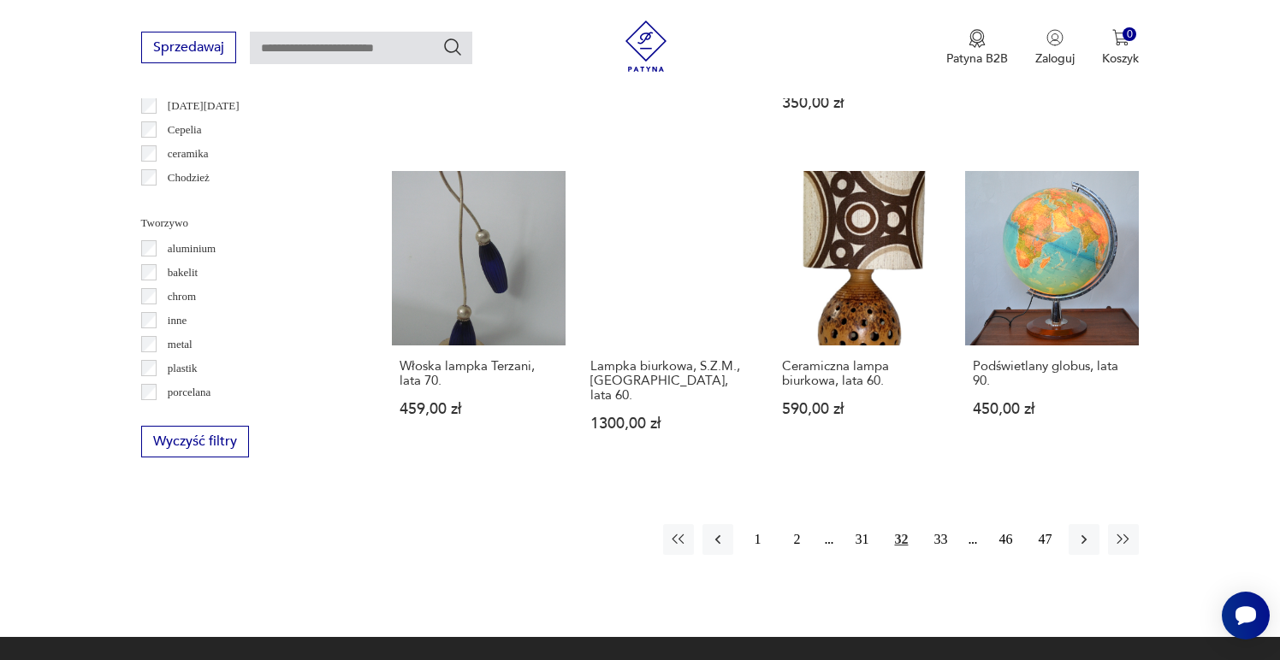
scroll to position [1490, 0]
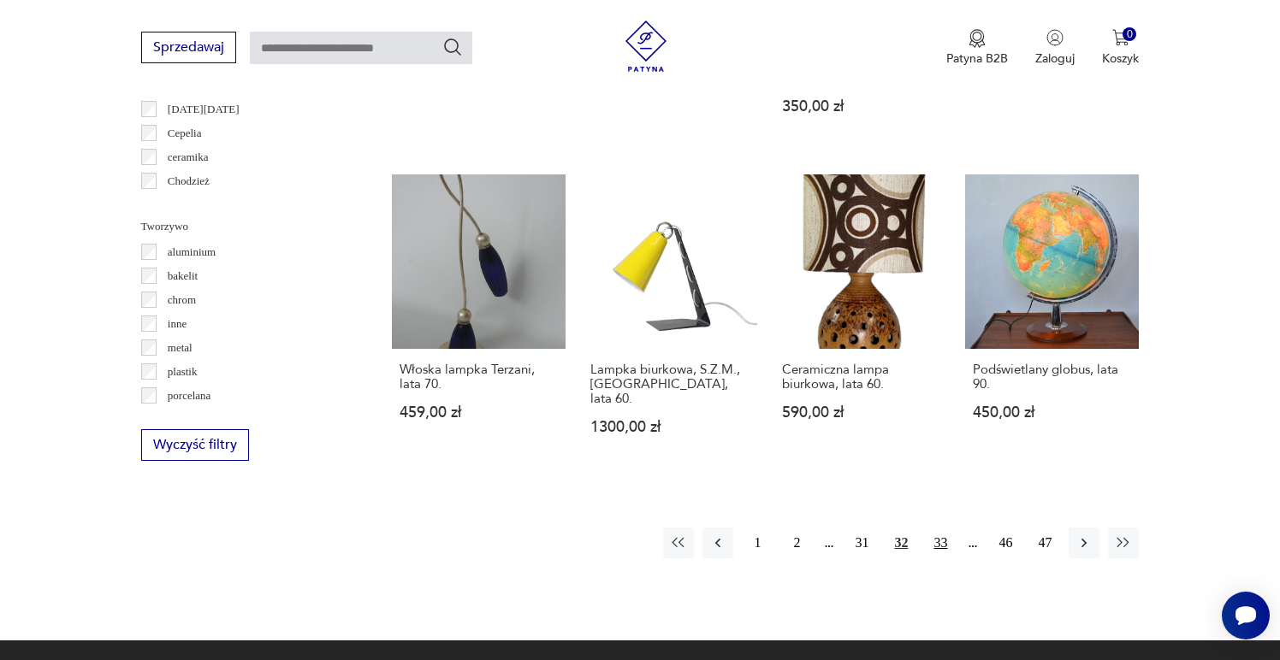
click at [943, 528] on button "33" at bounding box center [940, 543] width 31 height 31
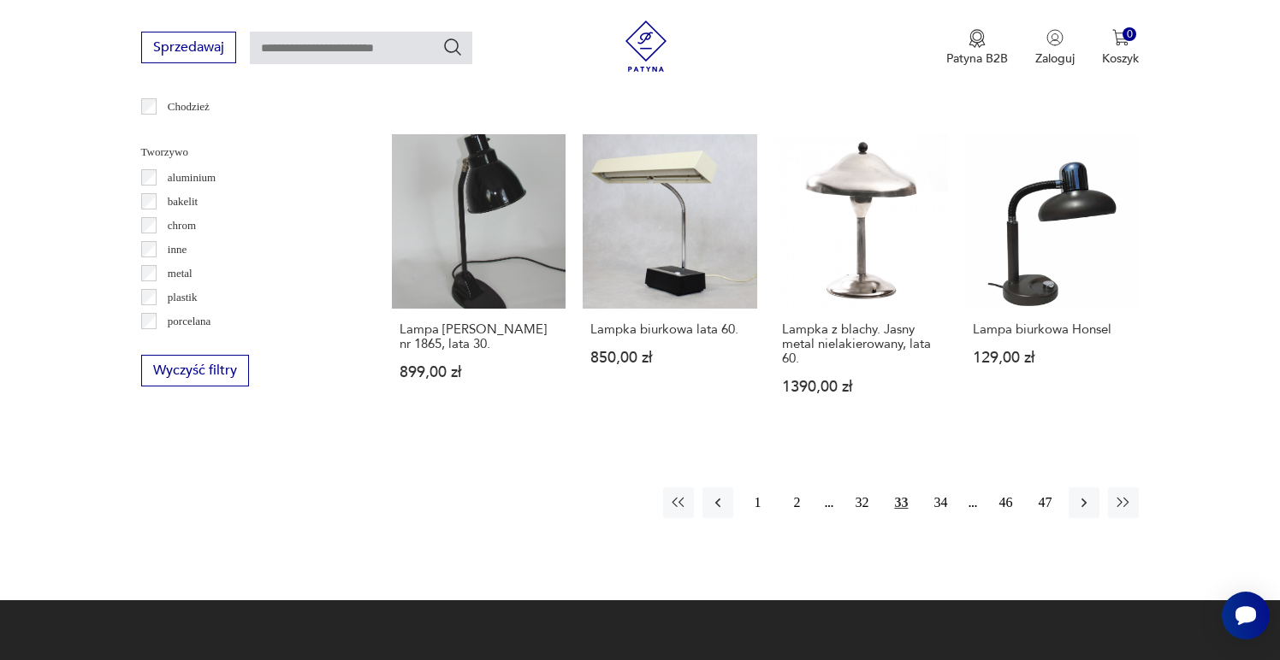
scroll to position [1724, 0]
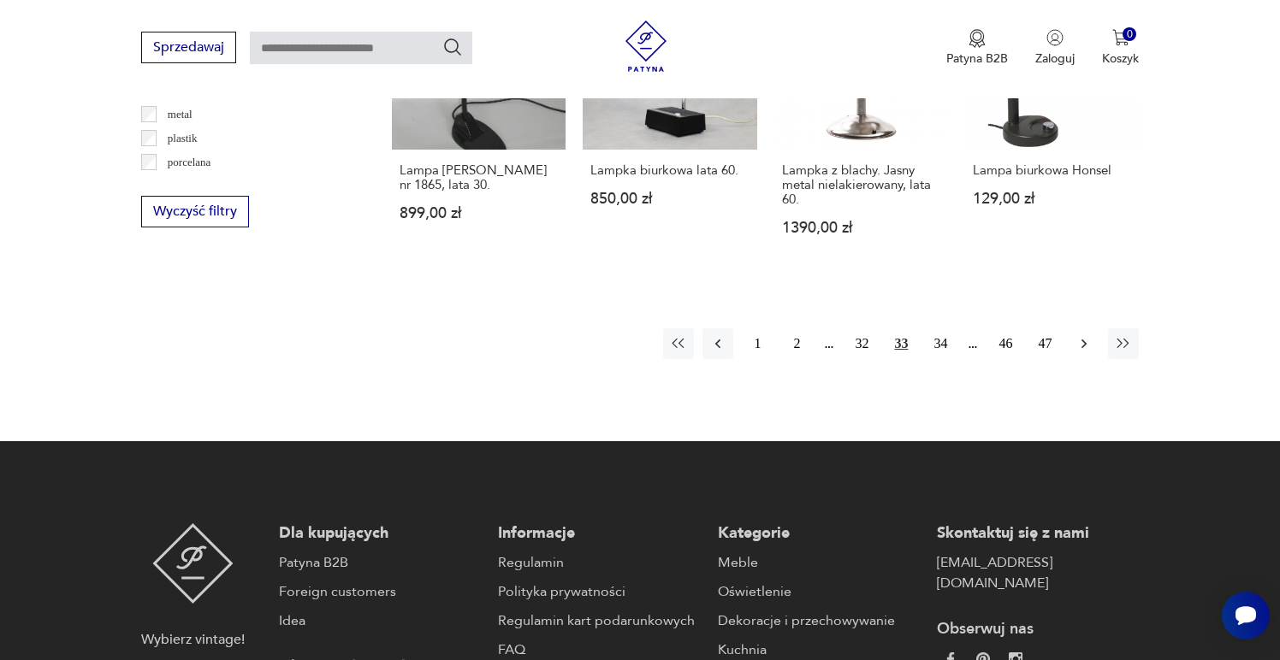
click at [1084, 335] on icon "button" at bounding box center [1083, 343] width 17 height 17
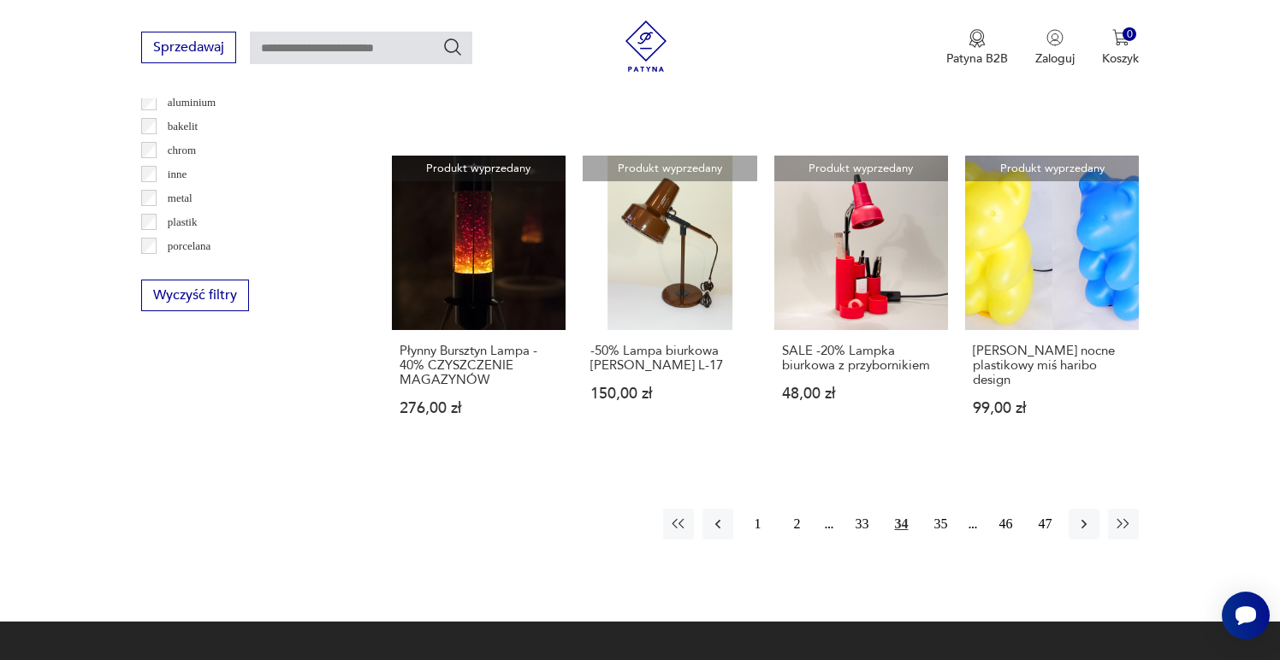
scroll to position [1639, 0]
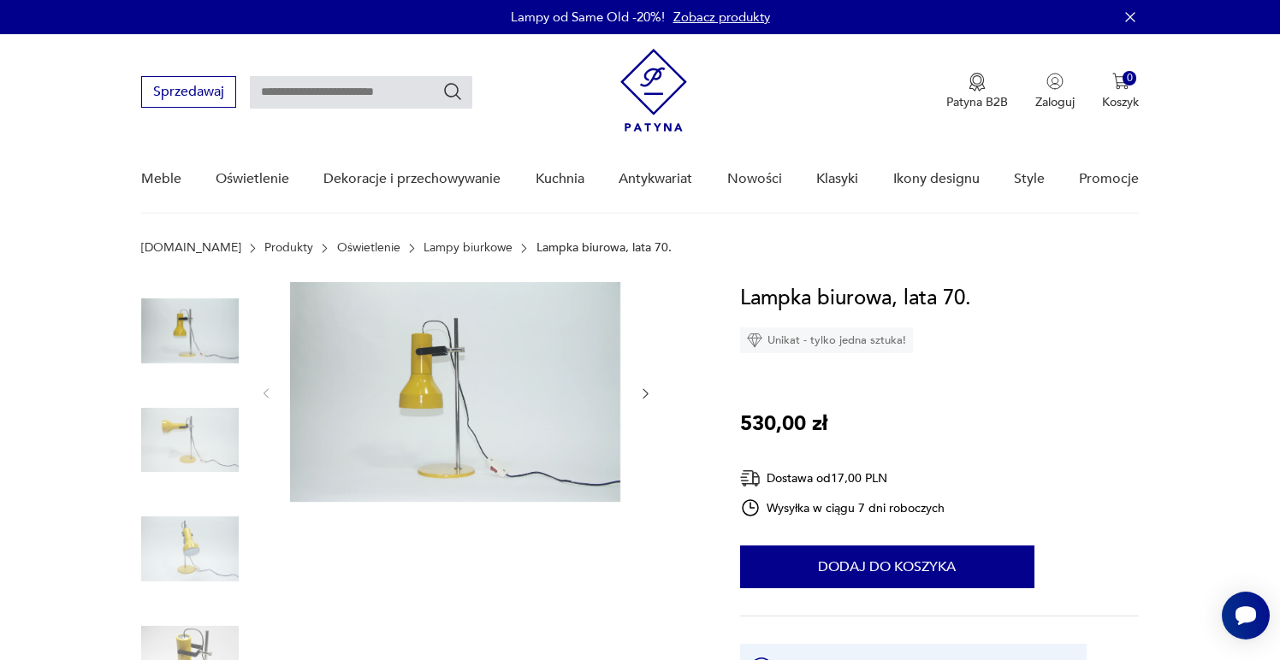
click at [181, 468] on img at bounding box center [190, 441] width 98 height 98
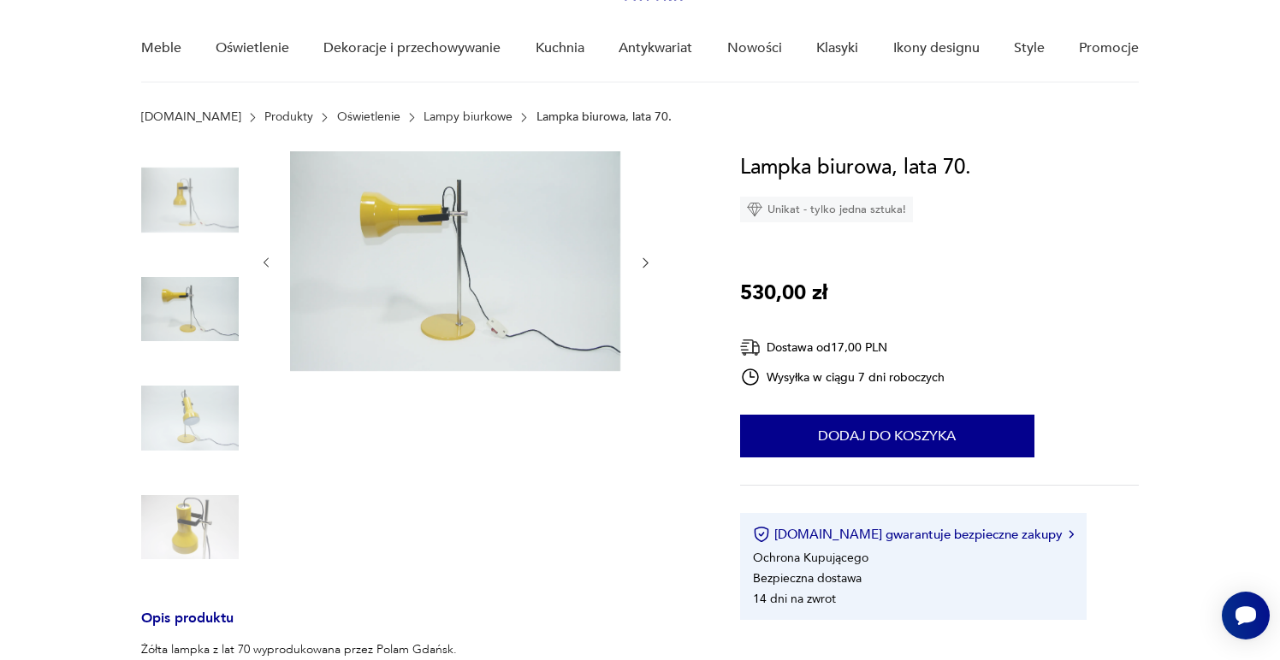
scroll to position [151, 0]
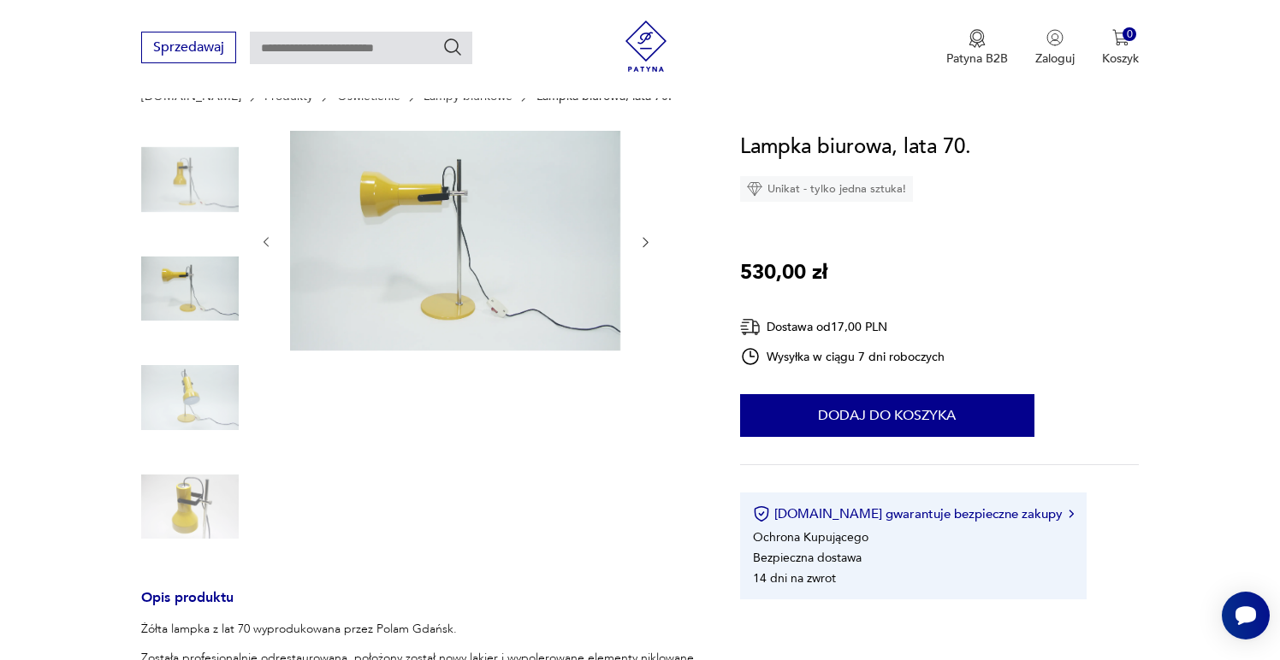
click at [222, 394] on img at bounding box center [190, 398] width 98 height 98
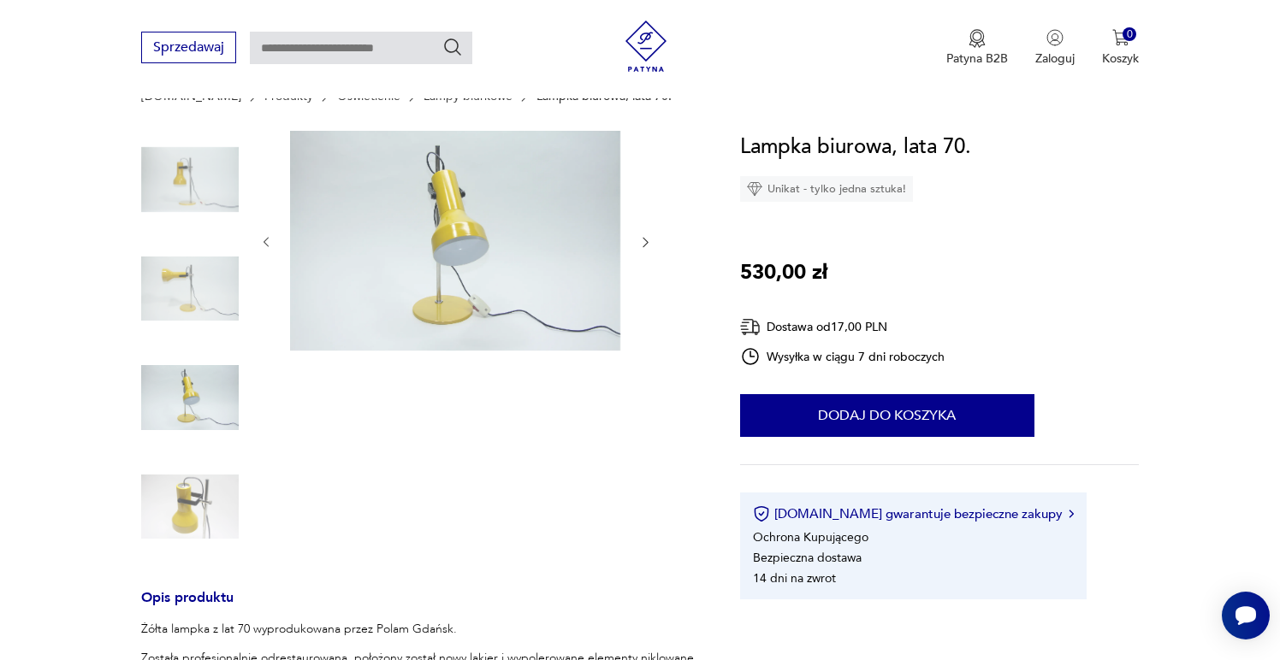
click at [189, 513] on img at bounding box center [190, 508] width 98 height 98
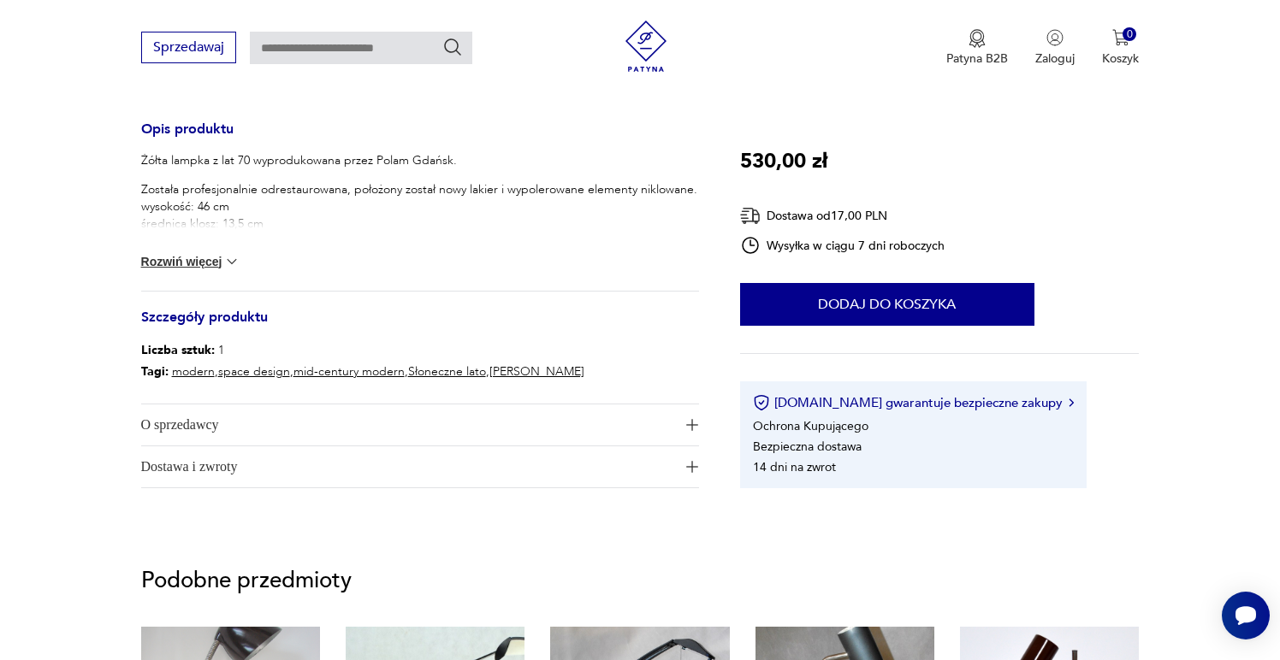
scroll to position [596, 0]
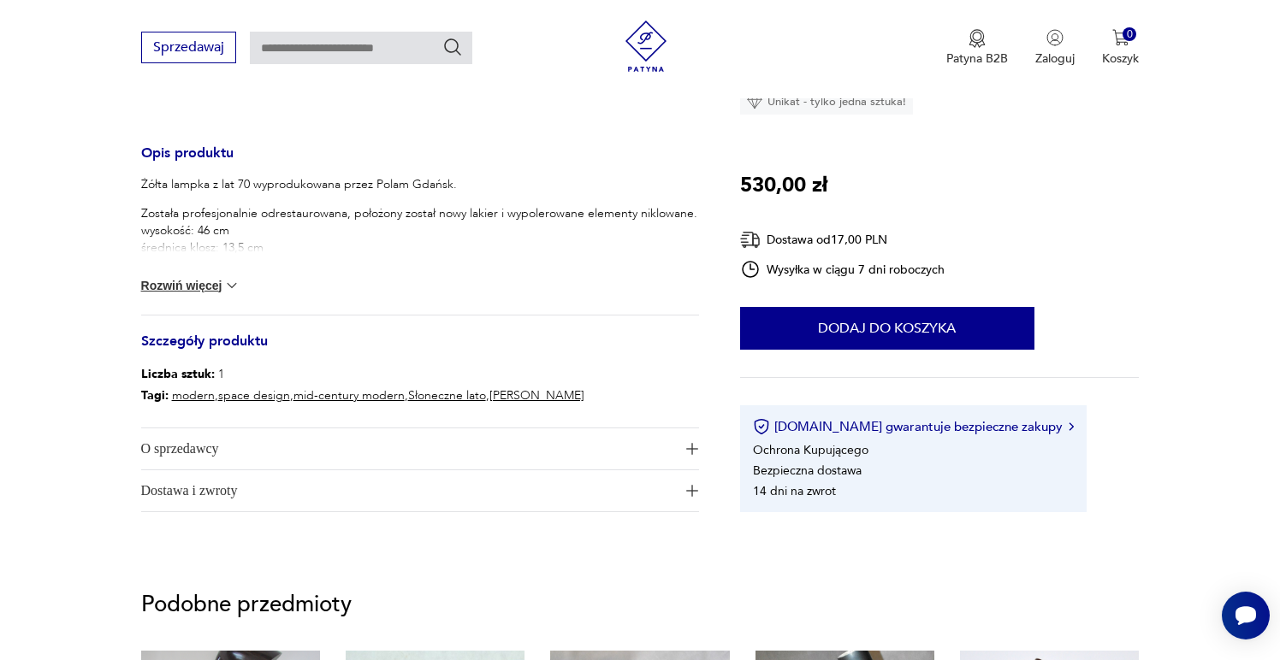
click at [209, 274] on div "Żółta lampka z lat 70 wyprodukowana przez Polam Gdańsk. Została profesjonalnie …" at bounding box center [420, 245] width 558 height 139
click at [209, 281] on button "Rozwiń więcej" at bounding box center [190, 285] width 99 height 17
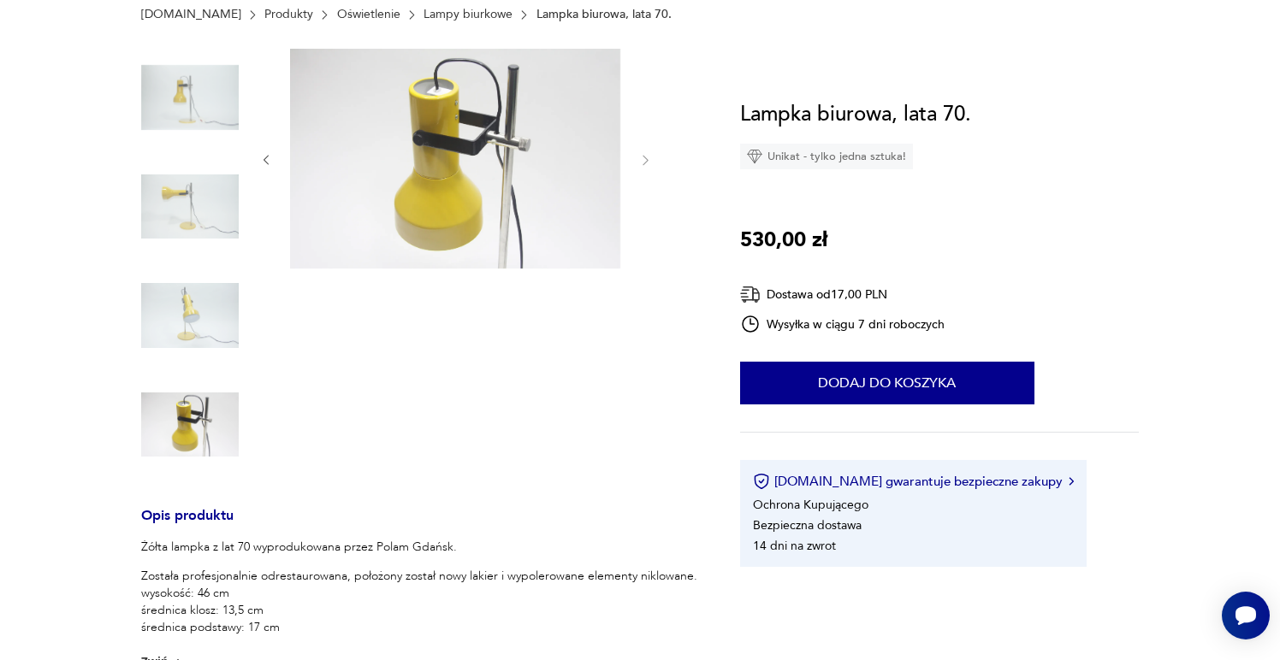
scroll to position [0, 0]
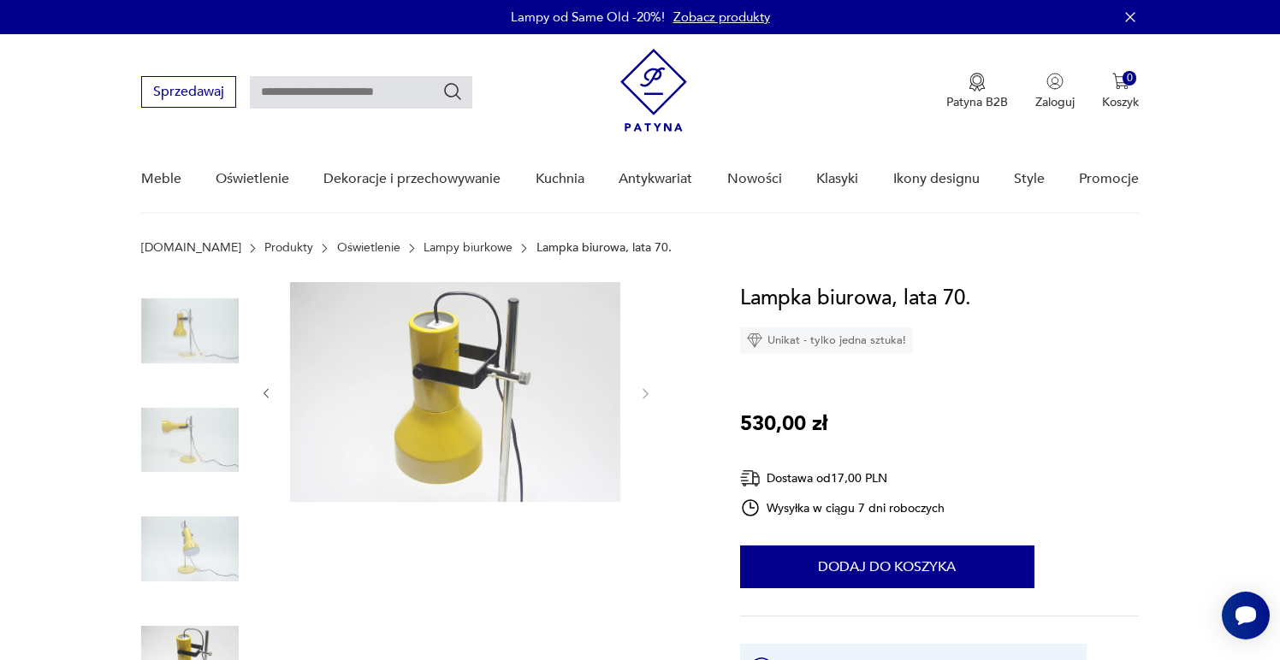
click at [181, 450] on img at bounding box center [190, 441] width 98 height 98
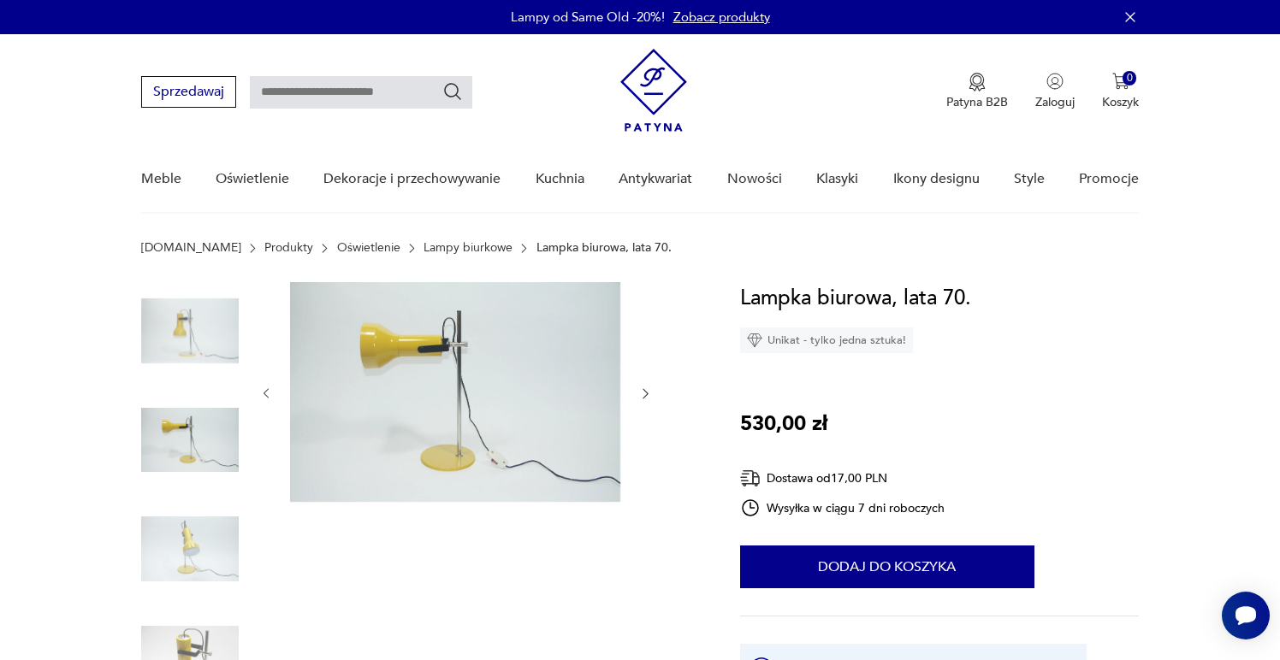
click at [187, 497] on div at bounding box center [190, 496] width 98 height 428
click at [181, 524] on img at bounding box center [190, 549] width 98 height 98
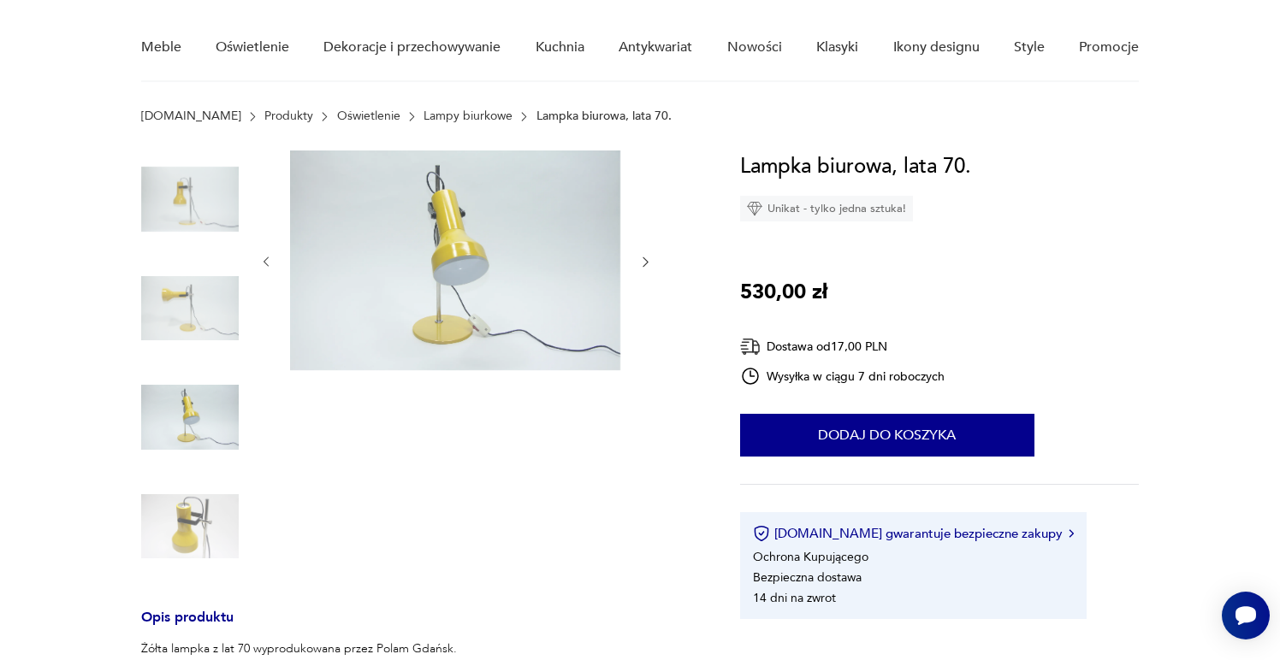
scroll to position [143, 0]
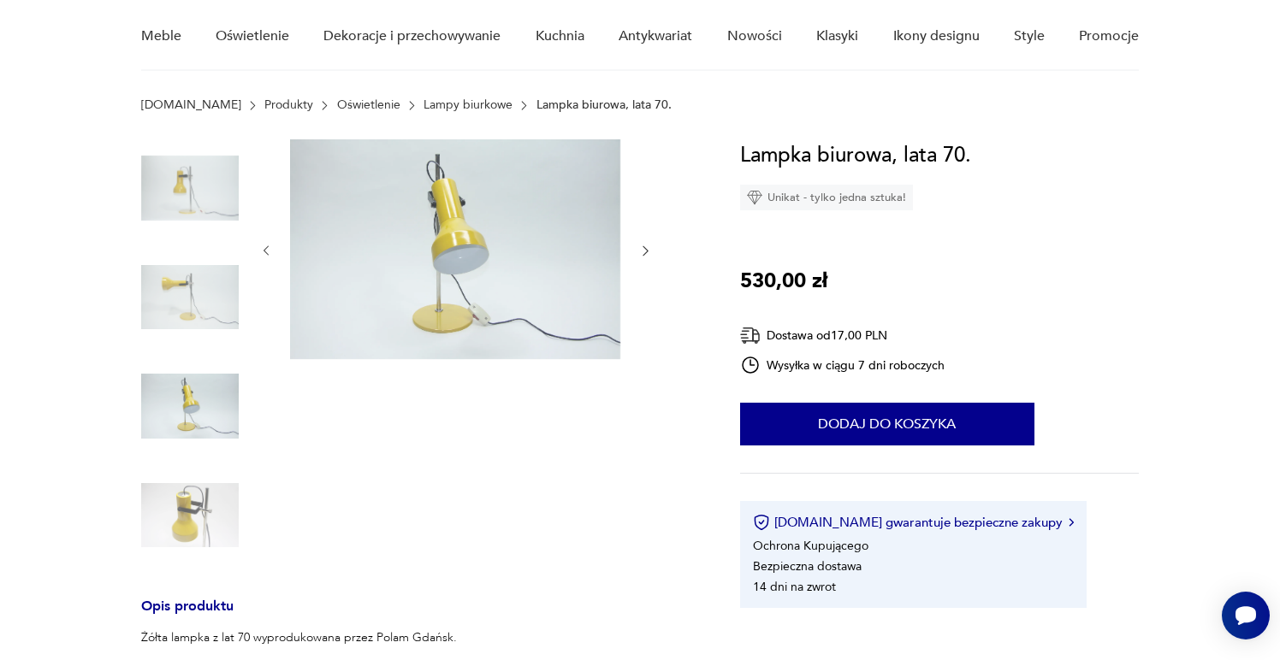
click at [192, 423] on img at bounding box center [190, 407] width 98 height 98
click at [194, 477] on img at bounding box center [190, 516] width 98 height 98
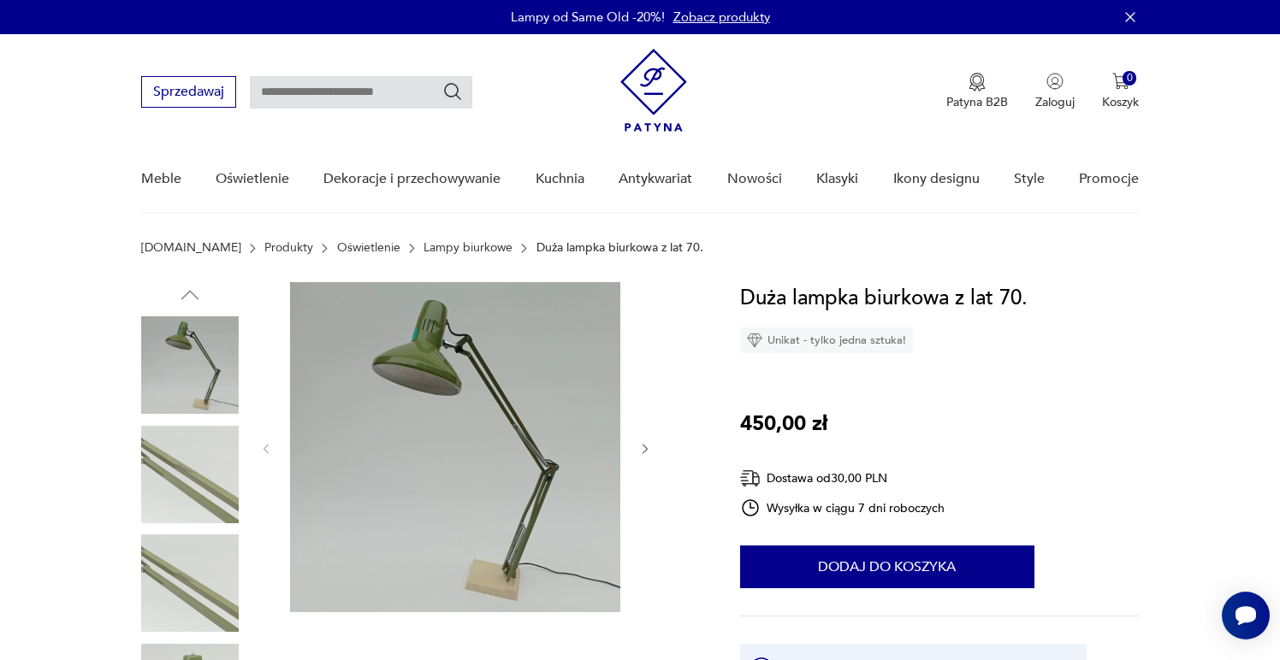
click at [175, 447] on img at bounding box center [190, 475] width 98 height 98
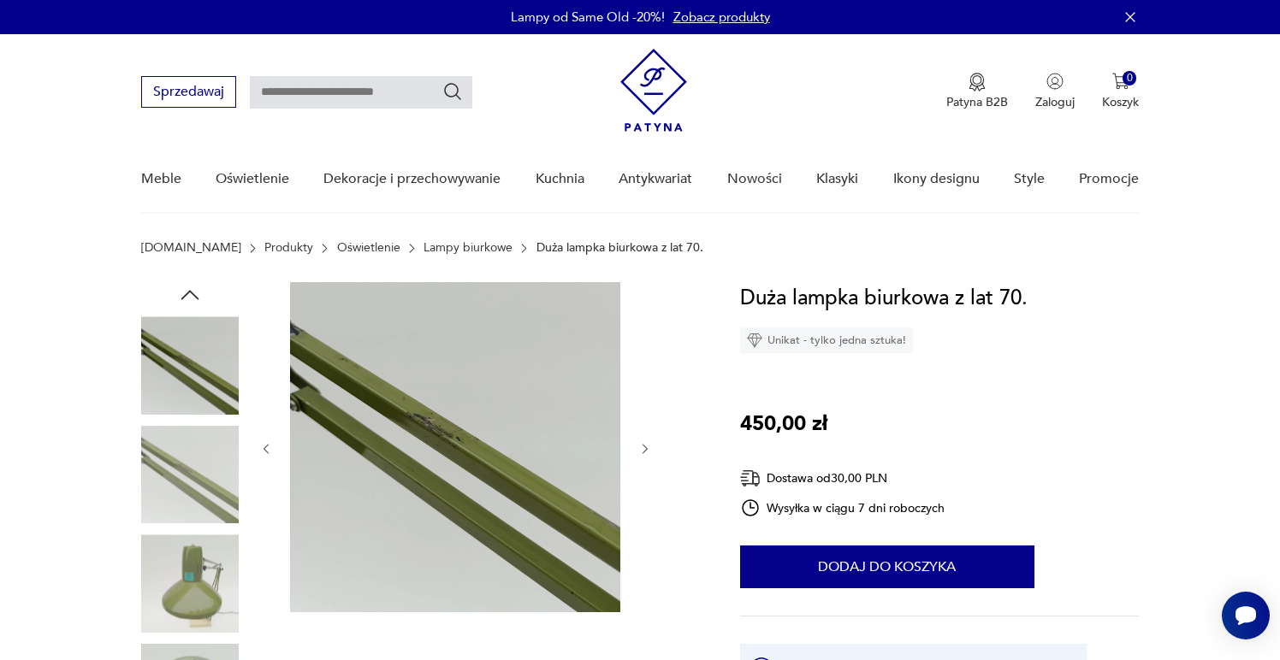
click at [175, 506] on img at bounding box center [190, 475] width 98 height 98
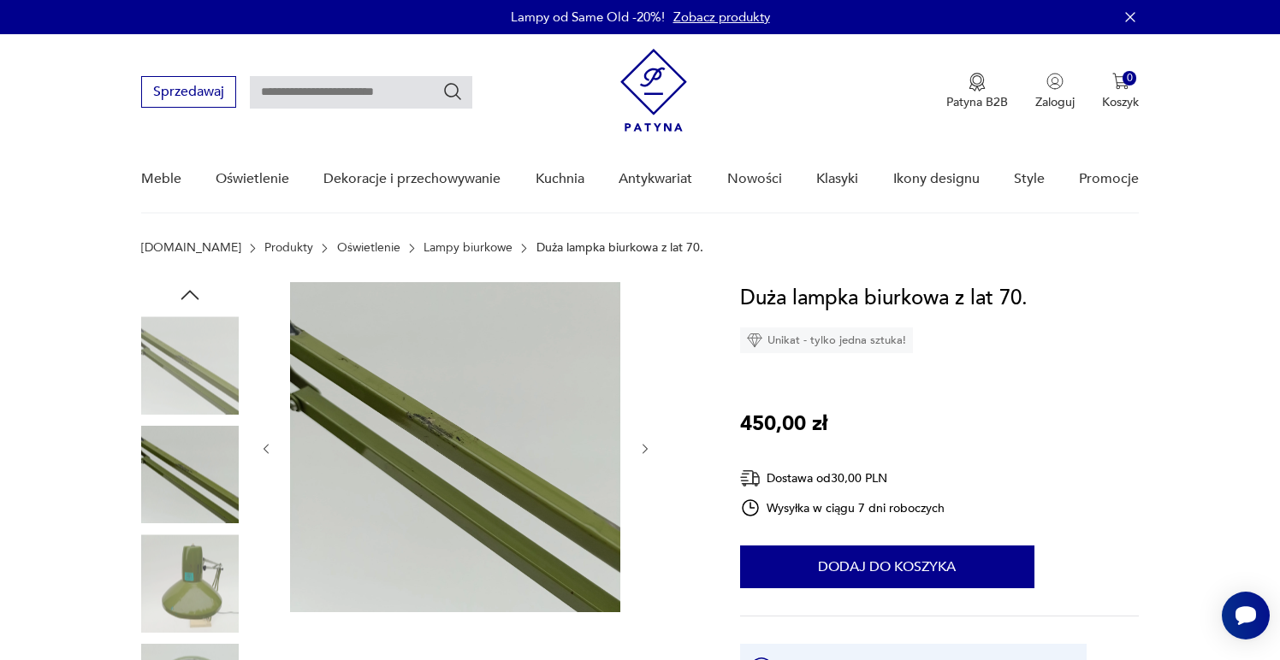
click at [175, 570] on img at bounding box center [190, 584] width 98 height 98
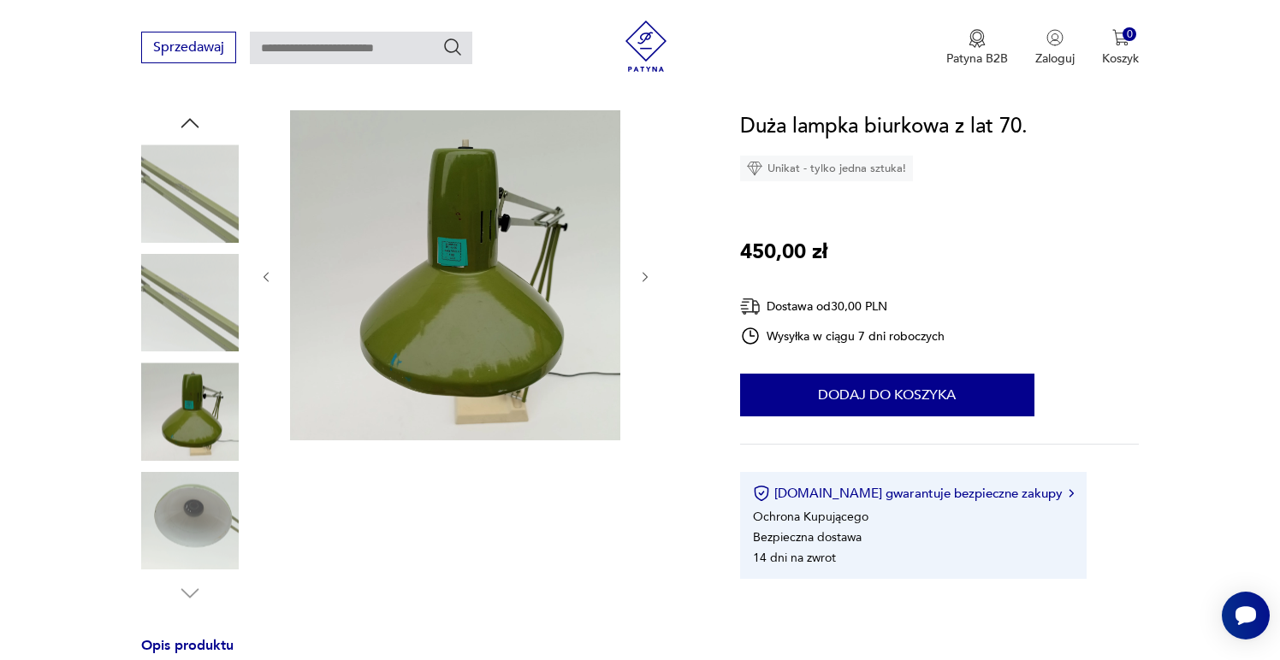
scroll to position [205, 0]
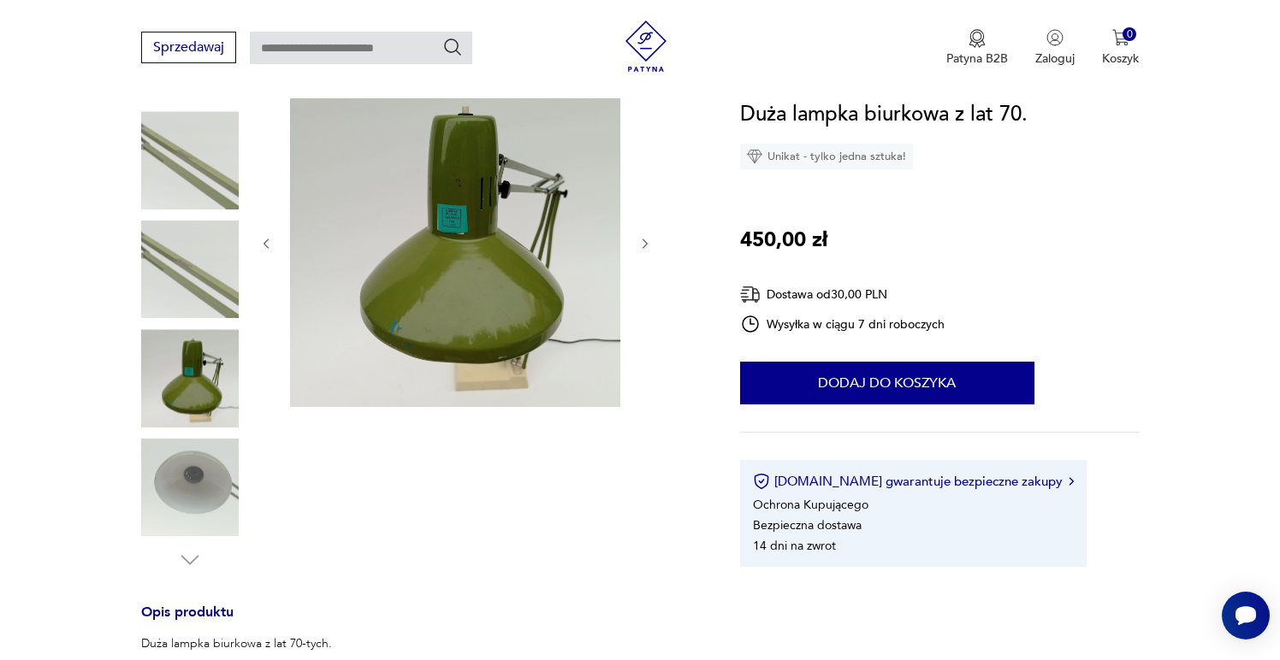
click at [197, 514] on img at bounding box center [190, 488] width 98 height 98
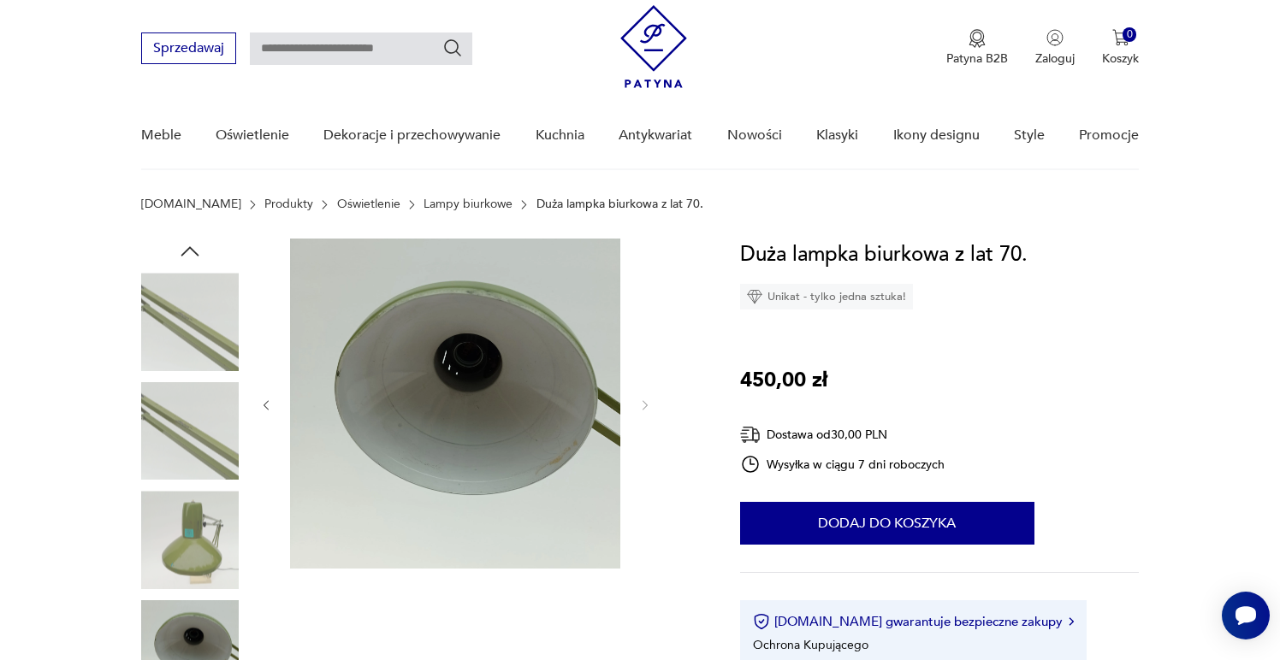
scroll to position [0, 0]
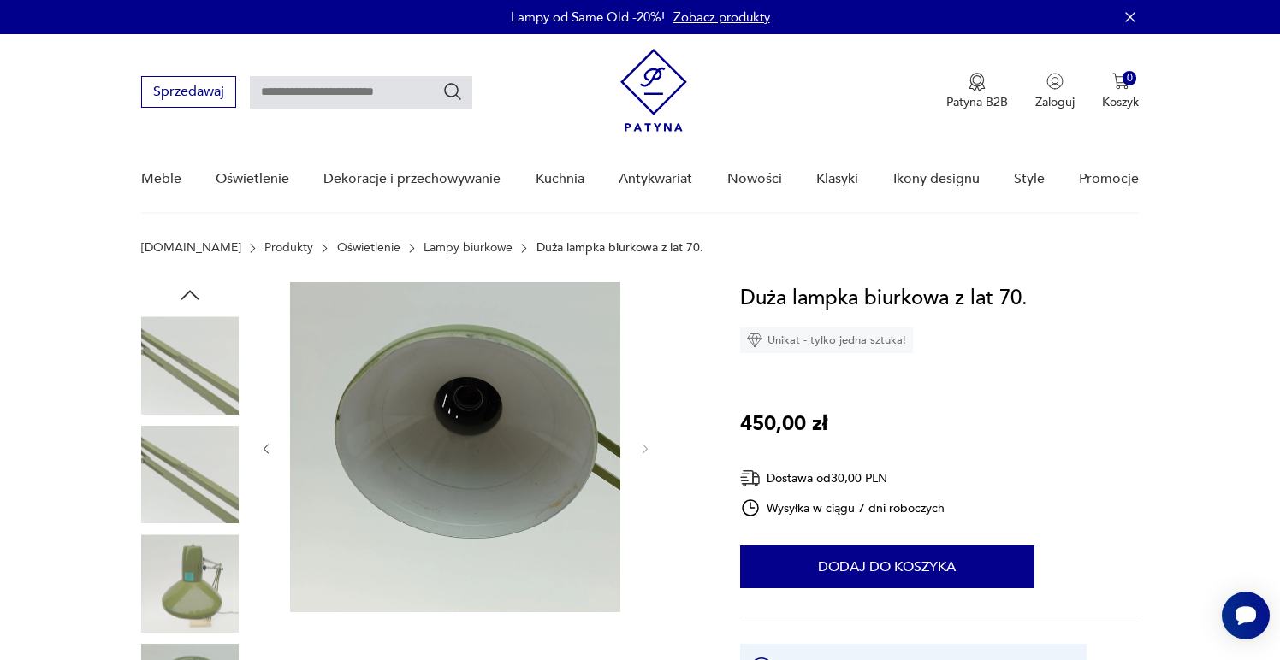
click at [204, 359] on img at bounding box center [190, 366] width 98 height 98
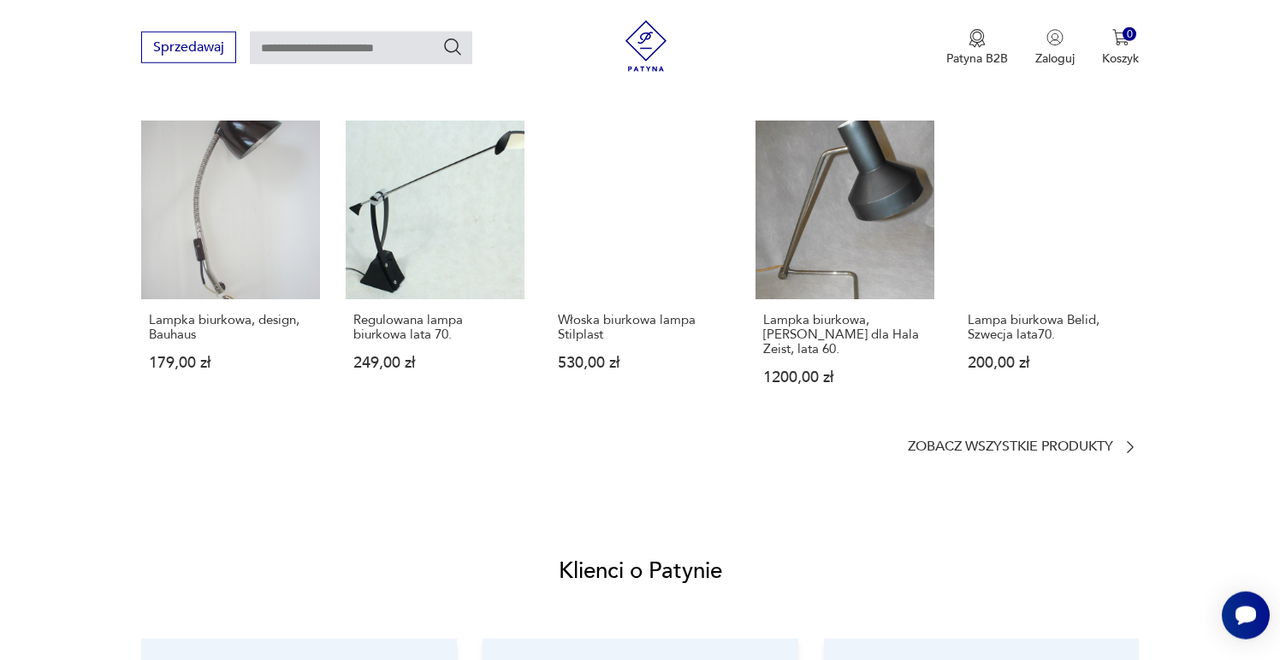
scroll to position [1140, 0]
